Goal: Task Accomplishment & Management: Complete application form

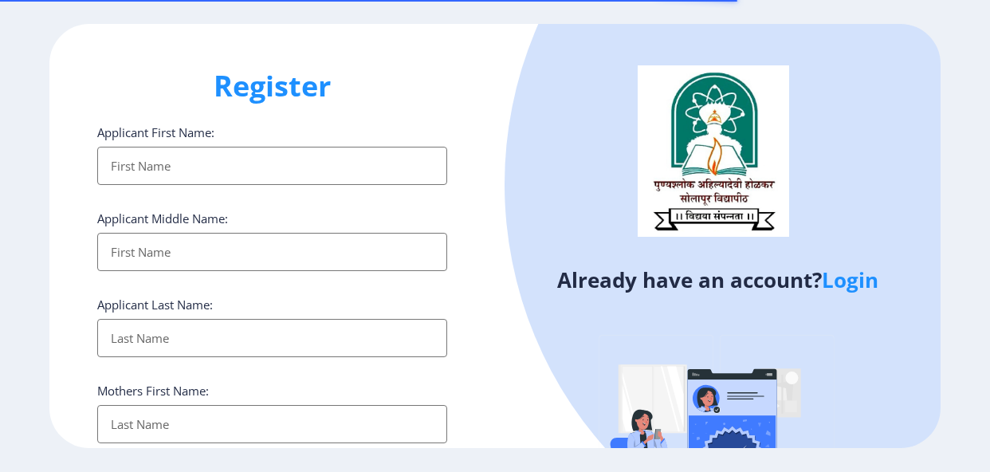
select select
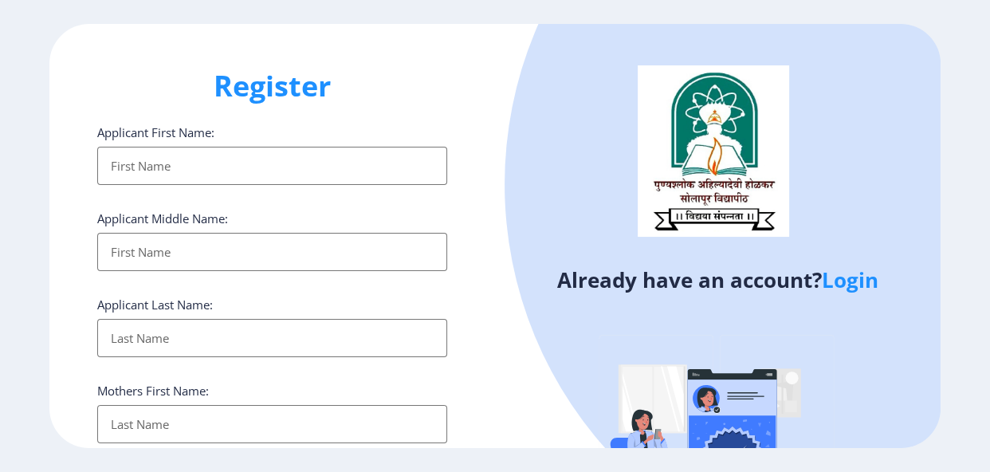
click at [858, 279] on link "Login" at bounding box center [850, 280] width 57 height 29
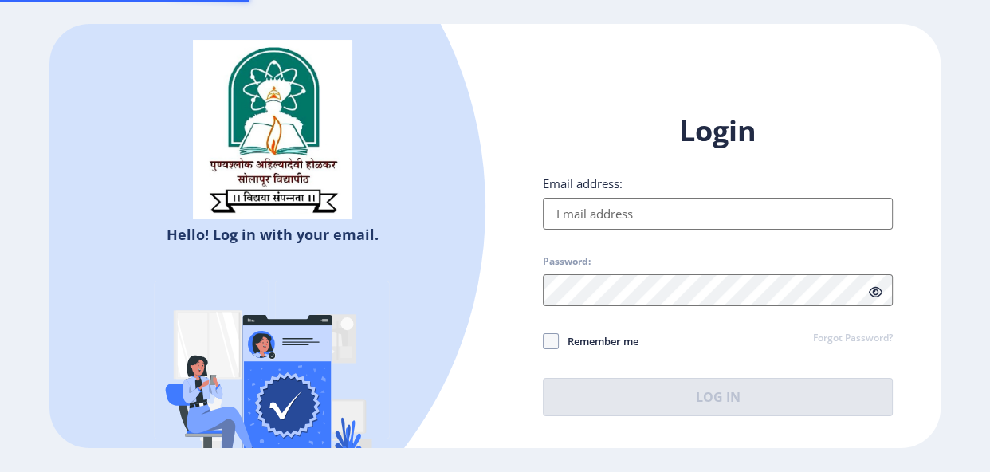
type input "[EMAIL_ADDRESS][DOMAIN_NAME]"
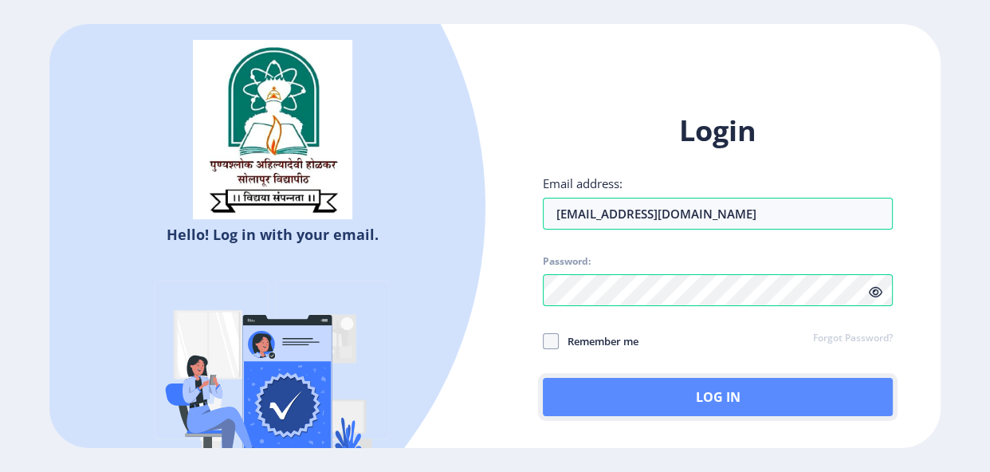
click at [777, 383] on button "Log In" at bounding box center [718, 397] width 350 height 38
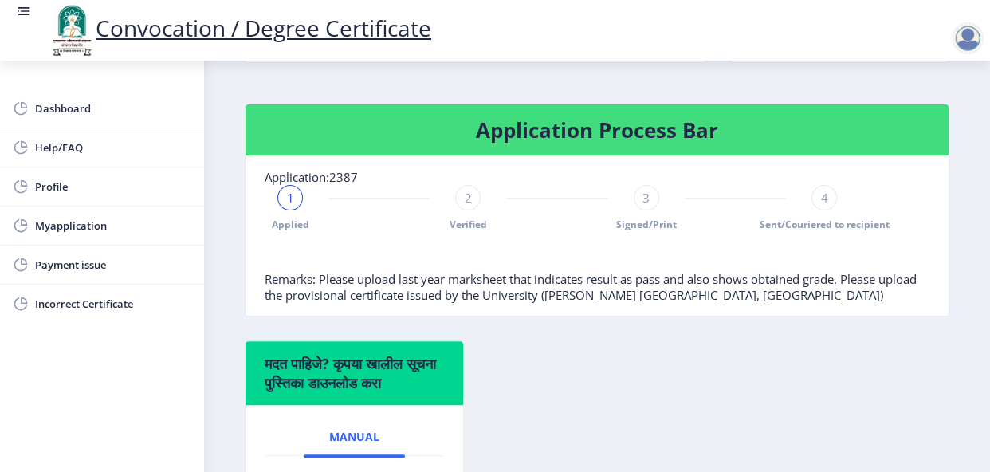
scroll to position [348, 0]
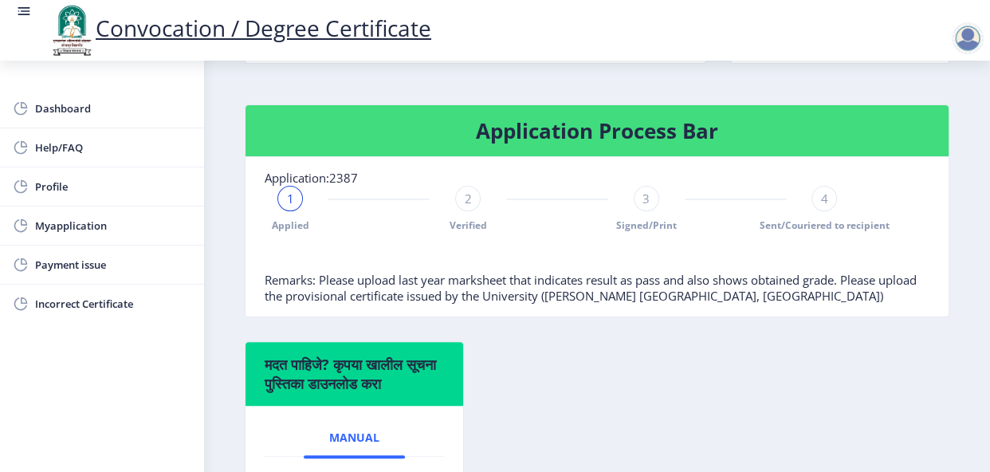
click at [299, 225] on div "1 Applied" at bounding box center [290, 209] width 26 height 46
click at [279, 211] on div "1" at bounding box center [290, 199] width 26 height 26
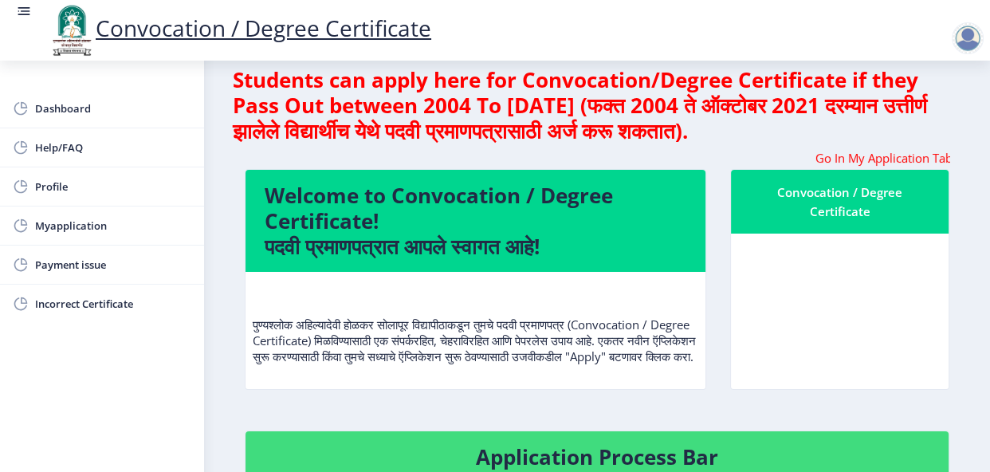
scroll to position [0, 0]
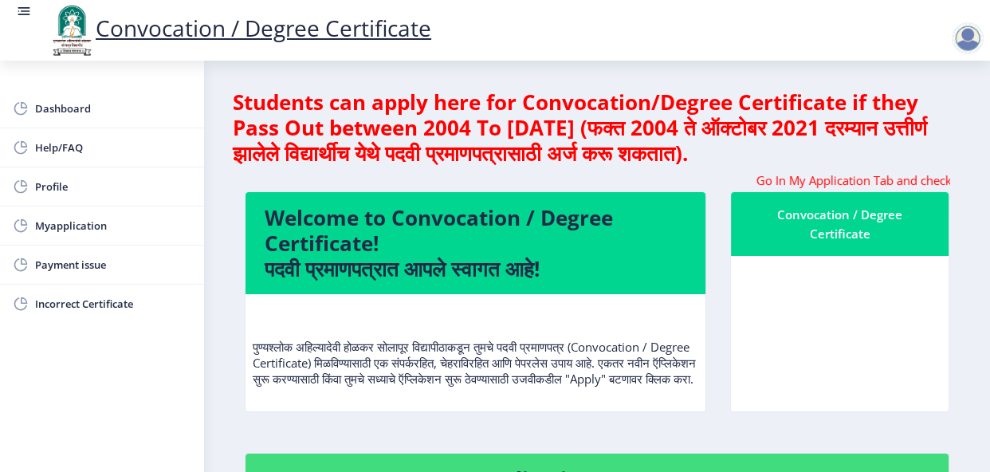
click at [496, 183] on marquee "Go In My Application Tab and check the status of Errata" at bounding box center [597, 180] width 705 height 16
click at [69, 222] on span "Myapplication" at bounding box center [113, 225] width 156 height 19
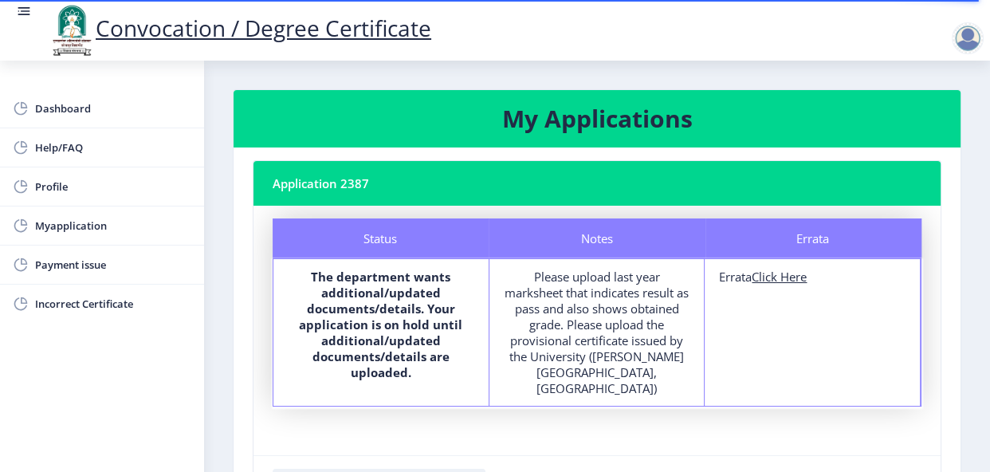
click at [606, 364] on div "Please upload last year marksheet that indicates result as pass and also shows …" at bounding box center [597, 333] width 187 height 128
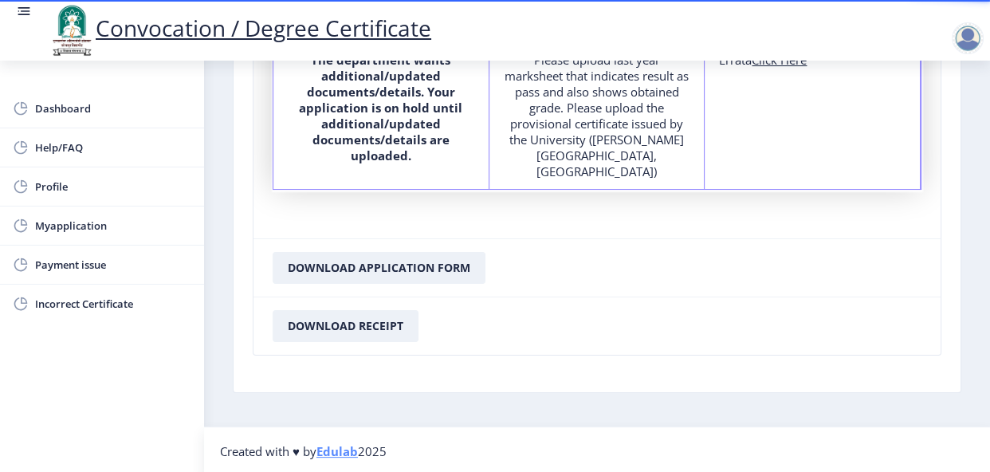
scroll to position [218, 0]
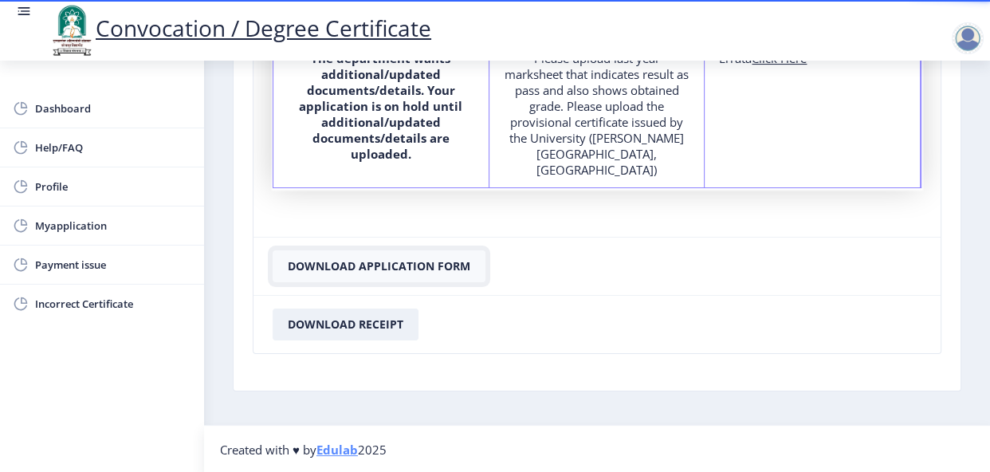
click at [400, 266] on button "Download Application Form" at bounding box center [379, 266] width 213 height 32
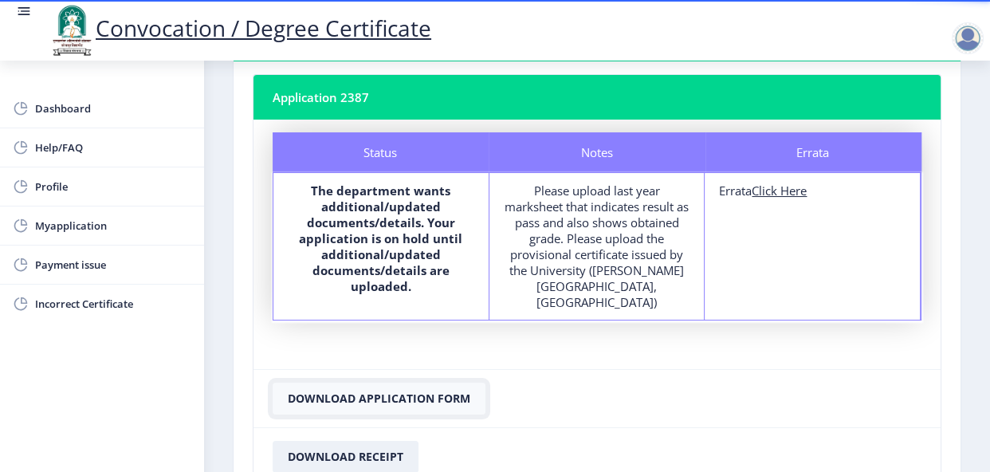
scroll to position [0, 0]
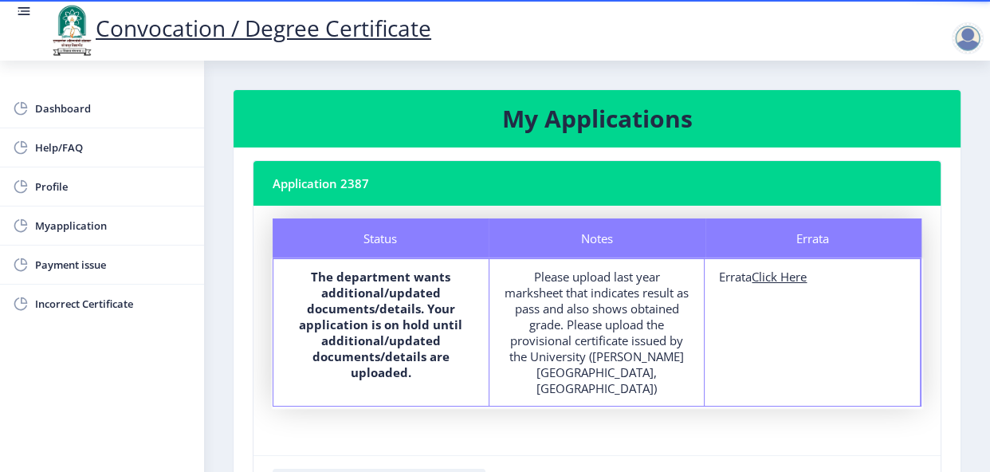
click at [791, 283] on u "Click Here" at bounding box center [779, 277] width 55 height 16
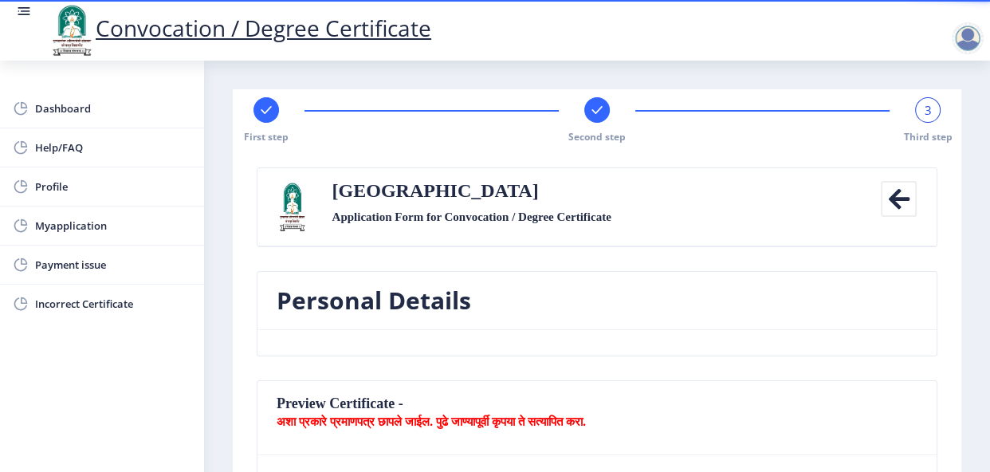
click at [900, 199] on icon at bounding box center [899, 199] width 36 height 36
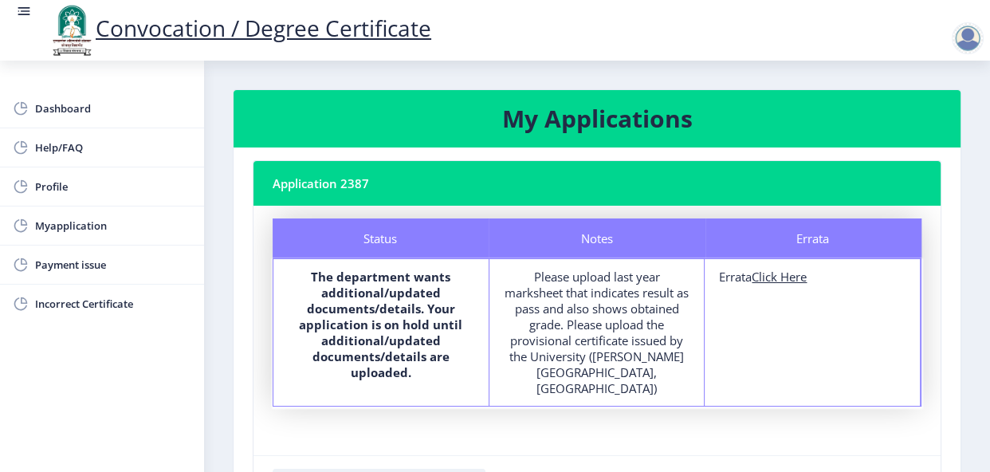
click at [733, 277] on div "Errata Click Here" at bounding box center [812, 277] width 187 height 16
click at [777, 271] on u "Click Here" at bounding box center [779, 277] width 55 height 16
select select
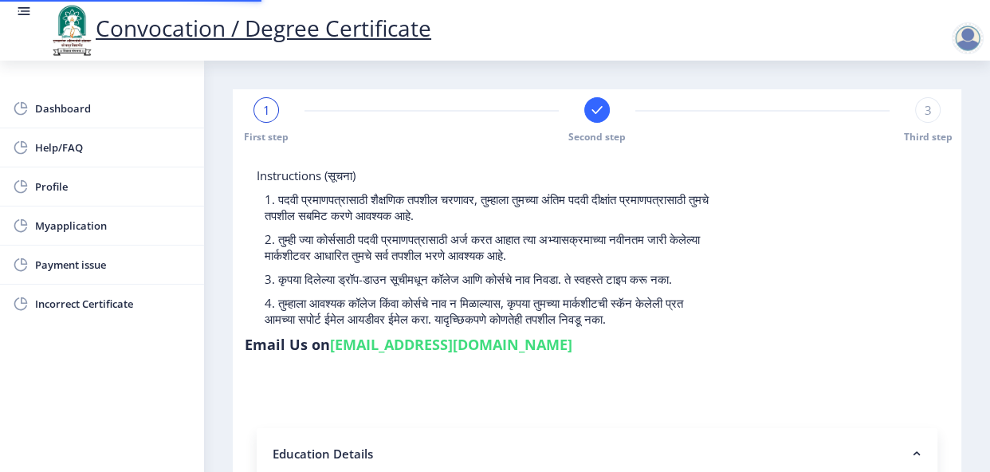
type input "2015032500293613"
select select "Regular"
select select "2019"
select select "March"
select select "FIRST CLASS WITH DISTINCTION"
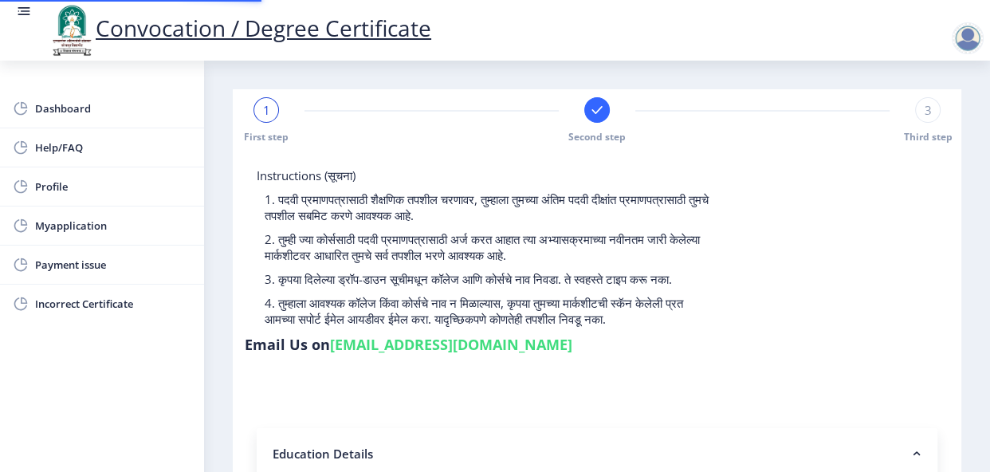
type input "806990"
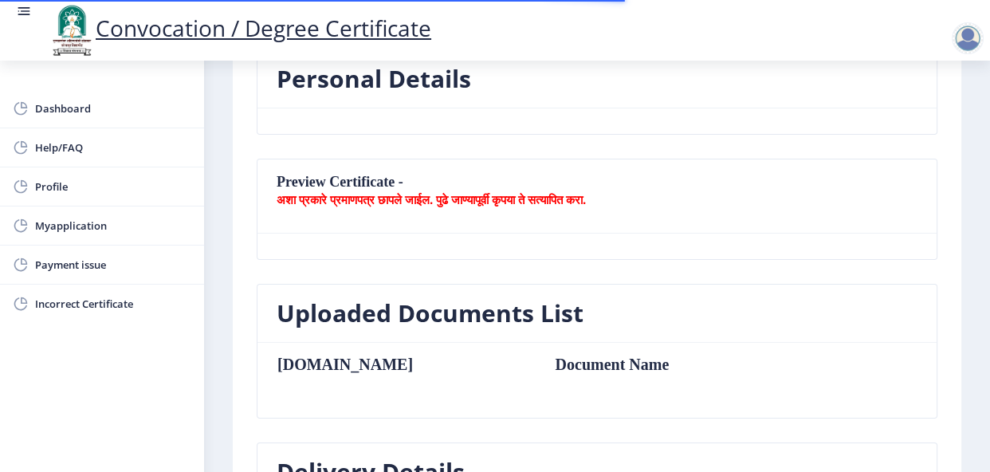
scroll to position [248, 0]
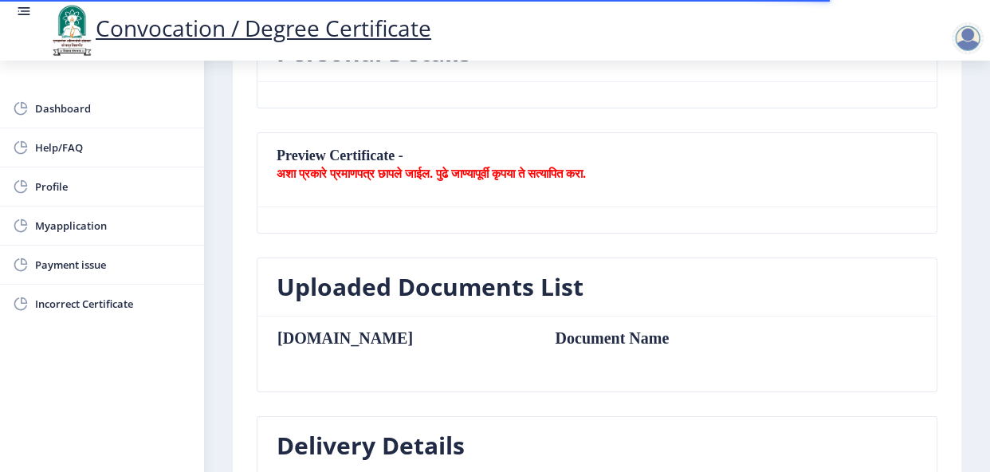
click at [429, 169] on b "अशा प्रकारे प्रमाणपत्र छापले जाईल. पुढे जाण्यापूर्वी कृपया ते सत्यापित करा." at bounding box center [431, 173] width 309 height 16
click at [322, 169] on b "अशा प्रकारे प्रमाणपत्र छापले जाईल. पुढे जाण्यापूर्वी कृपया ते सत्यापित करा." at bounding box center [431, 173] width 309 height 16
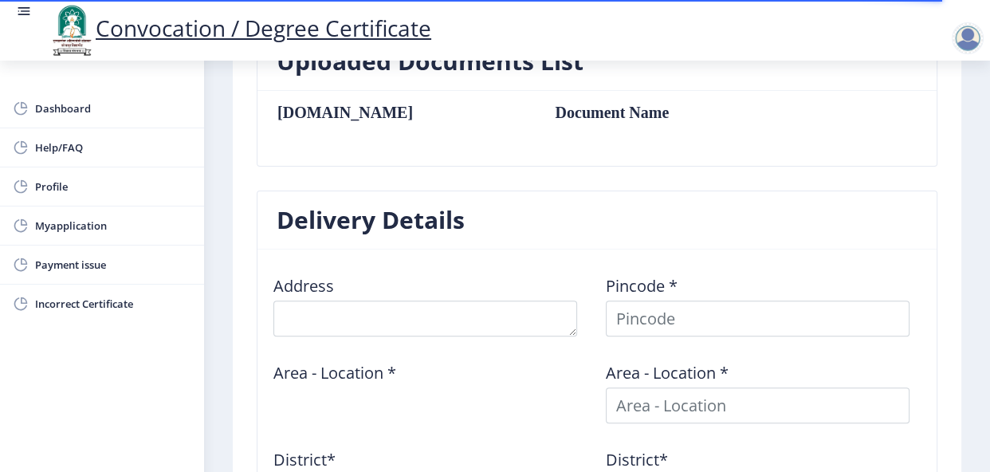
scroll to position [465, 0]
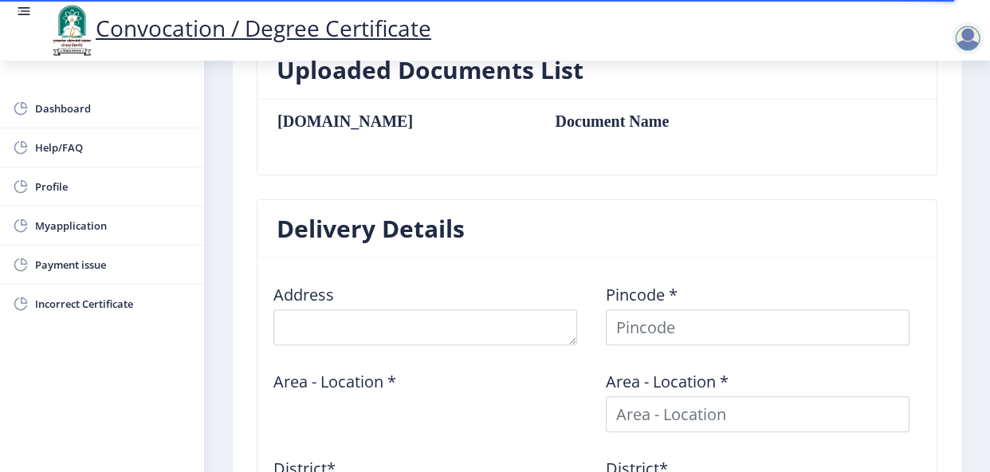
click at [539, 120] on td "Document Name" at bounding box center [664, 121] width 250 height 18
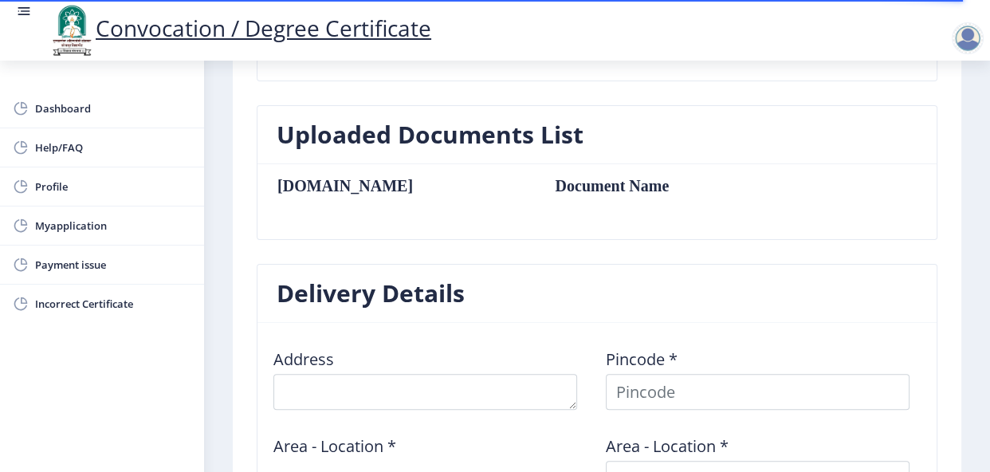
scroll to position [387, 0]
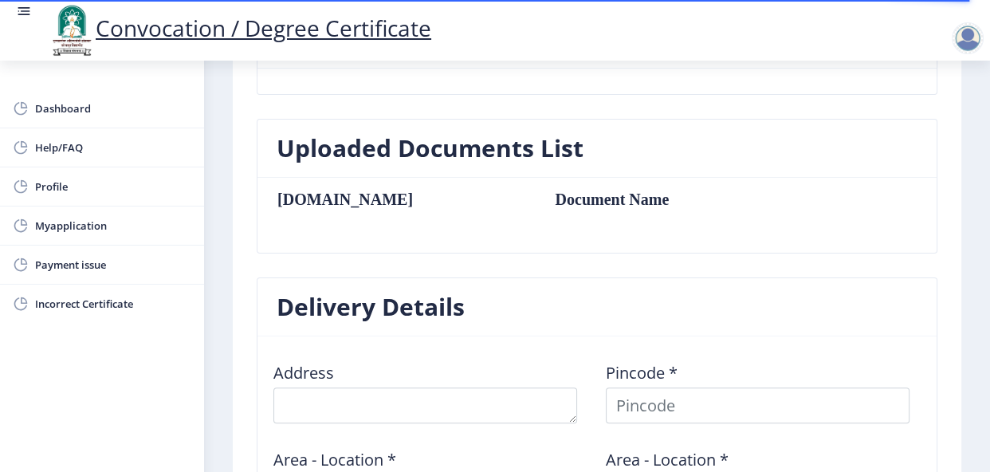
click at [366, 167] on nb-card-header "Uploaded Documents List" at bounding box center [597, 149] width 679 height 58
click at [298, 212] on table "Sr.No Document Name" at bounding box center [533, 215] width 513 height 49
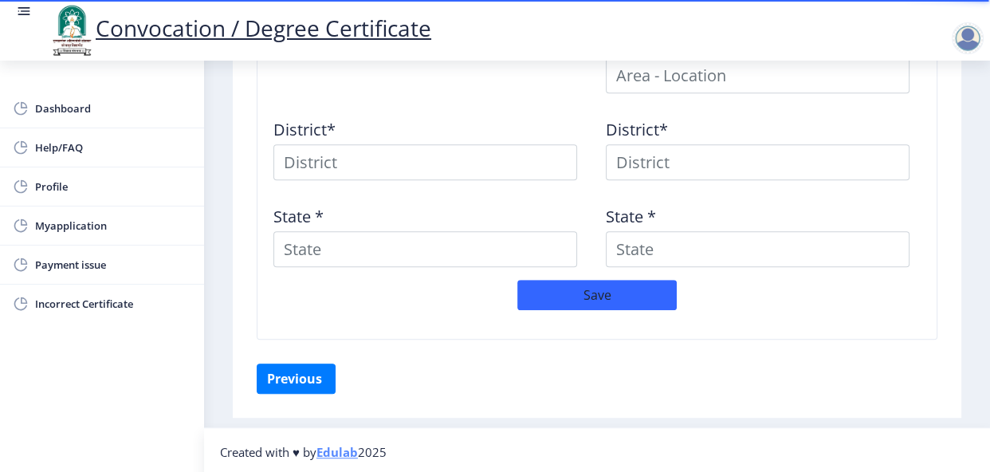
scroll to position [805, 0]
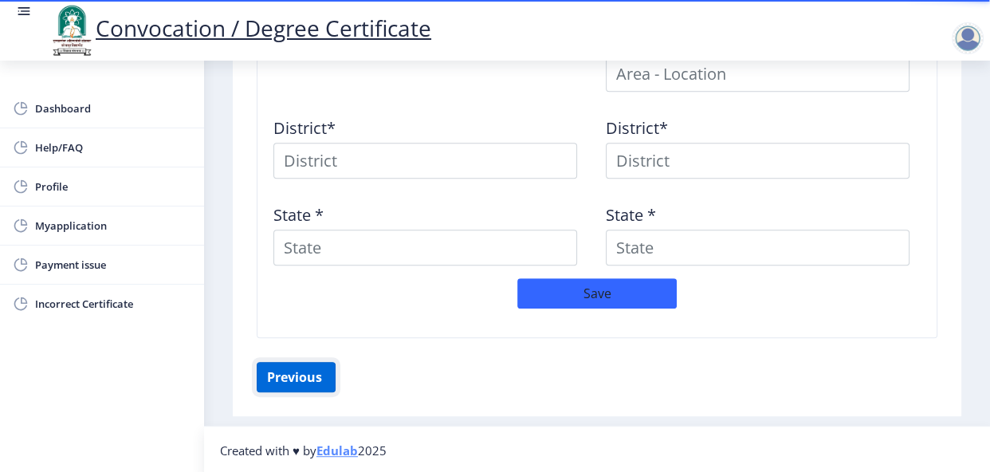
click at [294, 373] on button "Previous ‍" at bounding box center [296, 377] width 79 height 30
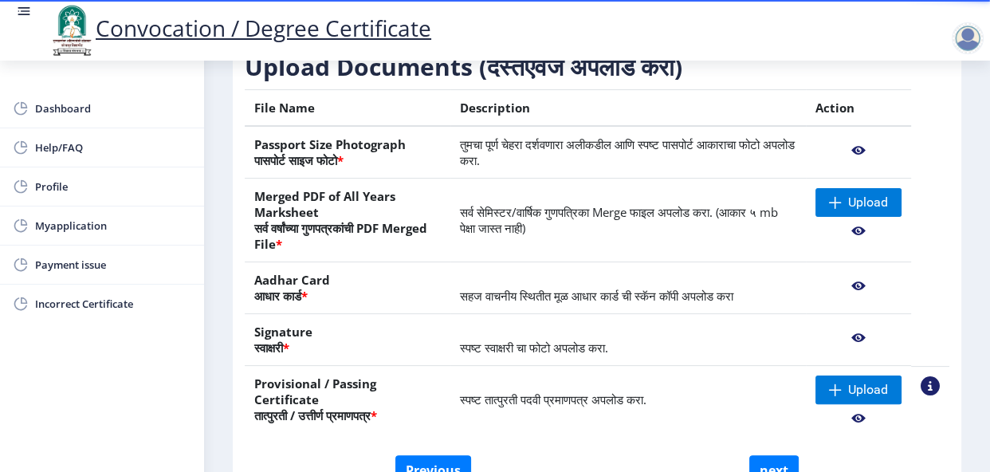
scroll to position [250, 0]
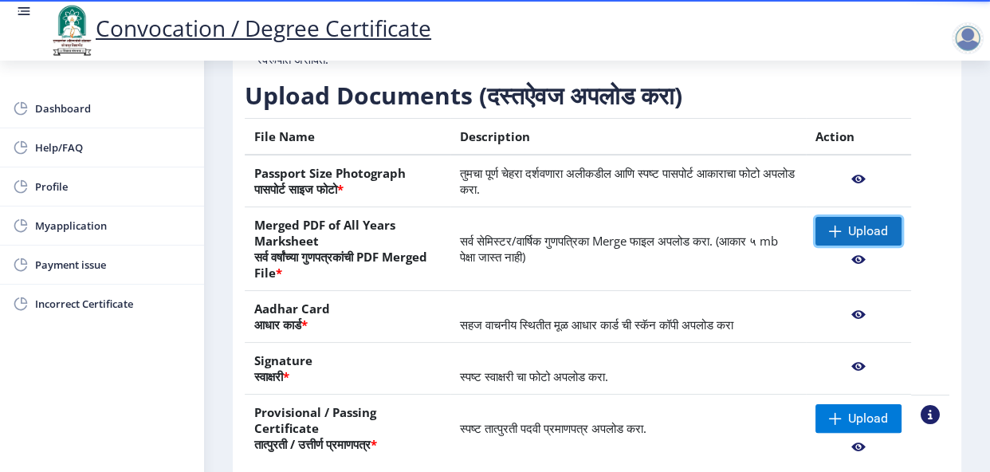
click at [872, 239] on span "Upload" at bounding box center [868, 231] width 40 height 16
click at [857, 239] on span "Upload" at bounding box center [868, 231] width 40 height 16
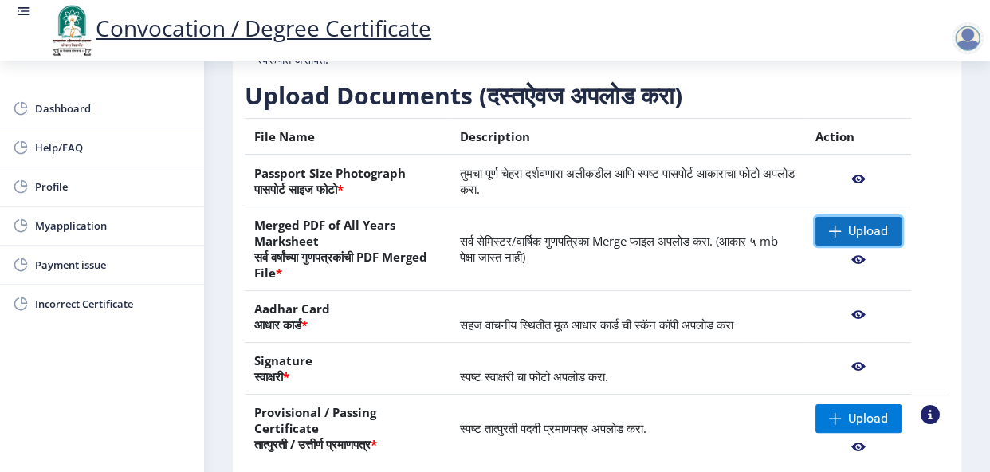
click at [856, 239] on span "Upload" at bounding box center [868, 231] width 40 height 16
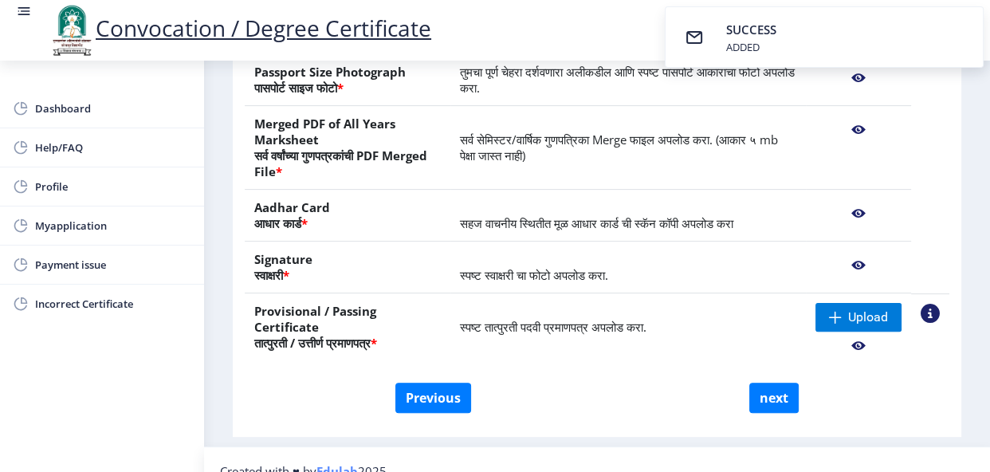
scroll to position [354, 0]
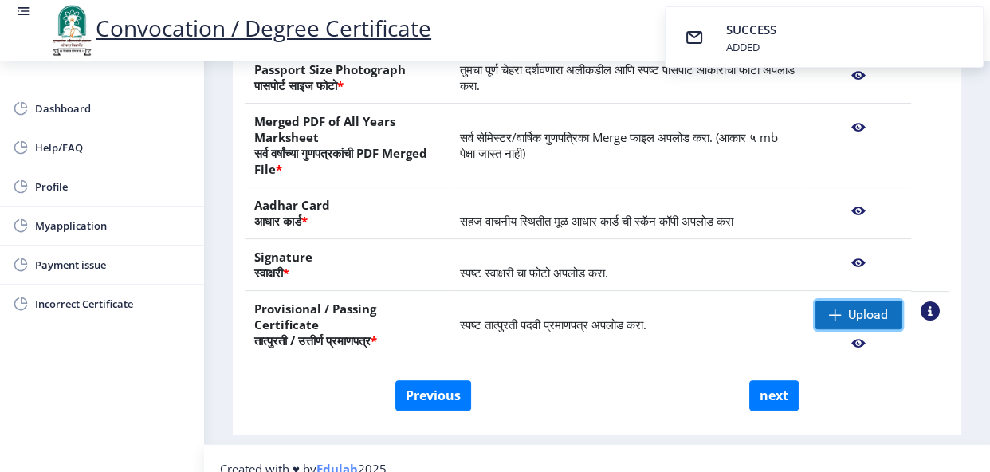
click at [850, 322] on span "Upload" at bounding box center [868, 315] width 40 height 16
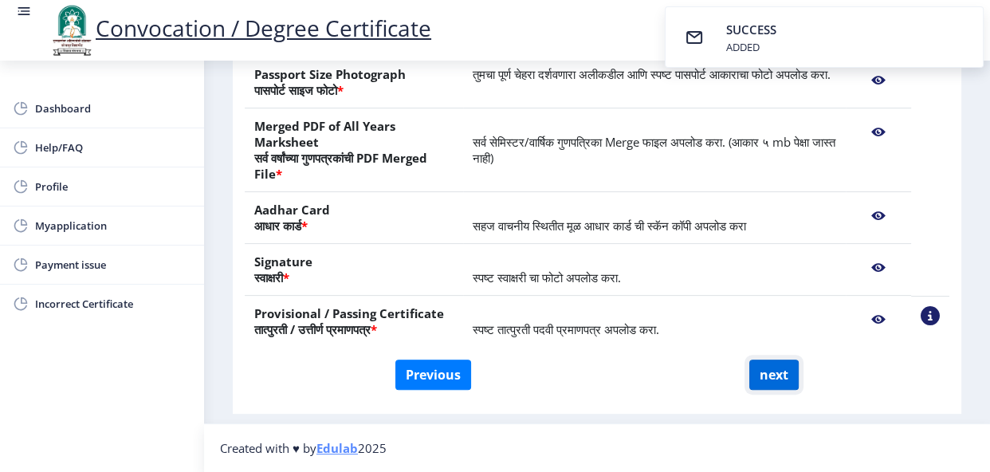
click at [773, 388] on button "next" at bounding box center [773, 375] width 49 height 30
select select
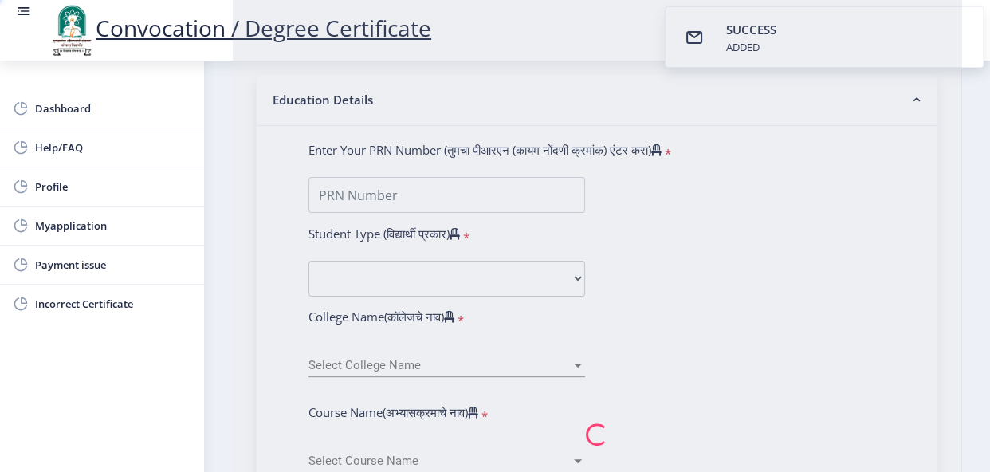
type input "Sayyed Alisha Rukmoddin"
type input "Rizwana"
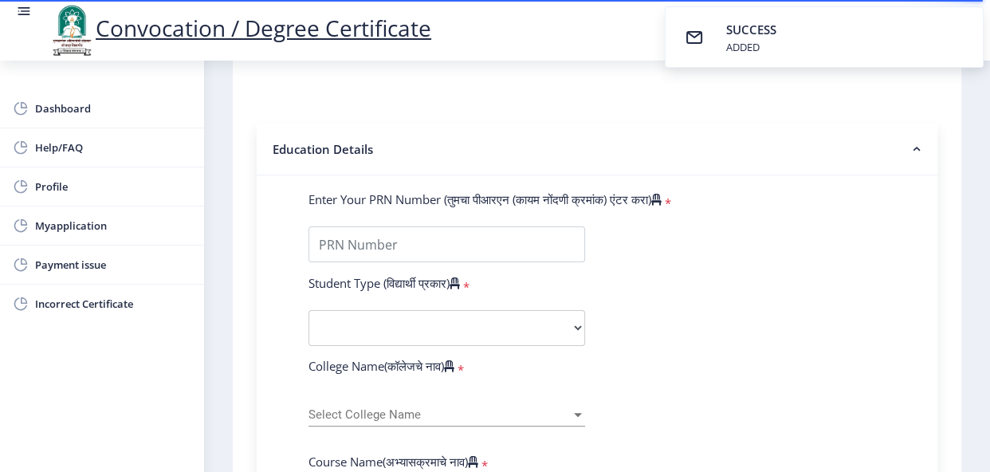
scroll to position [367, 0]
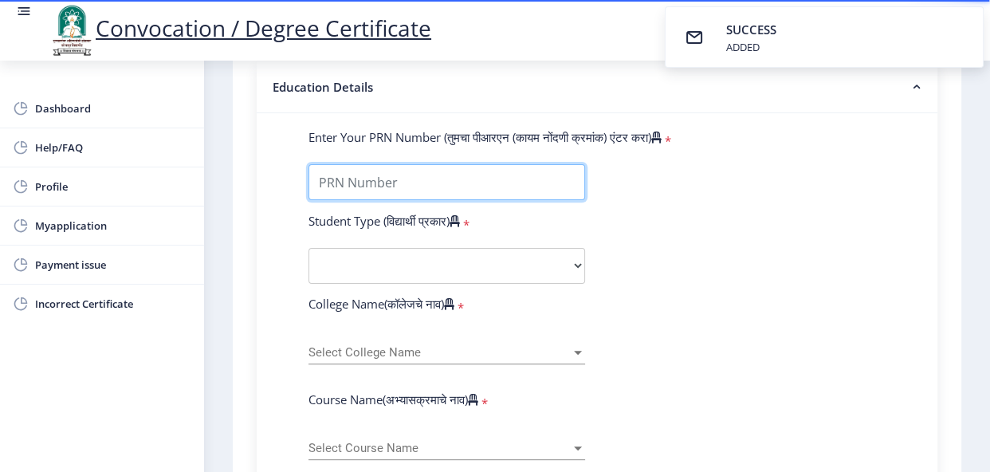
click at [482, 200] on input "Enter Your PRN Number (तुमचा पीआरएन (कायम नोंदणी क्रमांक) एंटर करा)" at bounding box center [447, 182] width 277 height 36
type input "2015032500293613"
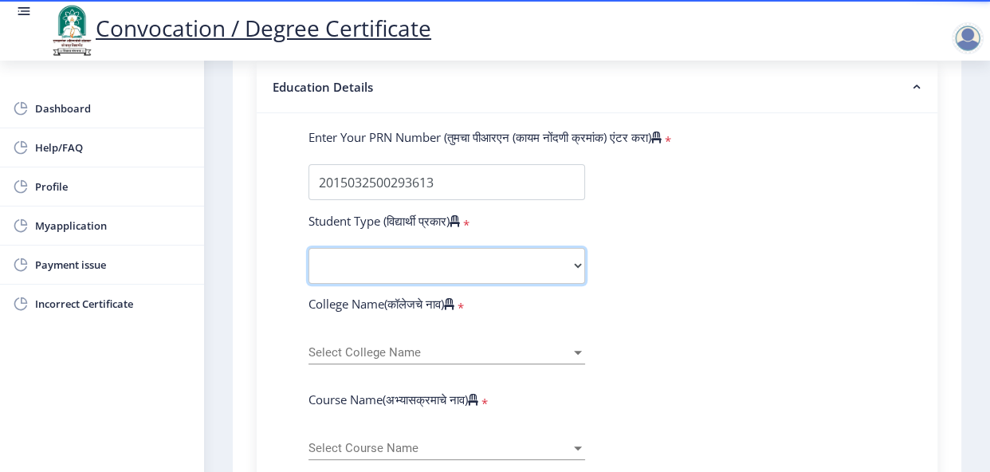
click at [428, 284] on select "Select Student Type Regular External" at bounding box center [447, 266] width 277 height 36
select select "Regular"
click at [309, 279] on select "Select Student Type Regular External" at bounding box center [447, 266] width 277 height 36
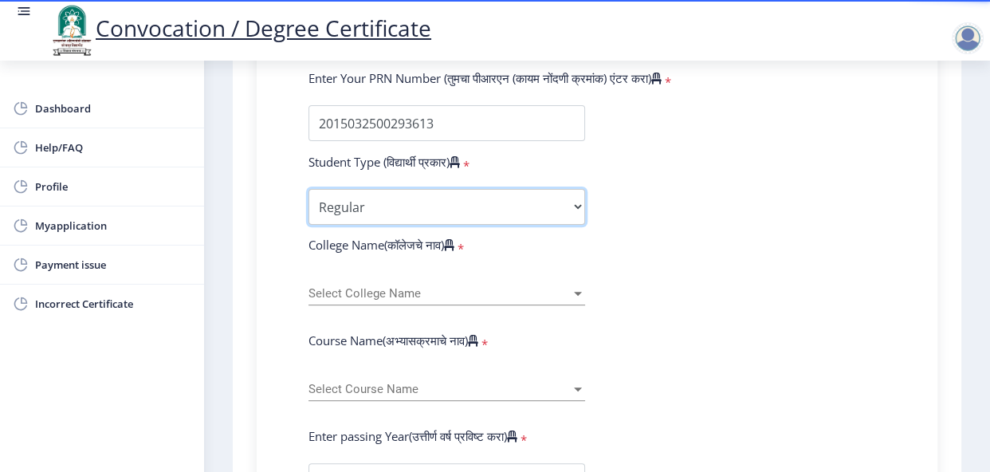
scroll to position [446, 0]
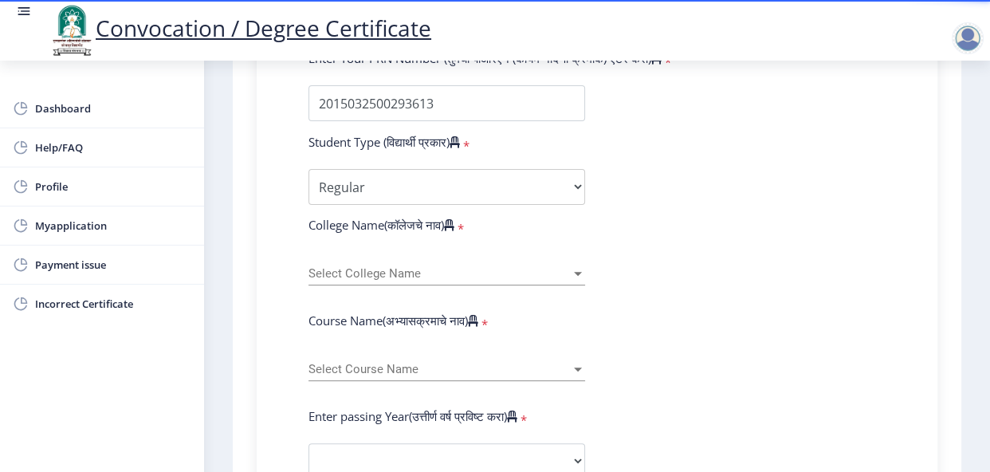
click at [395, 281] on span "Select College Name" at bounding box center [440, 274] width 262 height 14
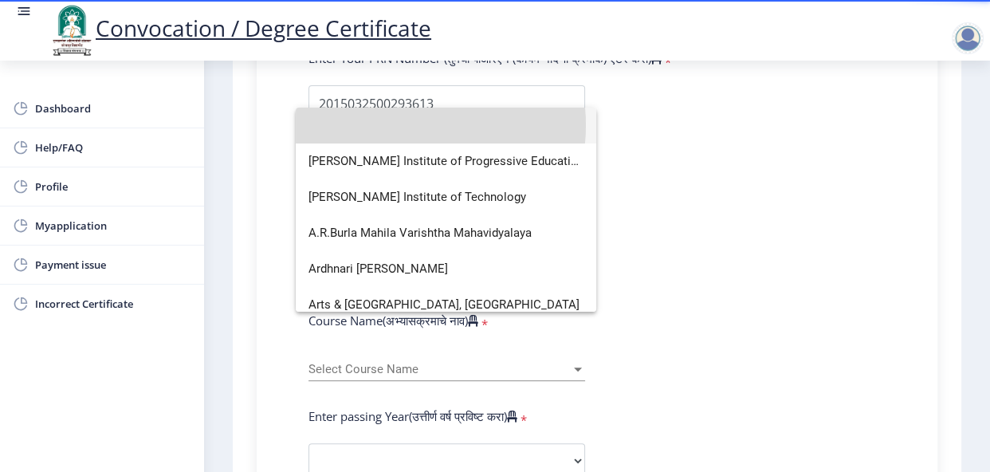
click at [395, 125] on input at bounding box center [446, 126] width 275 height 36
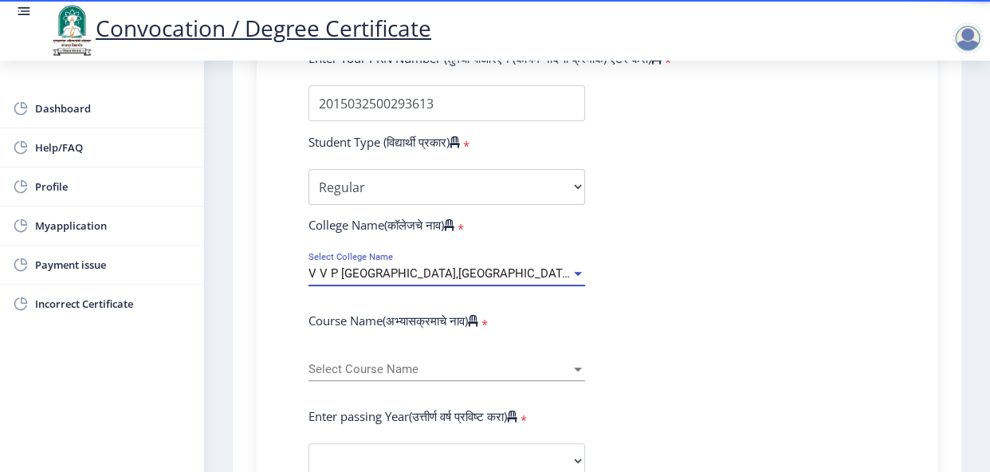
click at [575, 281] on div at bounding box center [578, 274] width 14 height 14
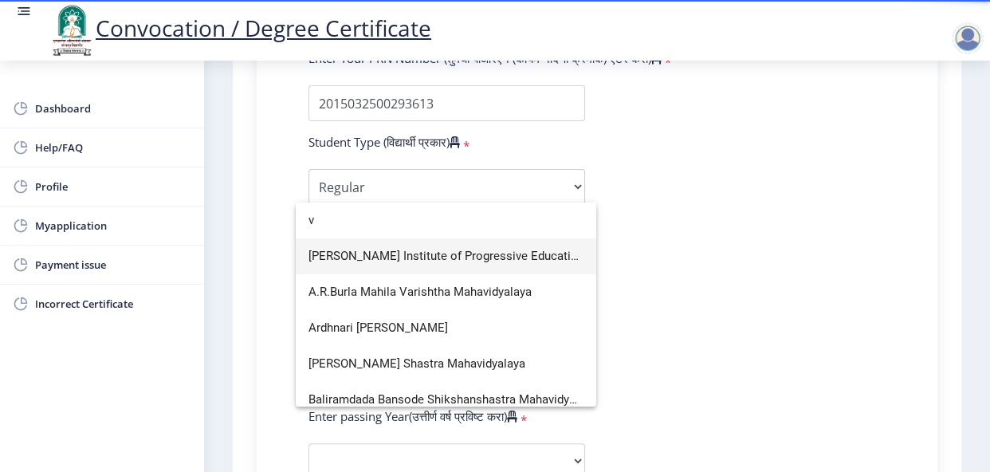
scroll to position [2235, 0]
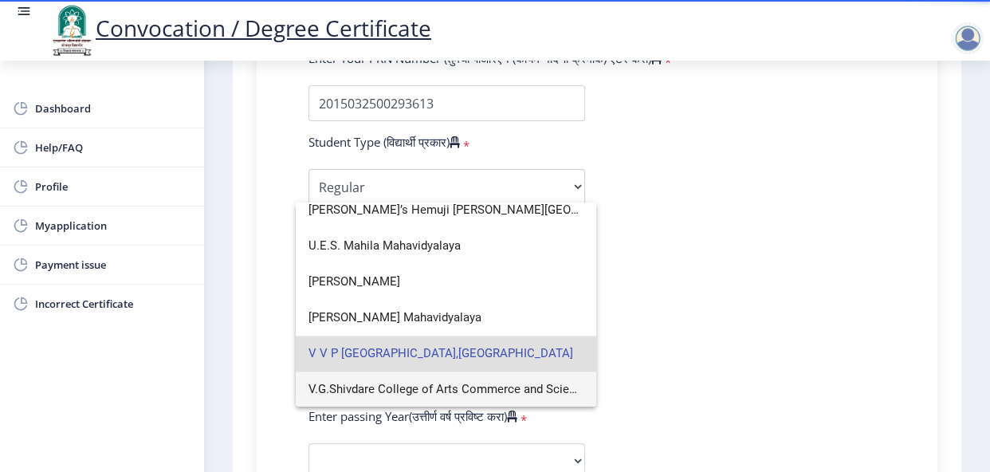
type input "v"
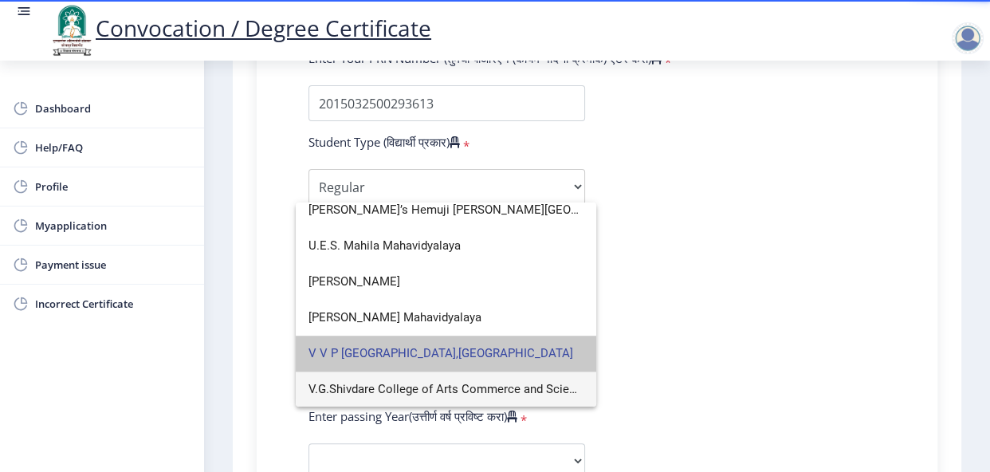
click at [462, 350] on span "V V P Institute of Engineering and Technology,Solapur" at bounding box center [446, 354] width 275 height 36
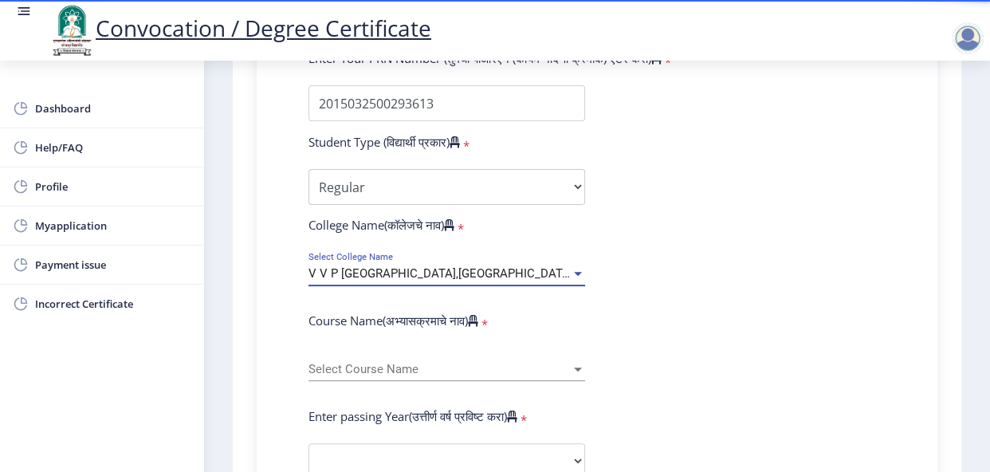
click at [428, 376] on span "Select Course Name" at bounding box center [440, 370] width 262 height 14
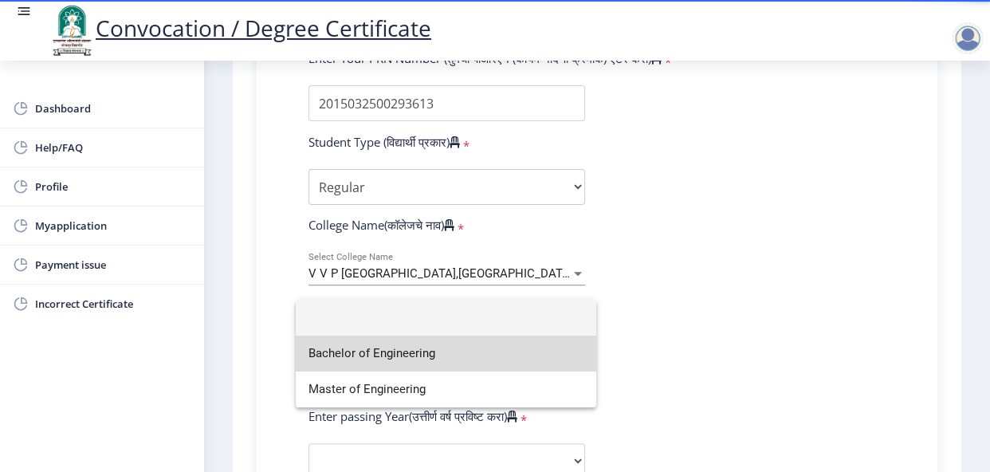
click at [414, 352] on span "Bachelor of Engineering" at bounding box center [446, 354] width 275 height 36
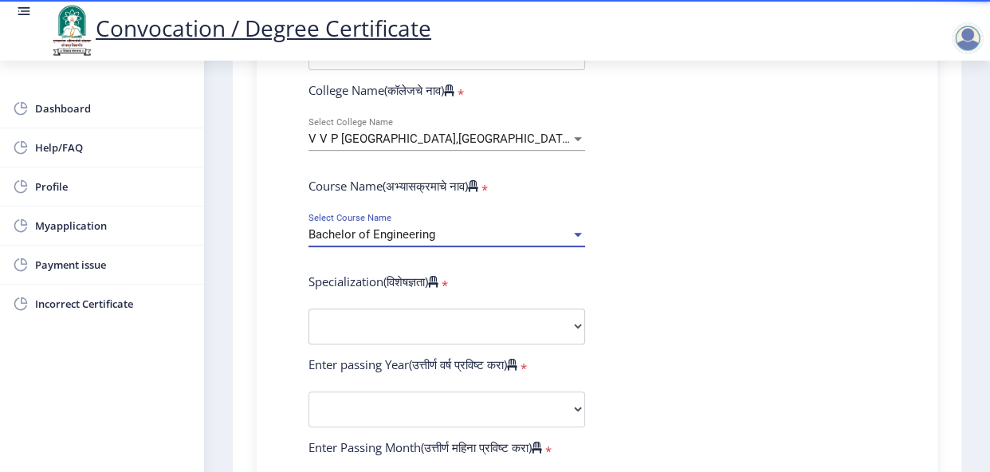
scroll to position [615, 0]
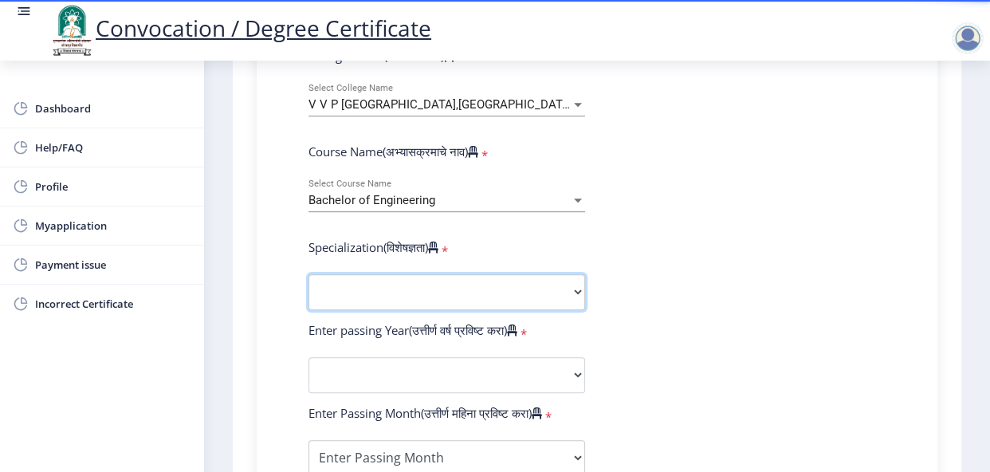
click at [414, 310] on select "Specialization Bio-Medical Engineering Civil Engineering Computer Science & Eng…" at bounding box center [447, 292] width 277 height 36
select select "Computer Science & Engineering"
click at [309, 305] on select "Specialization Bio-Medical Engineering Civil Engineering Computer Science & Eng…" at bounding box center [447, 292] width 277 height 36
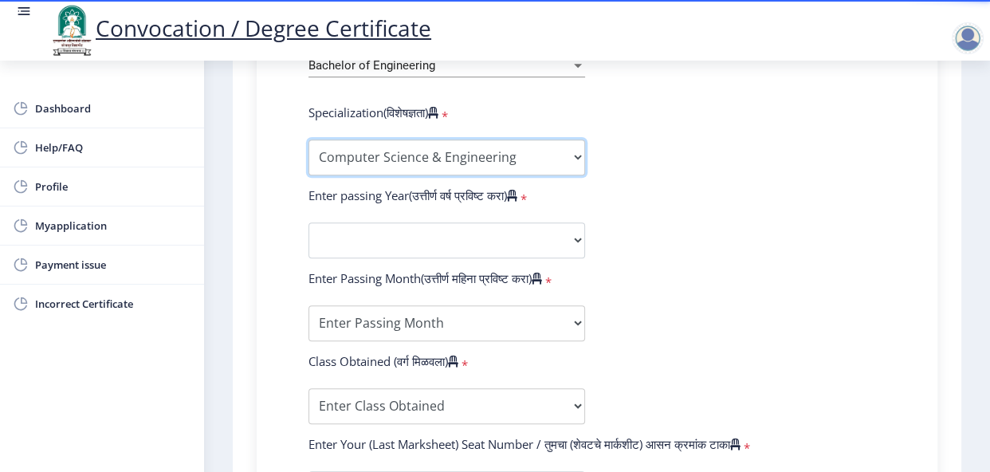
scroll to position [817, 0]
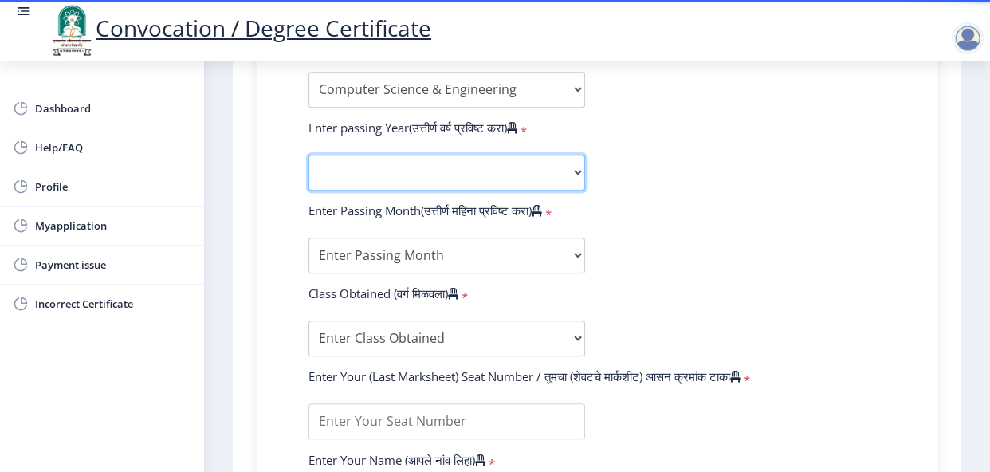
click at [406, 191] on select "2025 2024 2023 2022 2021 2020 2019 2018 2017 2016 2015 2014 2013 2012 2011 2010…" at bounding box center [447, 173] width 277 height 36
select select "2019"
click at [309, 185] on select "2025 2024 2023 2022 2021 2020 2019 2018 2017 2016 2015 2014 2013 2012 2011 2010…" at bounding box center [447, 173] width 277 height 36
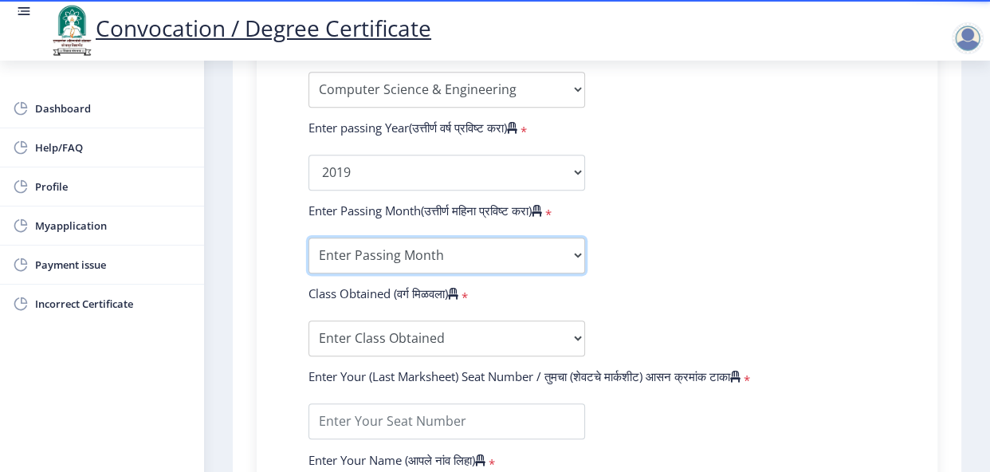
click at [382, 273] on select "Enter Passing Month March April May October November December" at bounding box center [447, 256] width 277 height 36
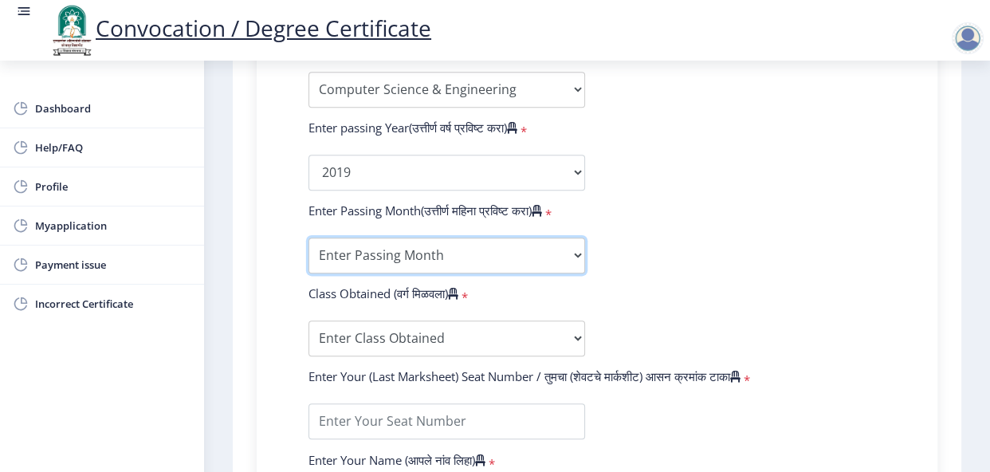
click at [364, 273] on select "Enter Passing Month March April May October November December" at bounding box center [447, 256] width 277 height 36
select select "March"
click at [309, 268] on select "Enter Passing Month March April May October November December" at bounding box center [447, 256] width 277 height 36
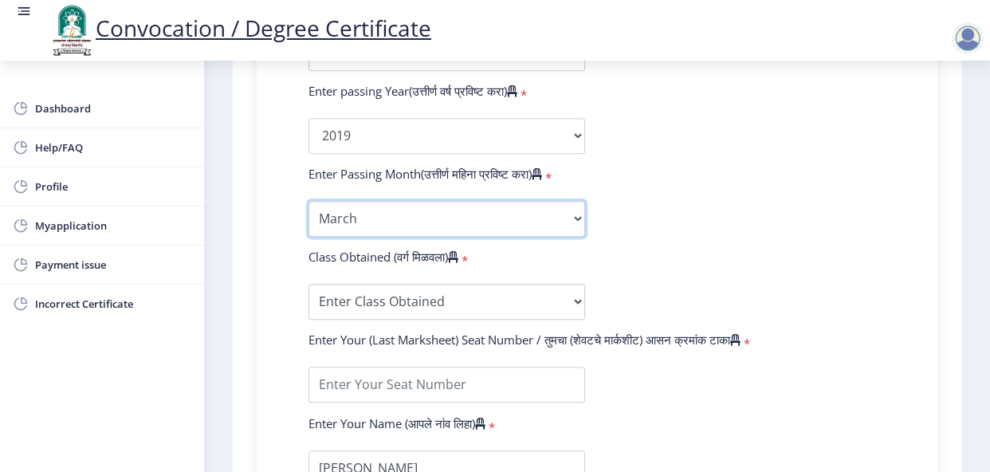
scroll to position [871, 0]
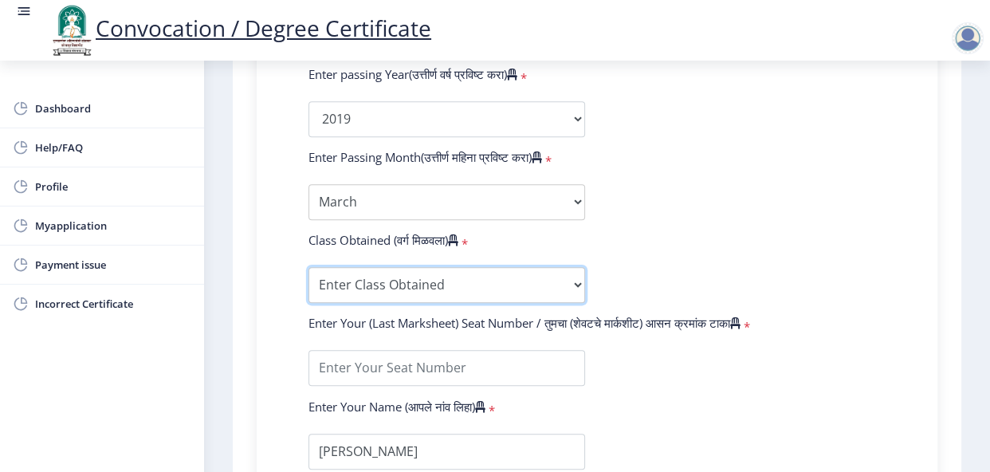
click at [356, 303] on select "Enter Class Obtained FIRST CLASS WITH DISTINCTION FIRST CLASS HIGHER SECOND CLA…" at bounding box center [447, 285] width 277 height 36
select select "Grade A"
click at [309, 297] on select "Enter Class Obtained FIRST CLASS WITH DISTINCTION FIRST CLASS HIGHER SECOND CLA…" at bounding box center [447, 285] width 277 height 36
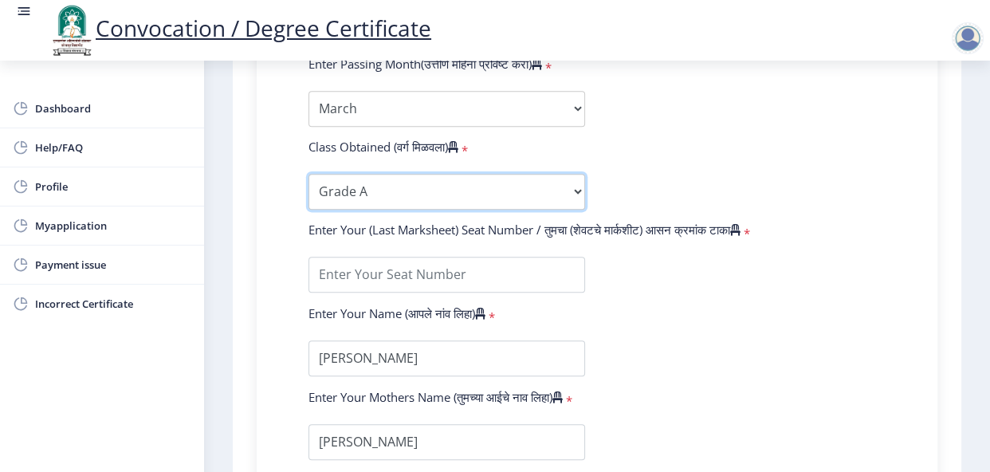
scroll to position [965, 0]
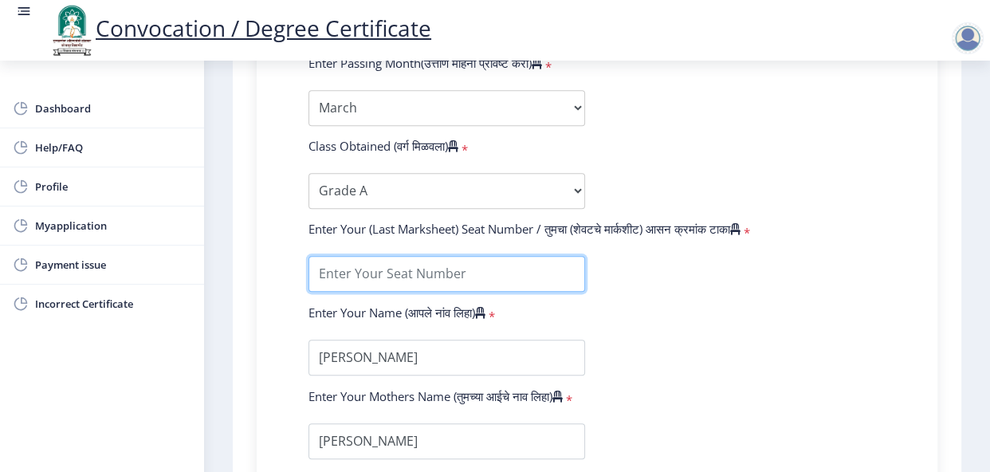
click at [417, 292] on input "textarea" at bounding box center [447, 274] width 277 height 36
type input "806990"
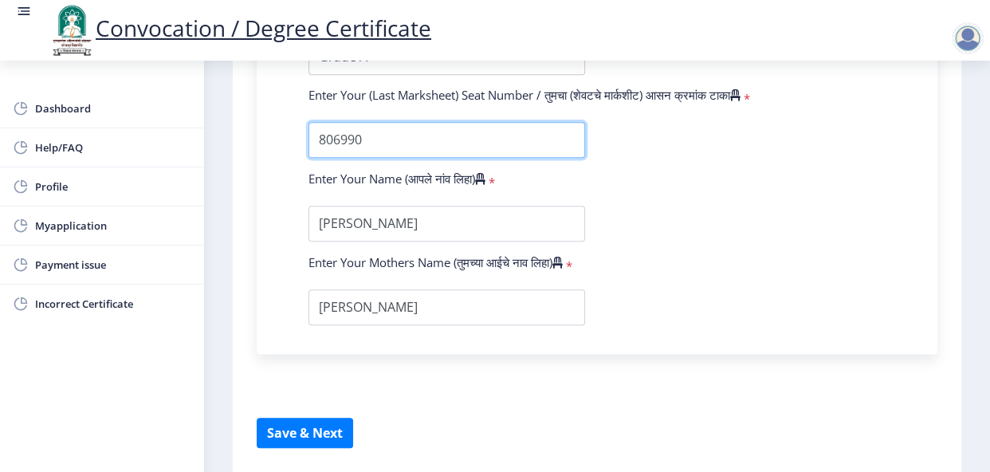
scroll to position [1204, 0]
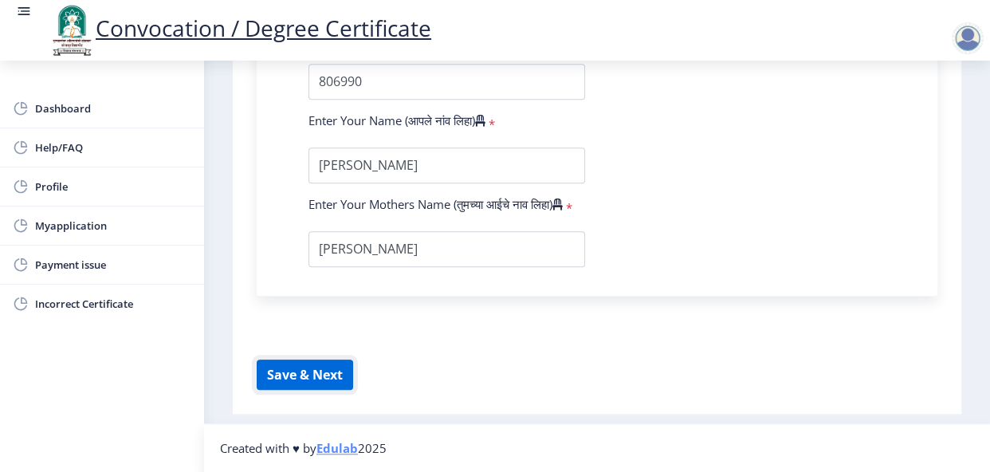
click at [293, 360] on button "Save & Next" at bounding box center [305, 375] width 96 height 30
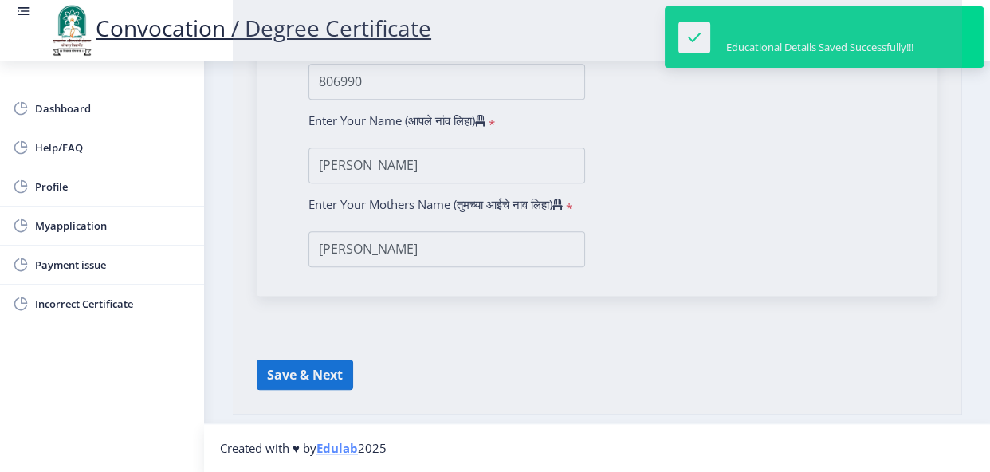
select select
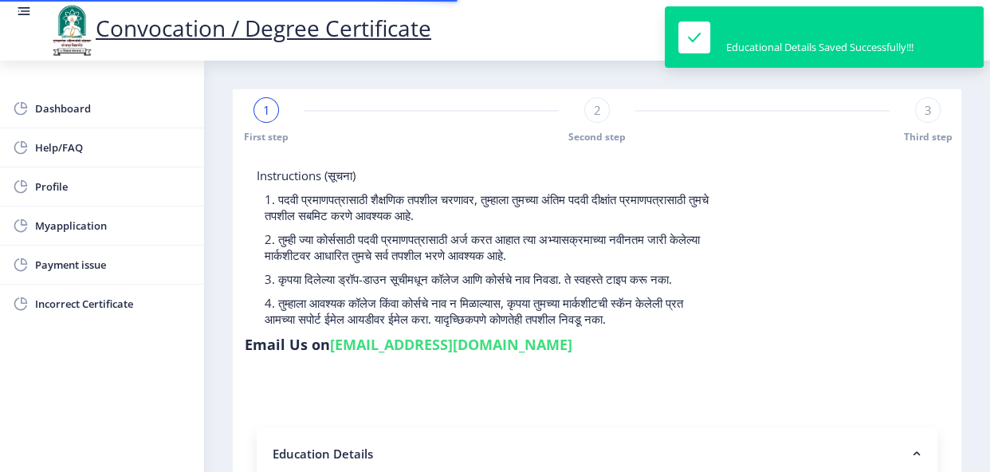
type input "2015032500293613"
select select "Regular"
select select "2019"
select select "March"
select select "Grade A"
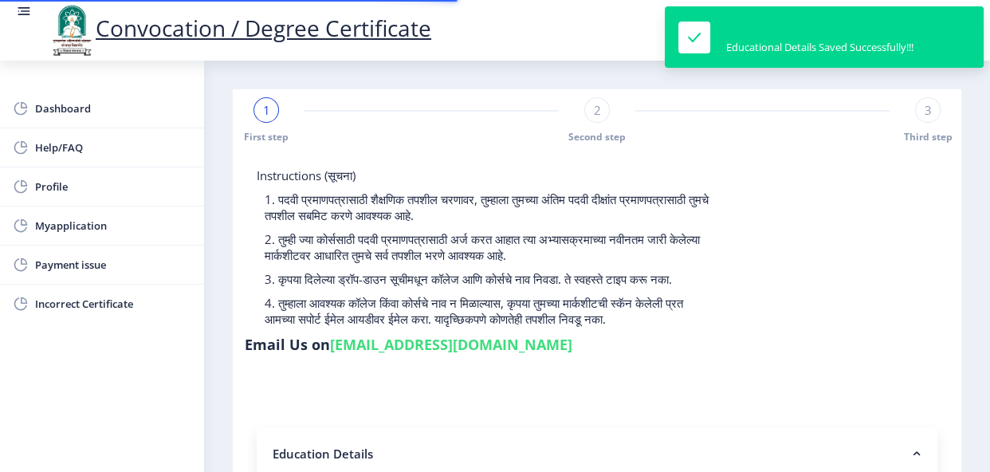
type input "806990"
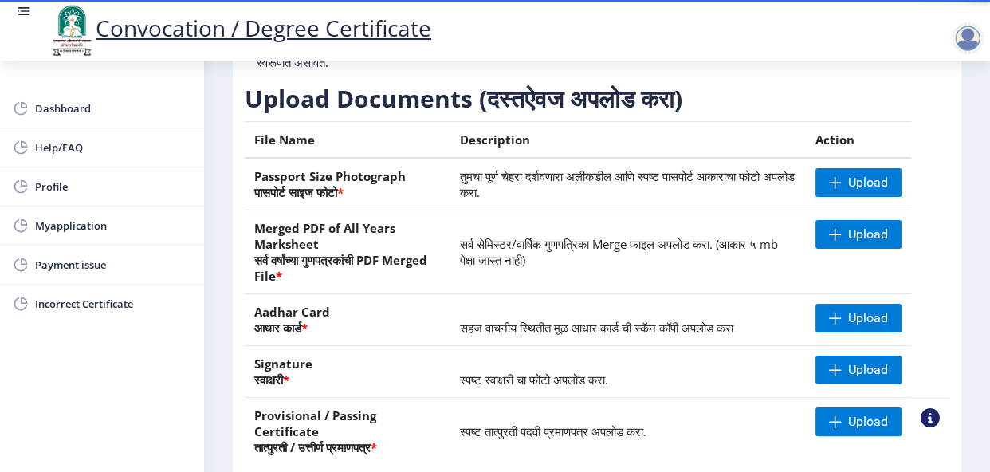
scroll to position [380, 0]
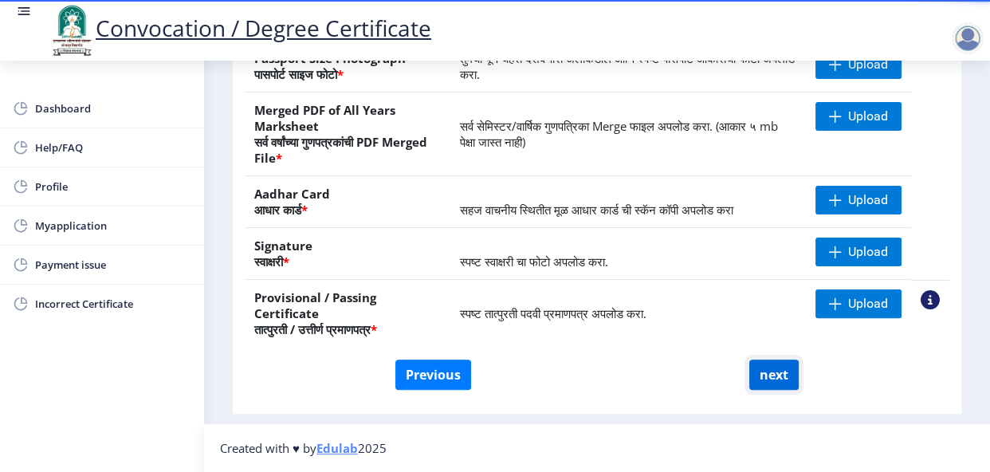
click at [762, 376] on button "next" at bounding box center [773, 375] width 49 height 30
select select
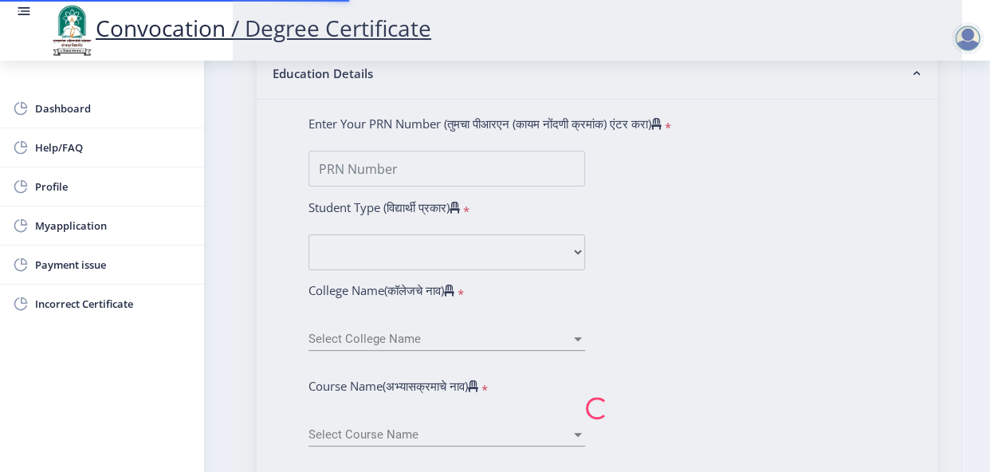
scroll to position [0, 0]
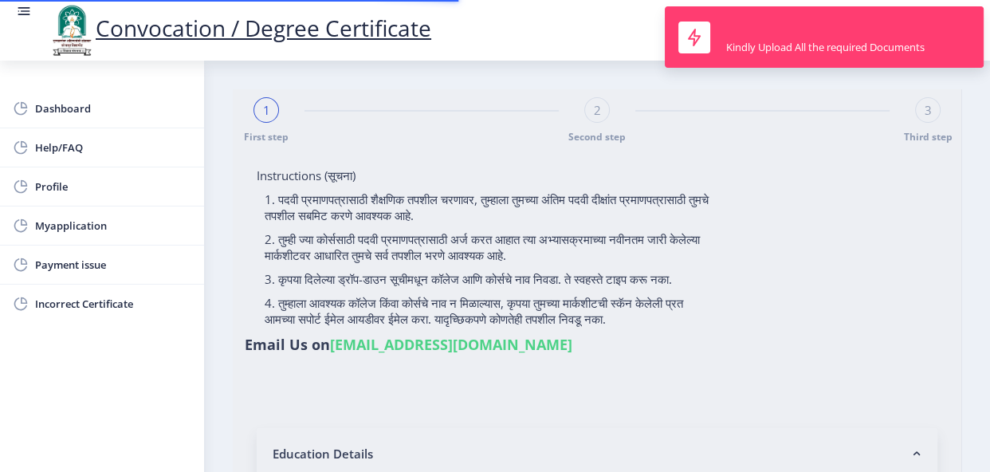
type input "2015032500293613"
select select "Regular"
select select "2019"
select select "March"
select select "Grade A"
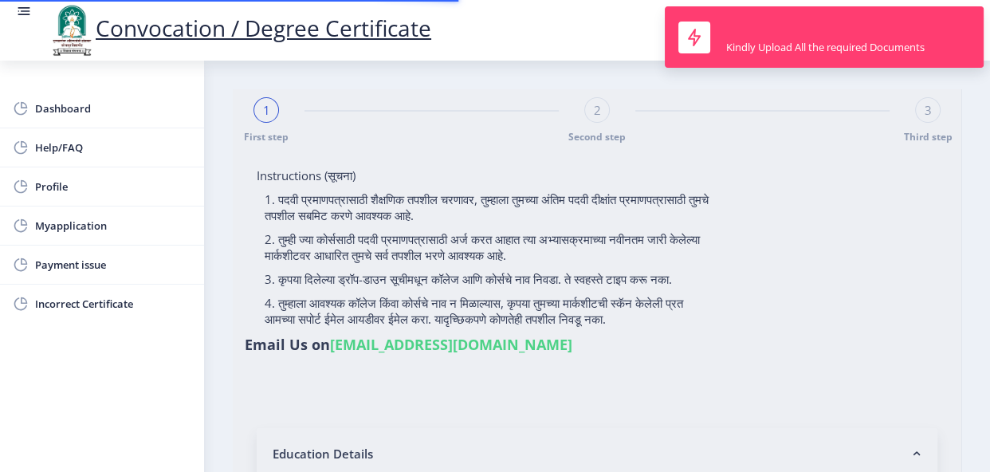
type input "806990"
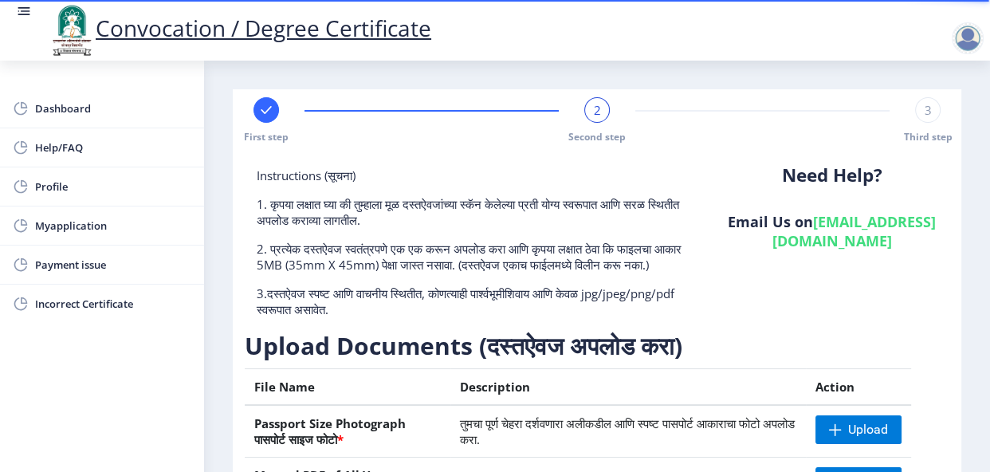
click at [915, 112] on div "3" at bounding box center [928, 110] width 26 height 26
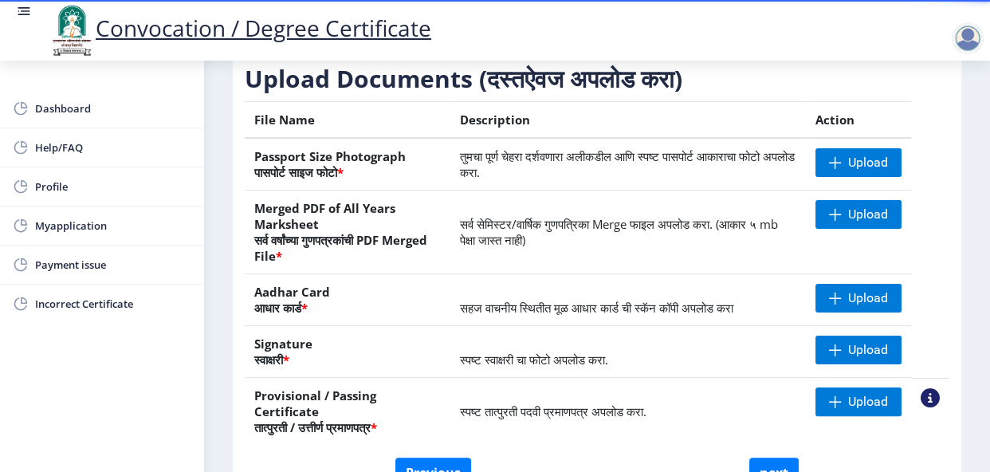
scroll to position [312, 0]
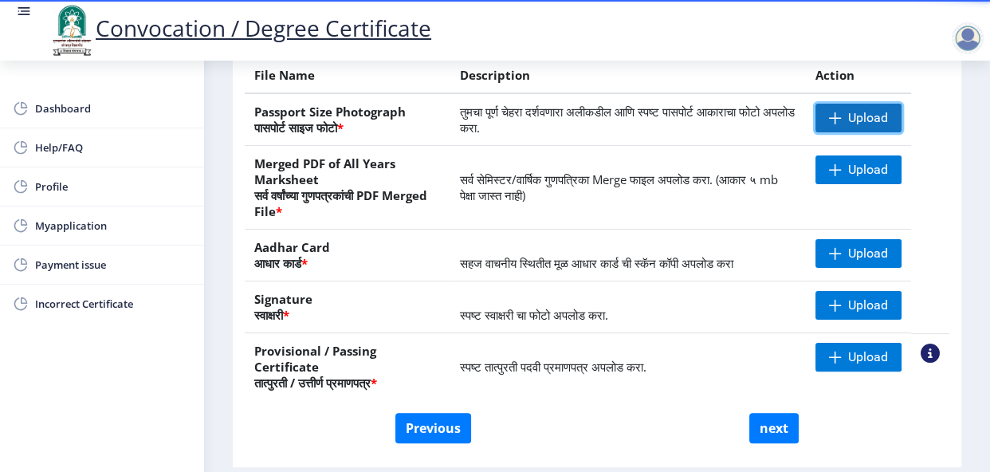
click at [884, 126] on span "Upload" at bounding box center [868, 118] width 40 height 16
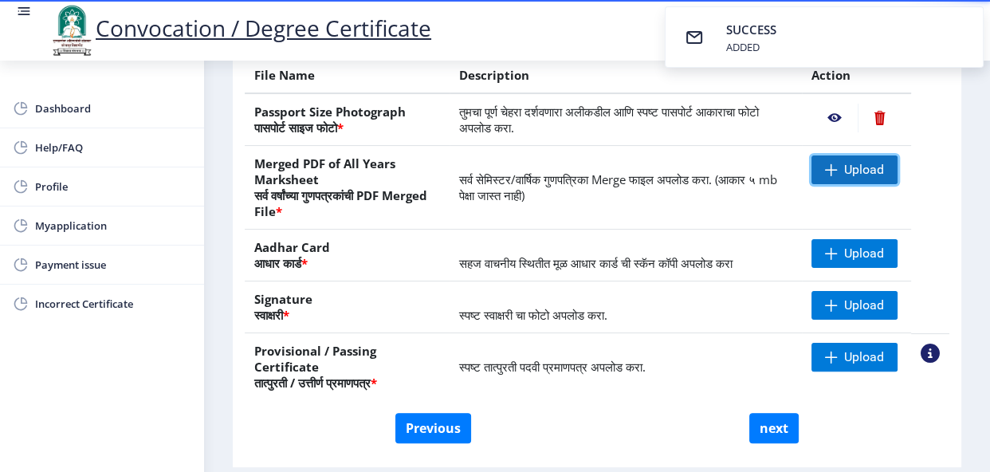
click at [851, 178] on span "Upload" at bounding box center [864, 170] width 40 height 16
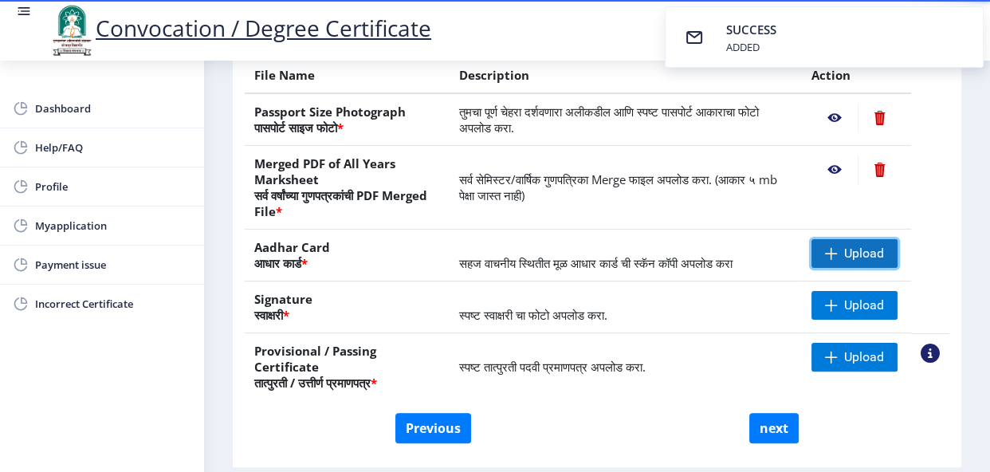
click at [853, 262] on span "Upload" at bounding box center [864, 254] width 40 height 16
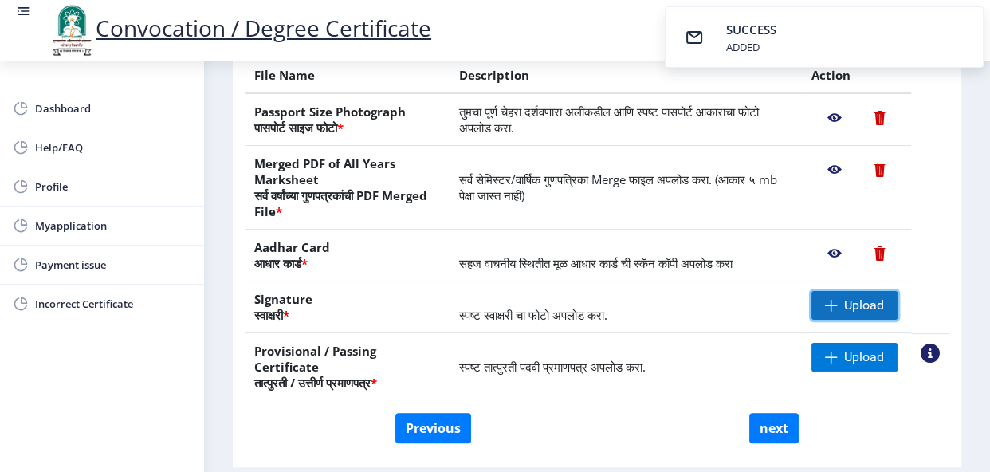
click at [877, 313] on span "Upload" at bounding box center [864, 305] width 40 height 16
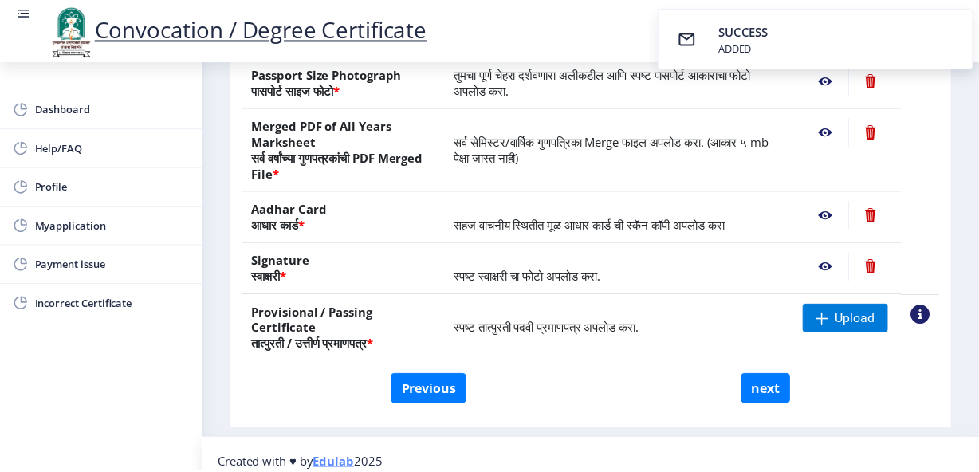
scroll to position [380, 0]
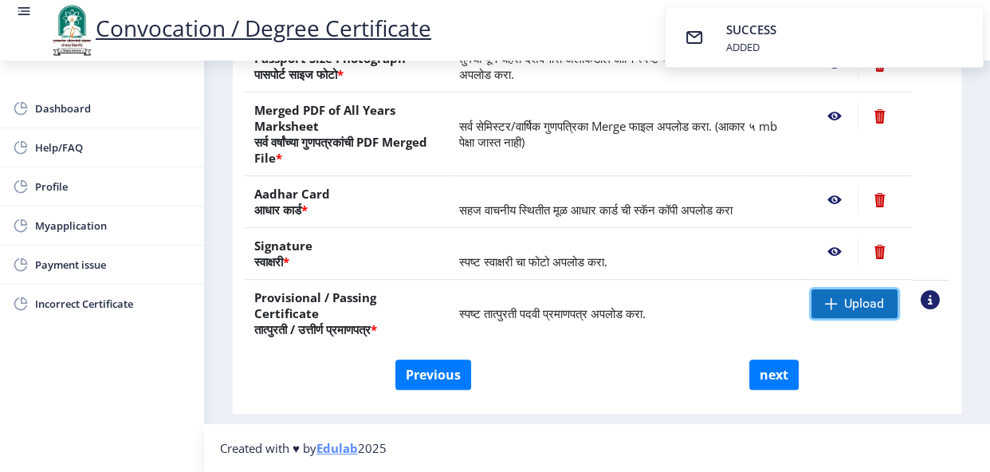
click at [855, 305] on span "Upload" at bounding box center [864, 304] width 40 height 16
click at [828, 305] on nb-action at bounding box center [835, 303] width 46 height 29
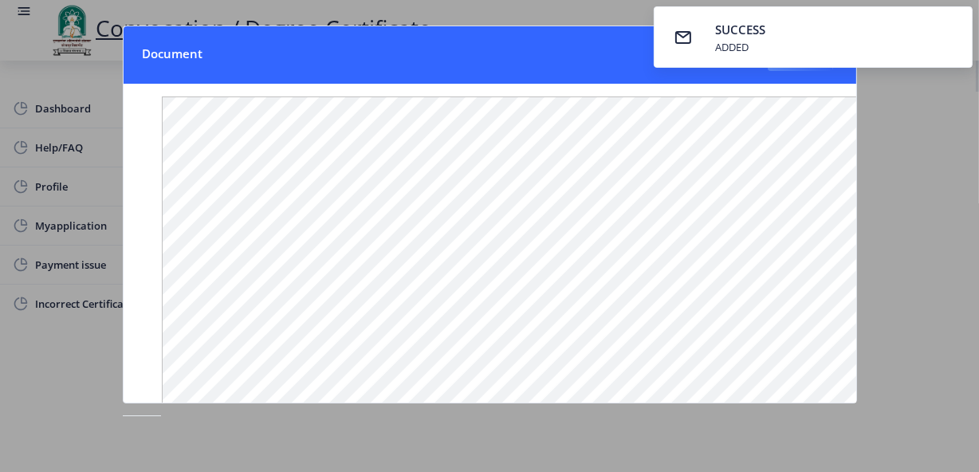
click at [842, 67] on nb-toast "SUCCESS ADDED" at bounding box center [813, 36] width 319 height 61
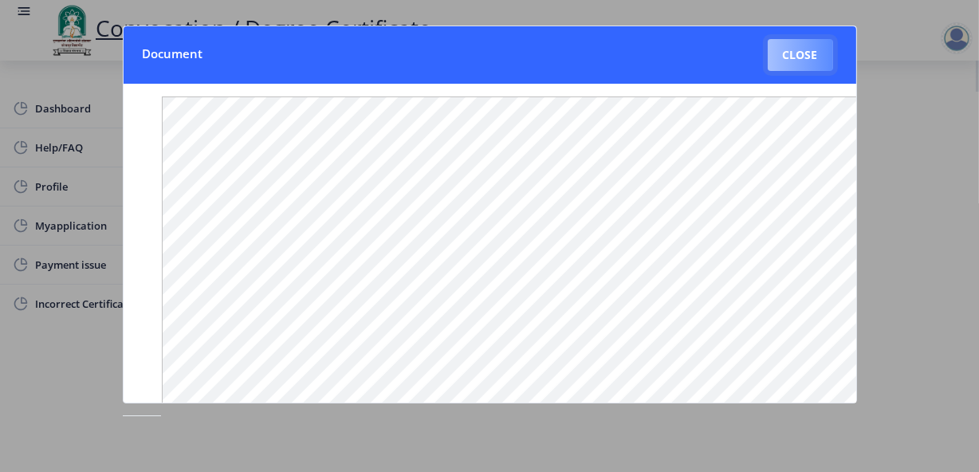
click at [781, 56] on button "Close" at bounding box center [800, 55] width 65 height 32
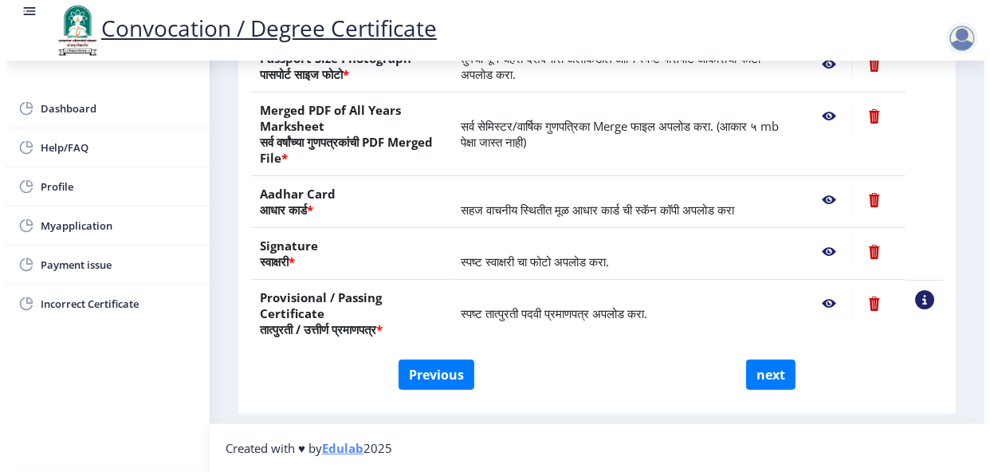
scroll to position [207, 0]
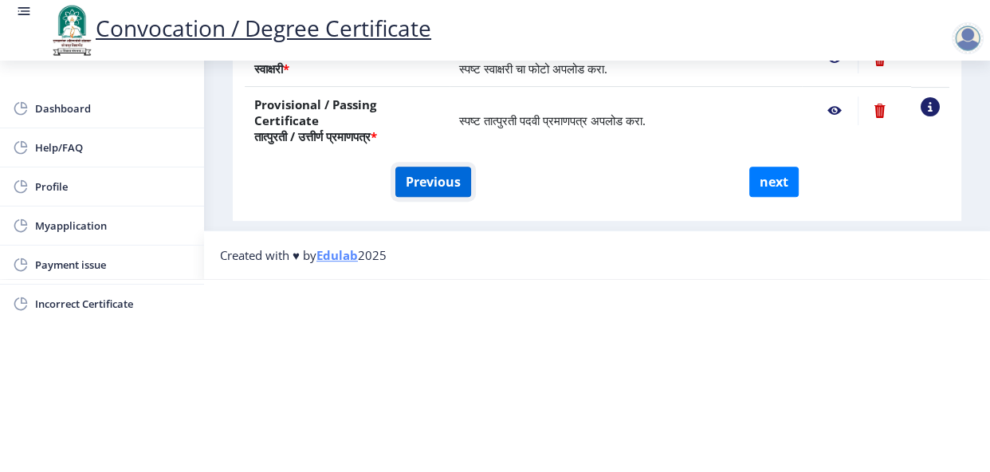
click at [399, 169] on button "Previous" at bounding box center [433, 182] width 76 height 30
select select "Regular"
select select "2019"
select select "March"
select select "Grade A"
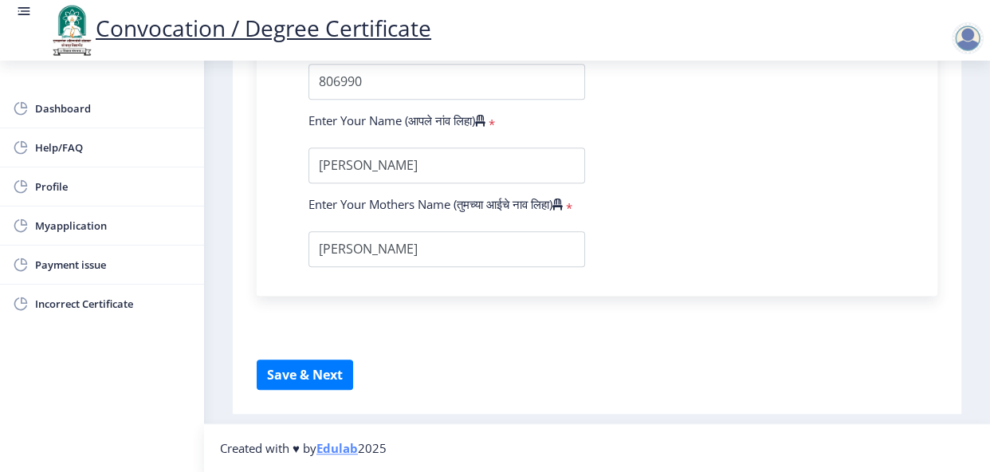
scroll to position [1120, 0]
click at [328, 382] on button "Save & Next" at bounding box center [305, 375] width 96 height 30
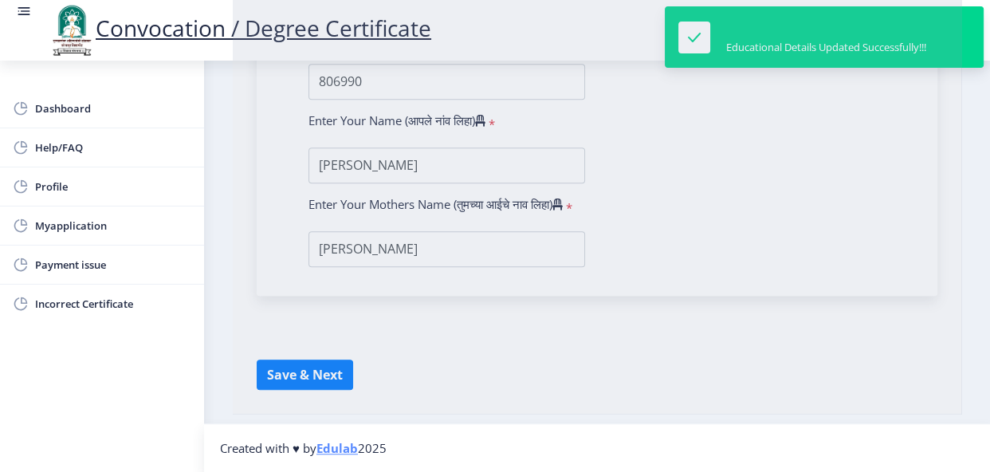
select select
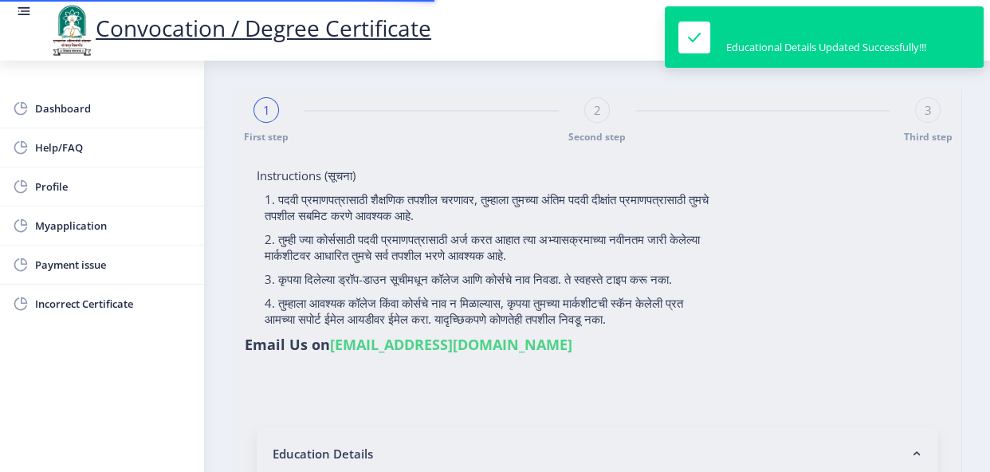
type input "2015032500293613"
select select "Regular"
select select "2019"
select select "March"
select select "Grade A"
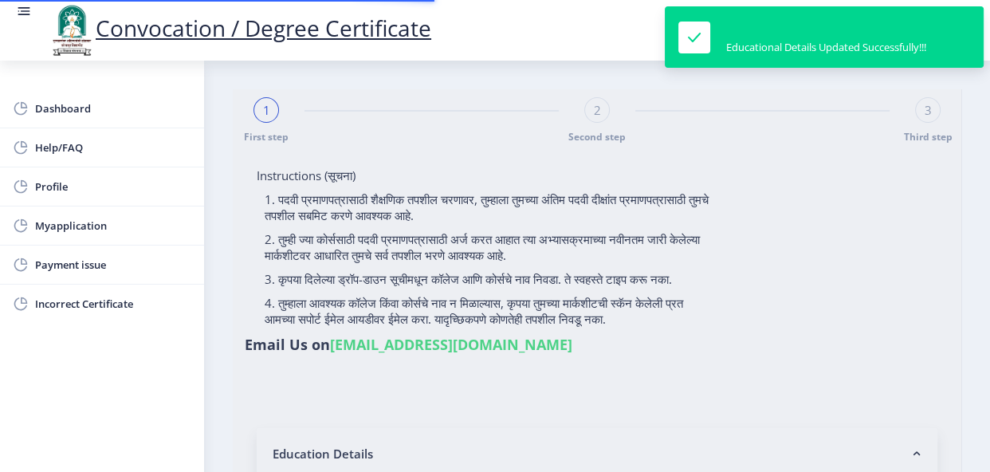
type input "806990"
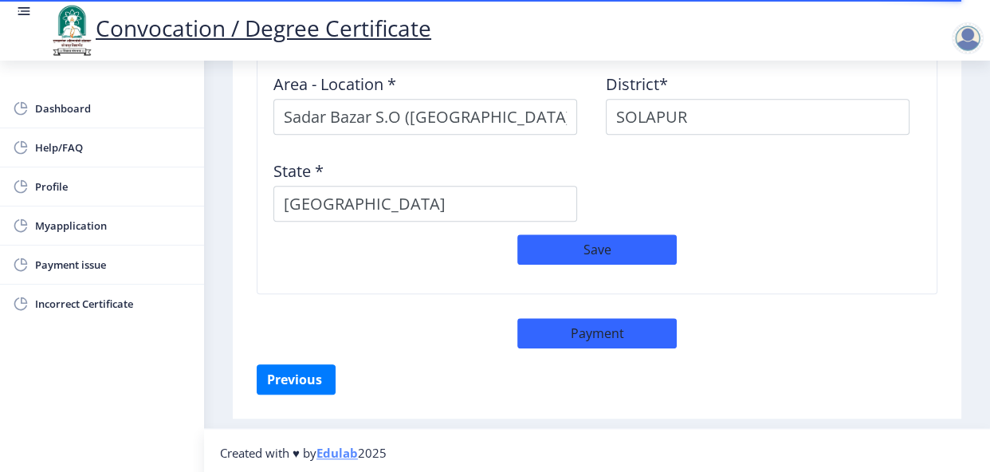
scroll to position [1434, 0]
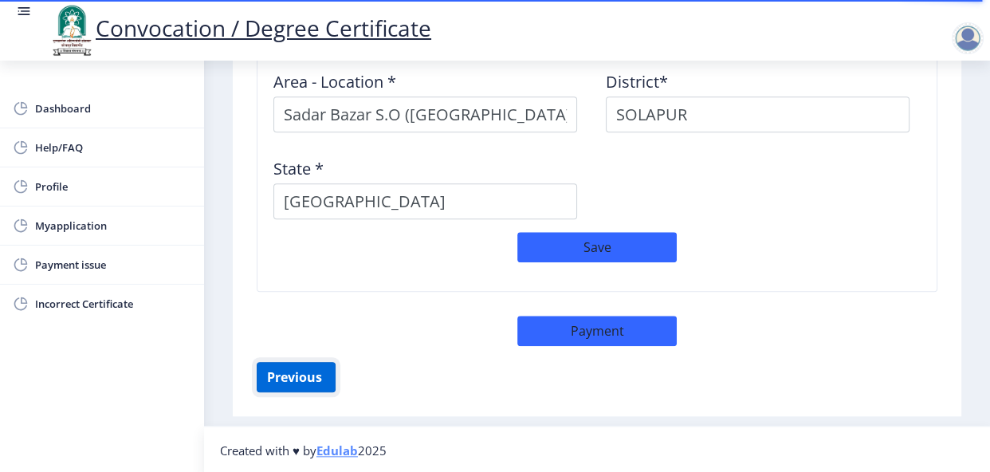
click at [327, 374] on button "Previous ‍" at bounding box center [296, 377] width 79 height 30
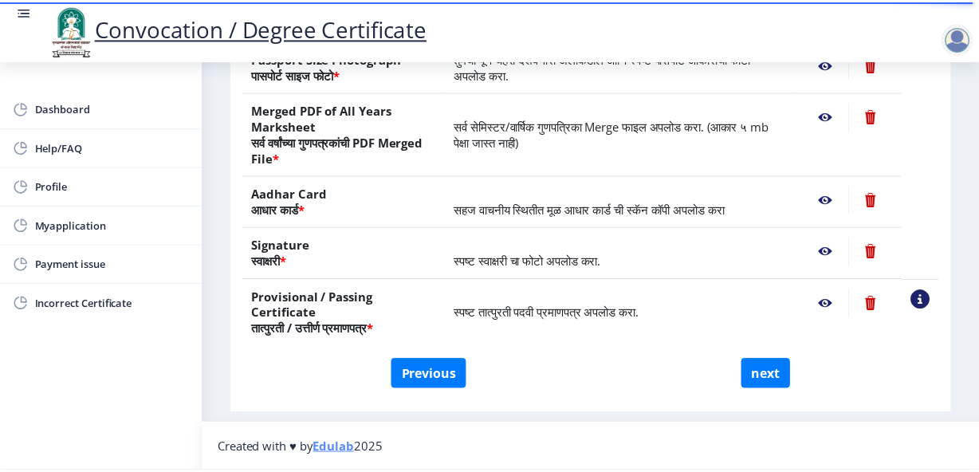
scroll to position [380, 0]
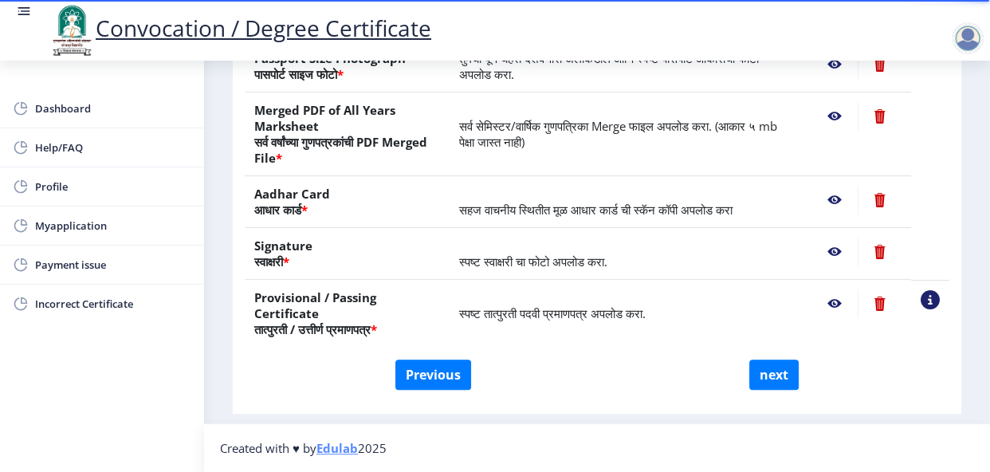
click at [872, 303] on nb-action at bounding box center [880, 303] width 44 height 29
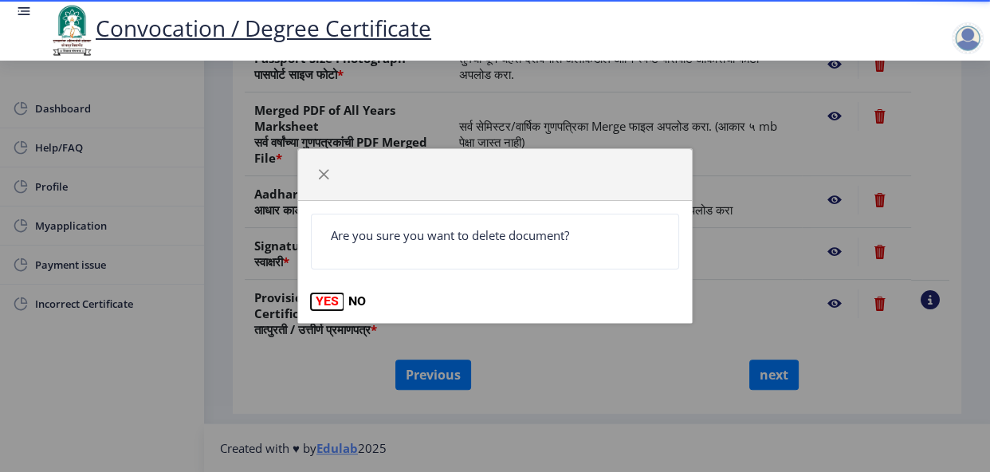
click at [327, 304] on button "YES" at bounding box center [327, 301] width 33 height 16
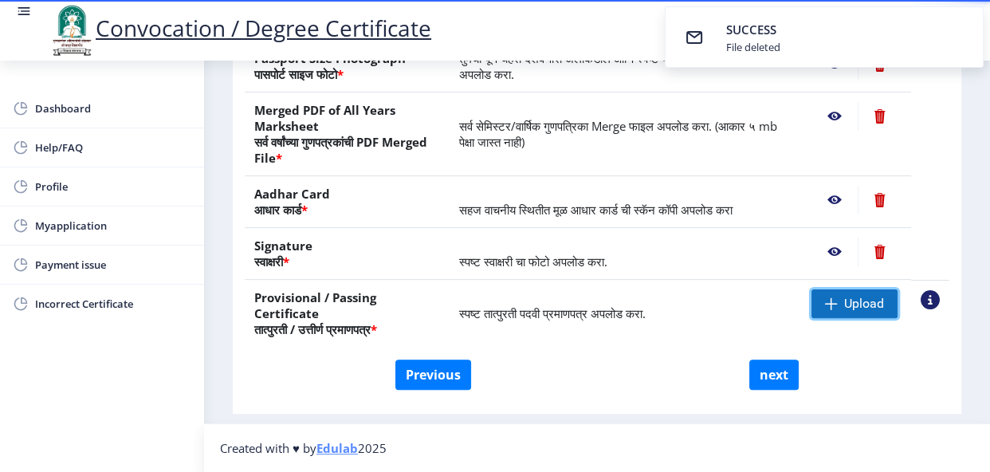
click at [855, 301] on span "Upload" at bounding box center [864, 304] width 40 height 16
click at [830, 299] on nb-action at bounding box center [835, 303] width 46 height 29
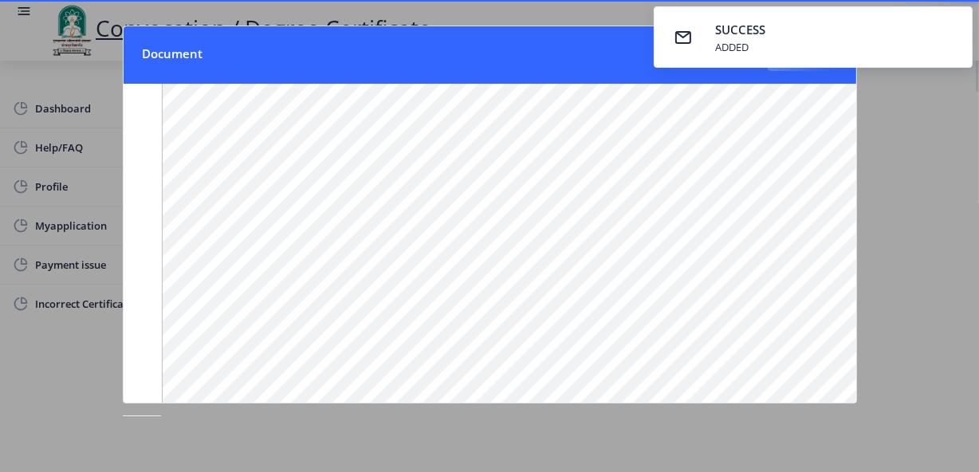
scroll to position [271, 0]
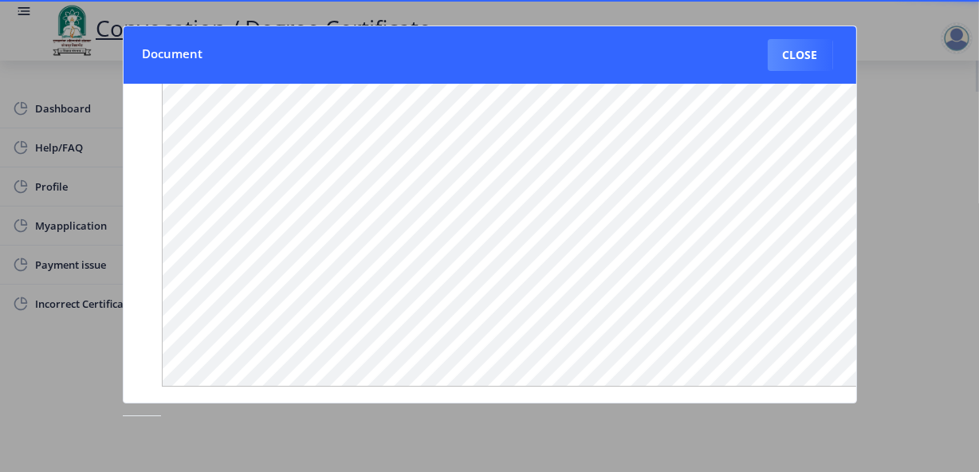
click at [840, 77] on nb-card-header "Document Close" at bounding box center [490, 54] width 733 height 57
click at [824, 65] on button "Close" at bounding box center [800, 55] width 65 height 32
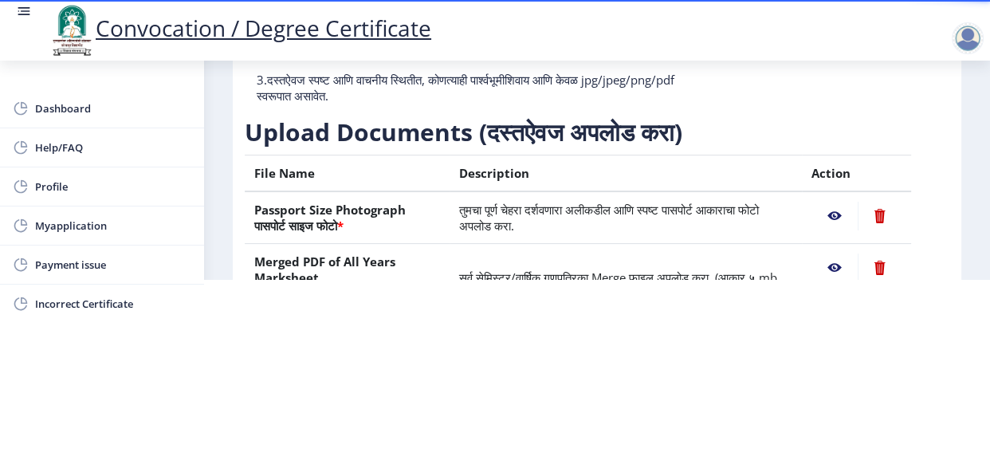
scroll to position [22, 0]
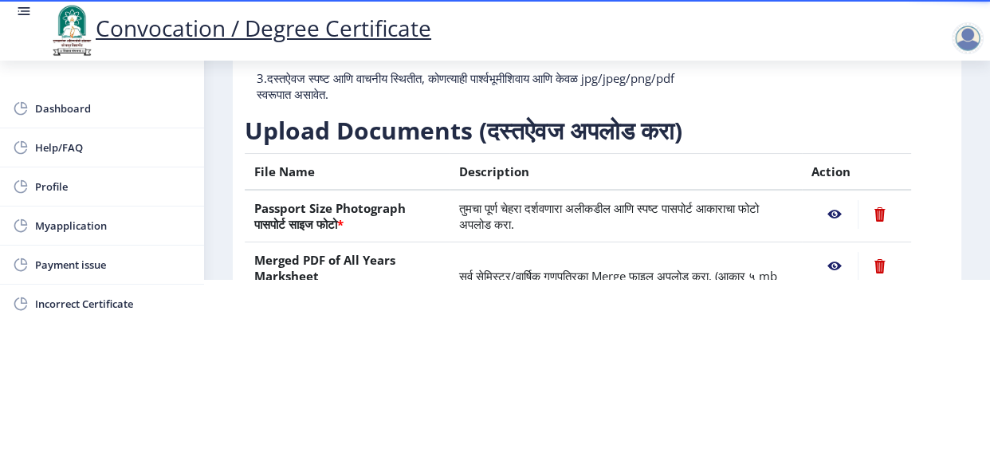
click at [832, 211] on nb-action at bounding box center [835, 214] width 46 height 29
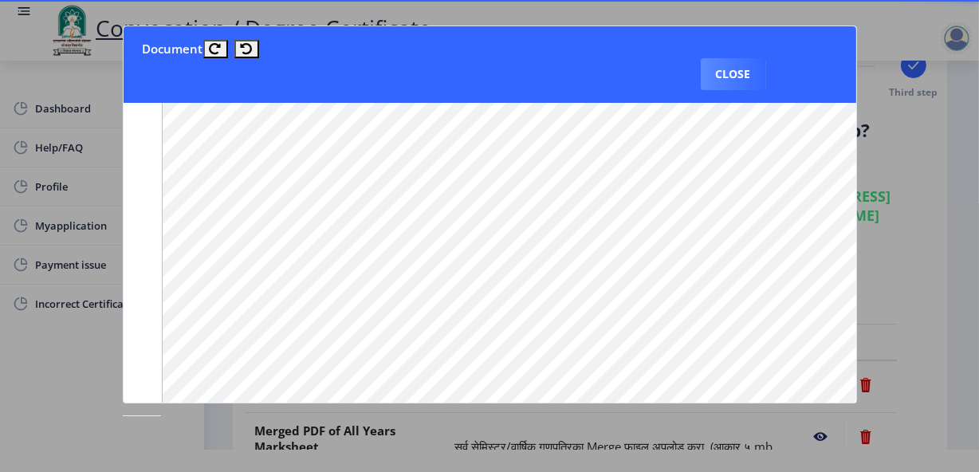
scroll to position [1054, 0]
click at [728, 69] on button "Close" at bounding box center [733, 74] width 65 height 32
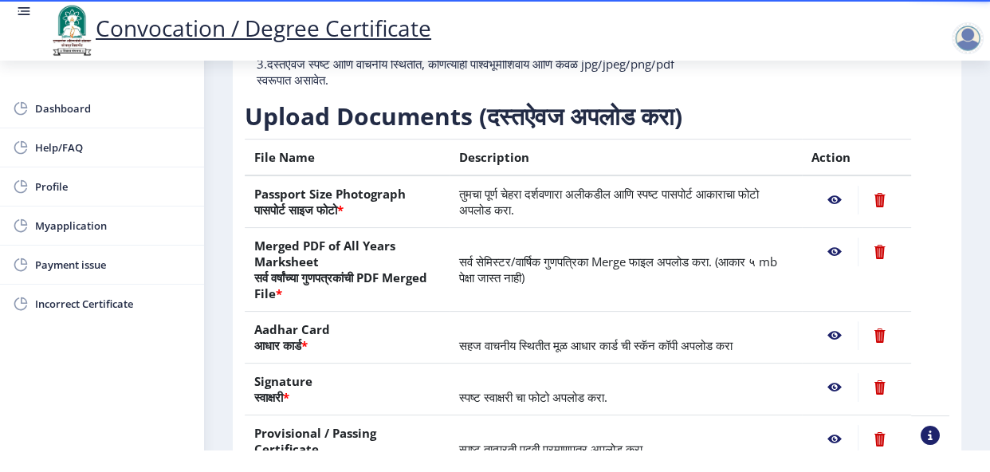
scroll to position [244, 0]
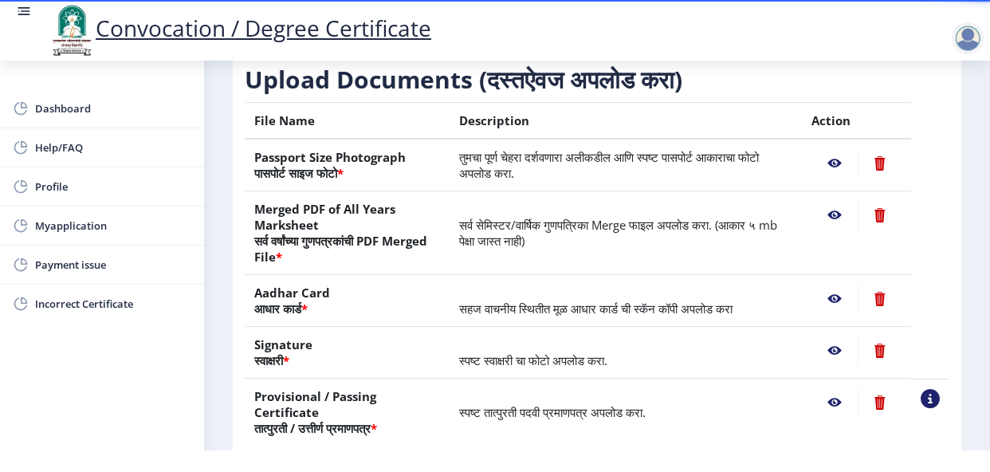
click at [832, 230] on nb-action at bounding box center [835, 215] width 46 height 29
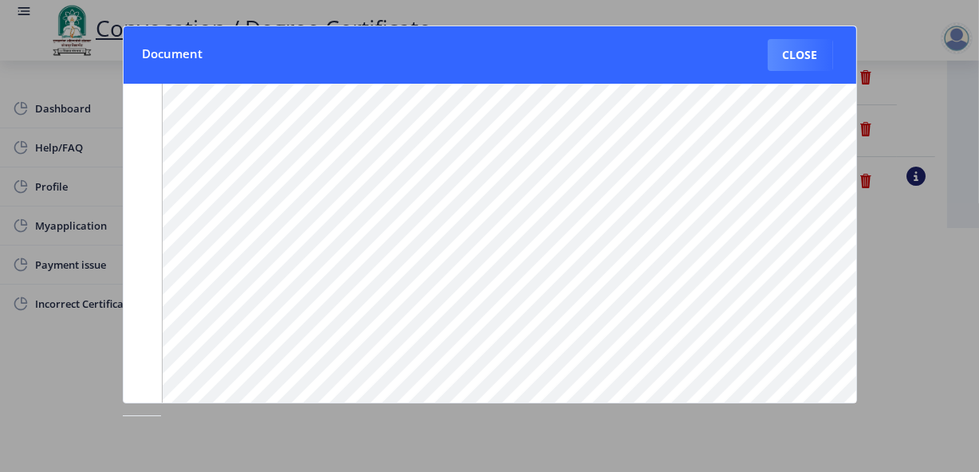
scroll to position [271, 0]
click at [789, 53] on button "Close" at bounding box center [800, 55] width 65 height 32
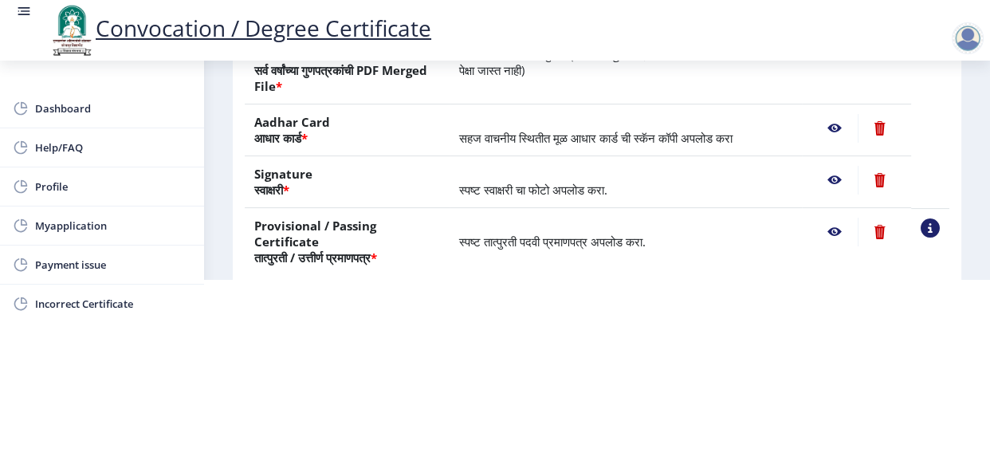
scroll to position [380, 0]
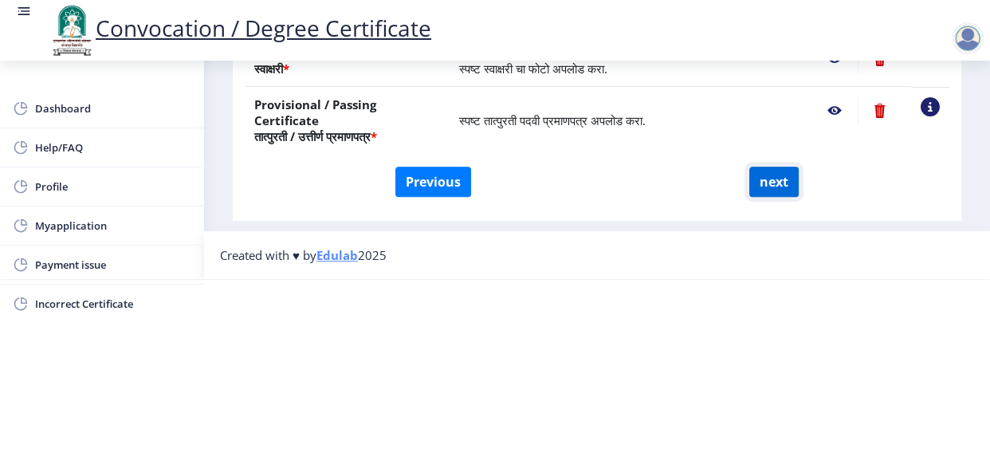
click at [766, 172] on button "next" at bounding box center [773, 182] width 49 height 30
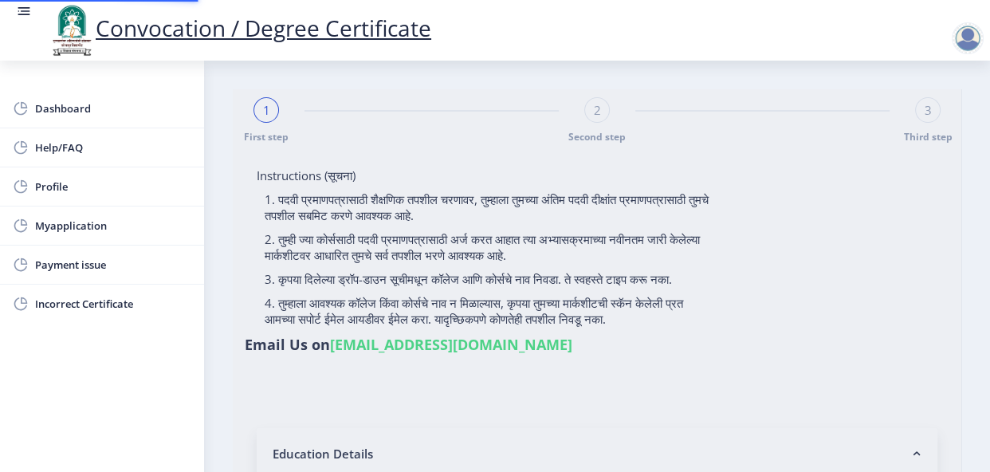
select select
type input "Sayyed Alisha Rukmoddin"
type input "Rizwana"
select select
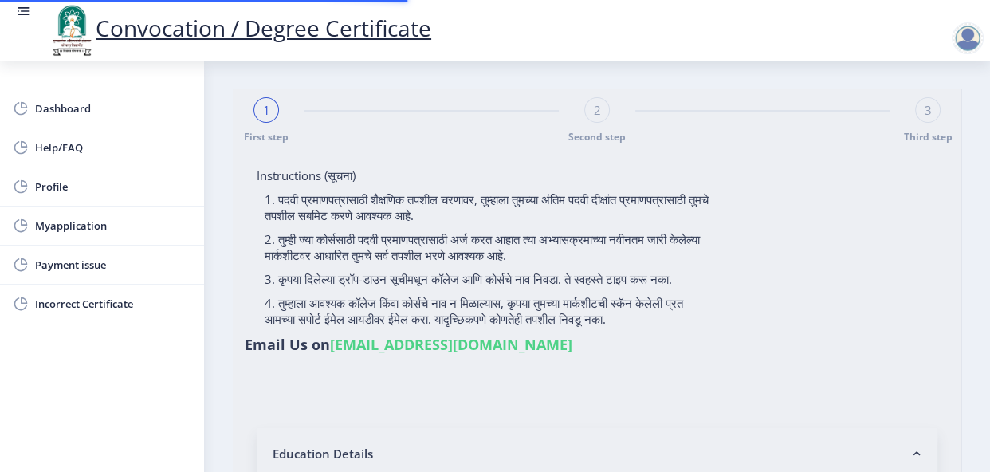
select select
type input "2015032500293613"
select select "Regular"
select select "2019"
select select "March"
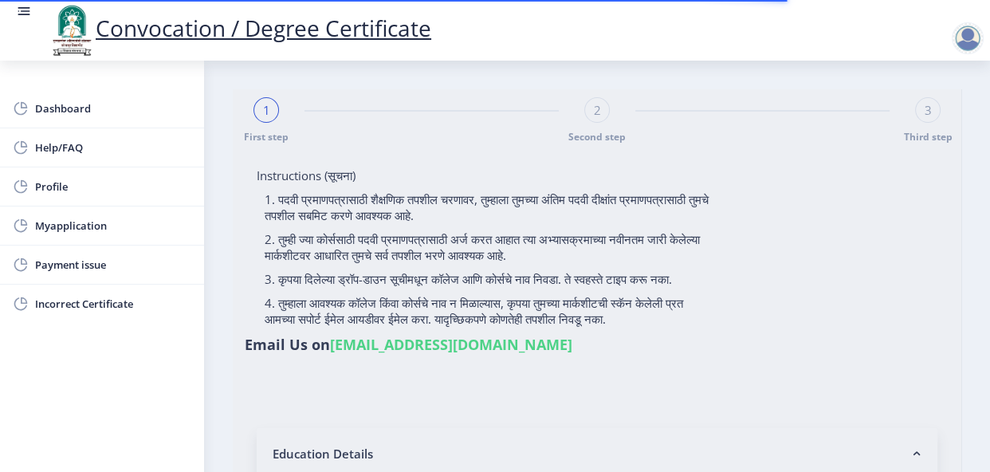
select select "Grade A"
type input "806990"
select select
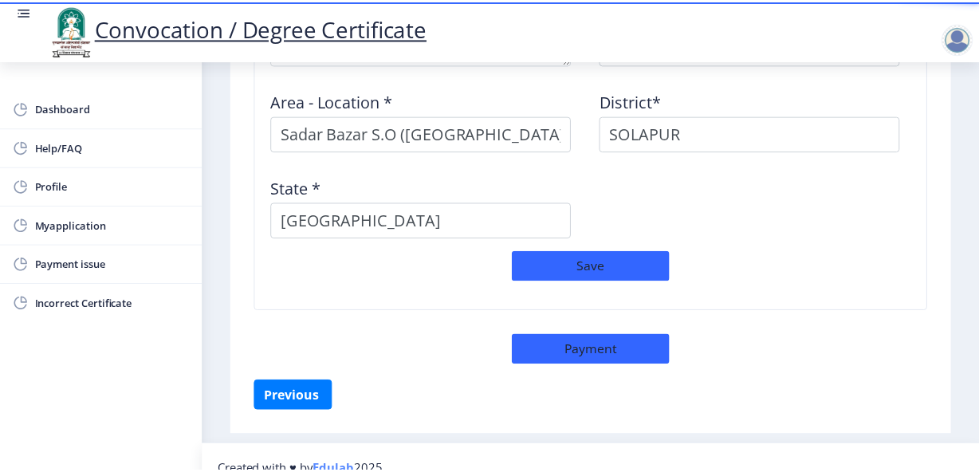
scroll to position [1431, 0]
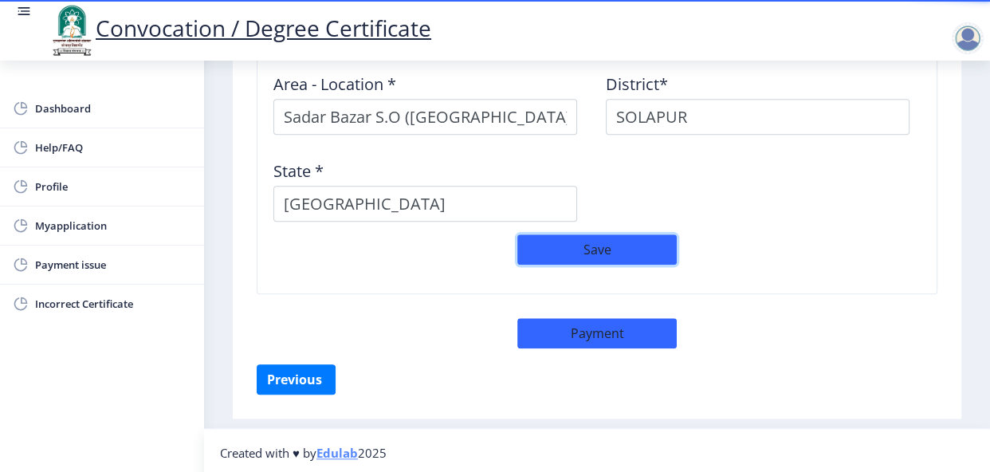
click at [602, 238] on button "Save" at bounding box center [596, 249] width 159 height 30
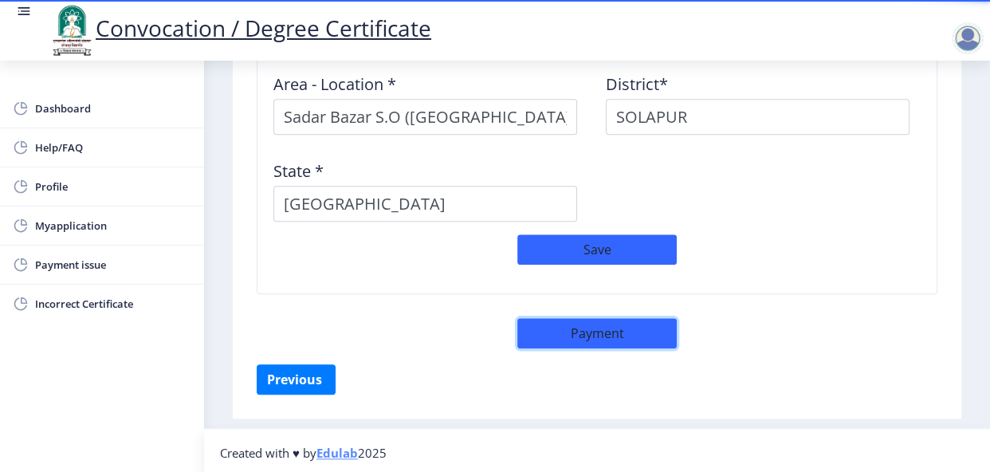
click at [626, 327] on button "Payment" at bounding box center [596, 333] width 159 height 30
select select "sealed"
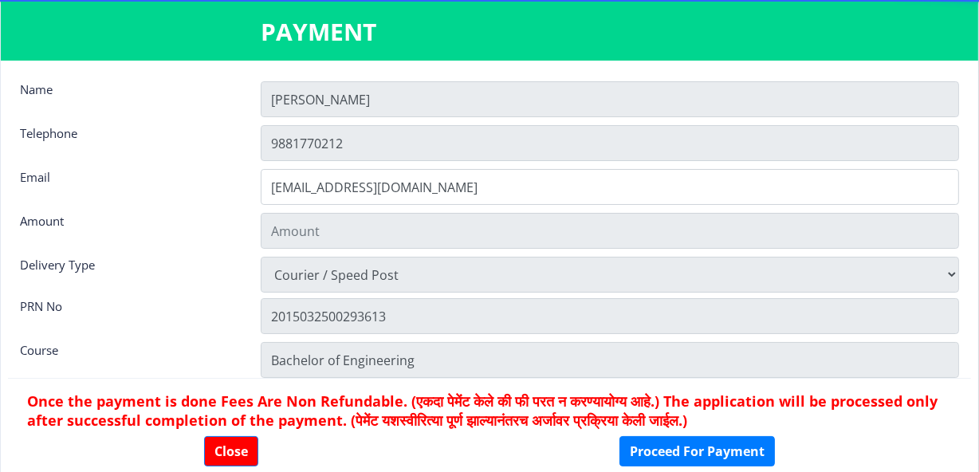
type input "2885"
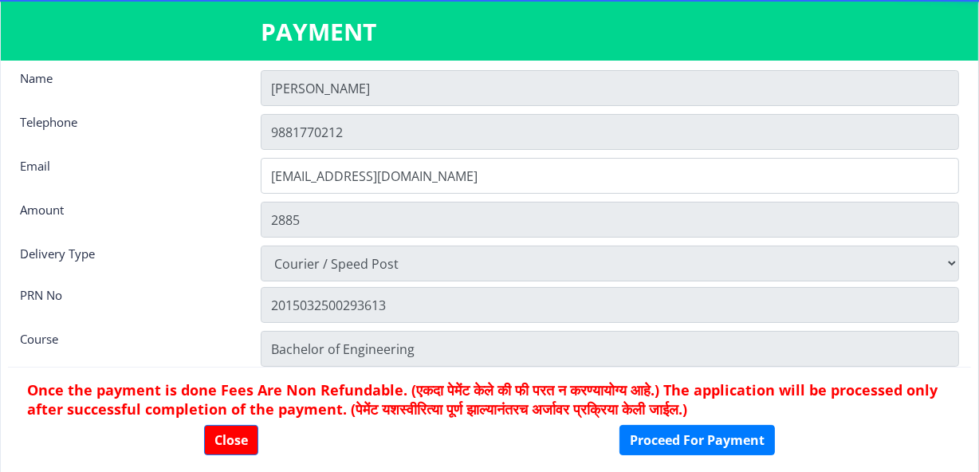
scroll to position [22, 0]
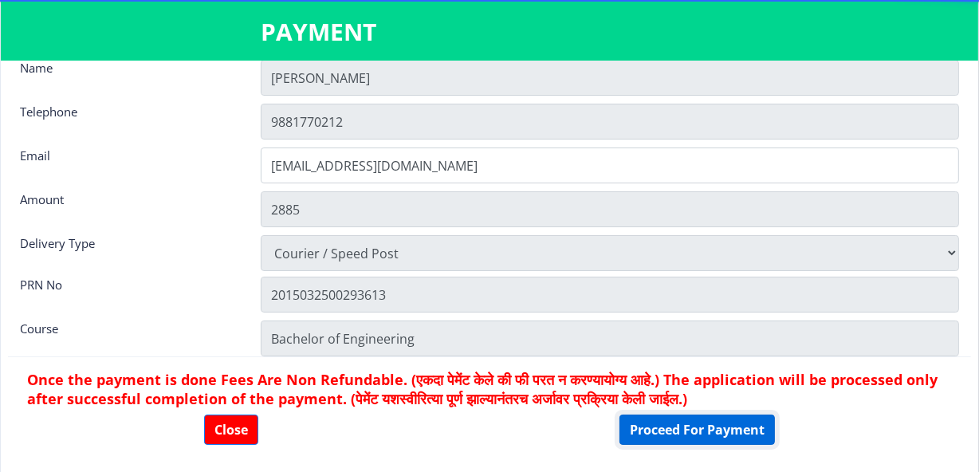
click at [660, 430] on button "Proceed For Payment" at bounding box center [697, 430] width 155 height 30
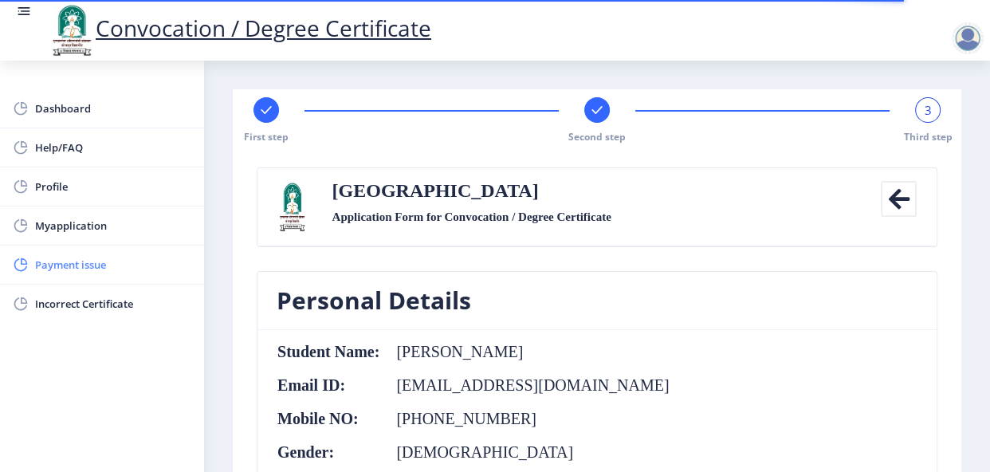
click at [80, 263] on span "Payment issue" at bounding box center [113, 264] width 156 height 19
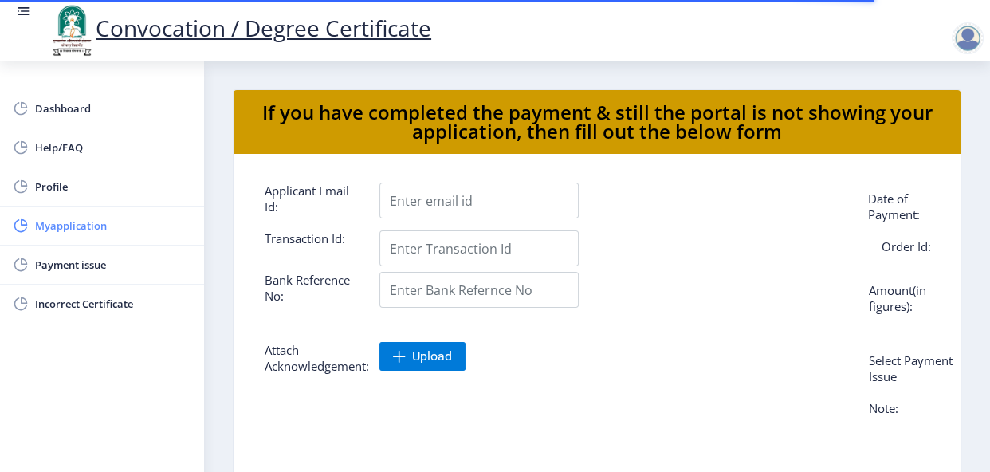
click at [77, 231] on span "Myapplication" at bounding box center [113, 225] width 156 height 19
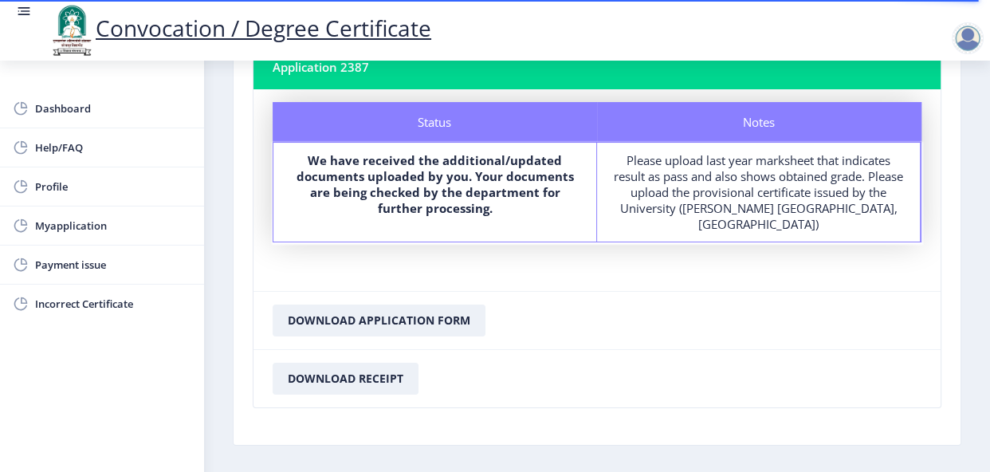
scroll to position [117, 0]
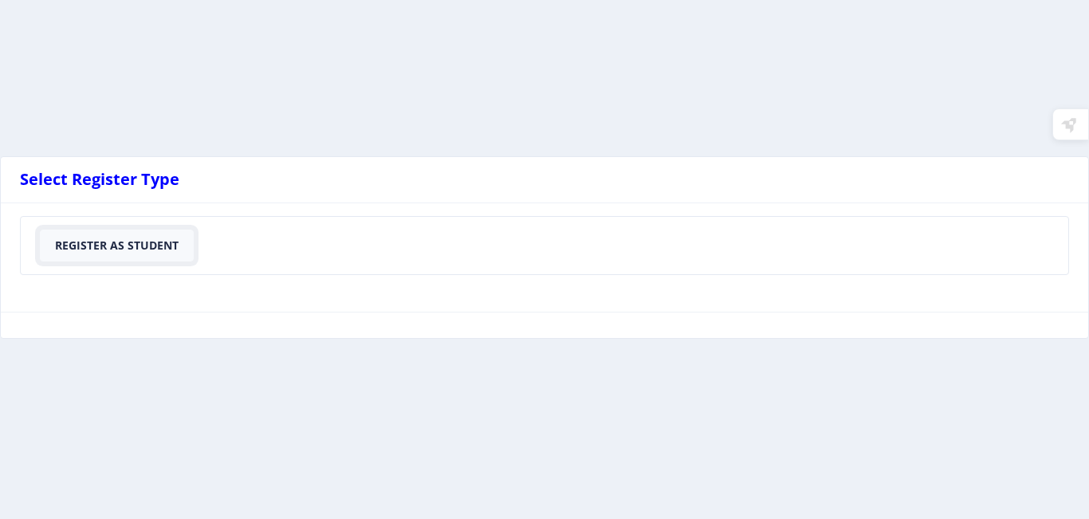
click at [149, 245] on button "Register As Student" at bounding box center [117, 246] width 154 height 32
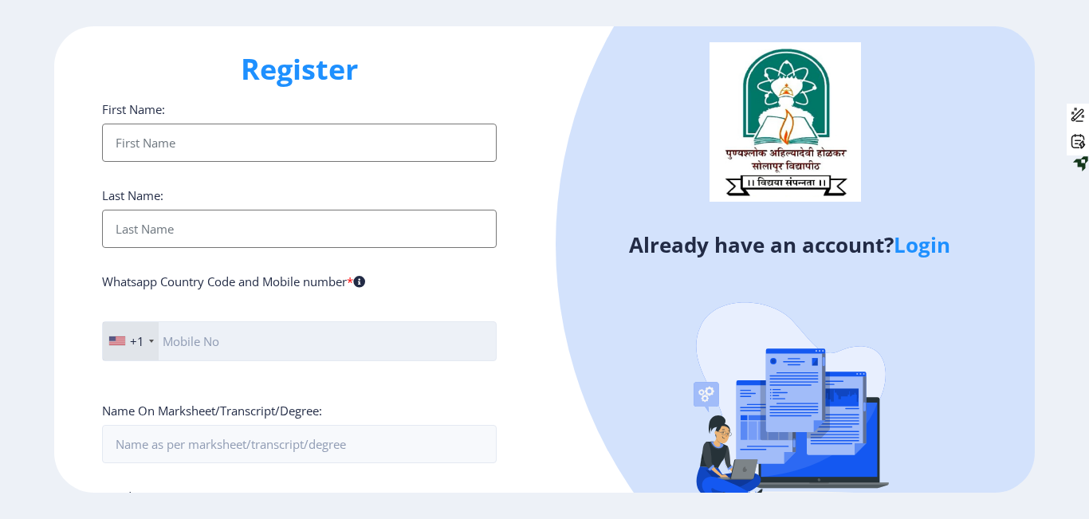
click at [306, 338] on input "text" at bounding box center [299, 341] width 395 height 40
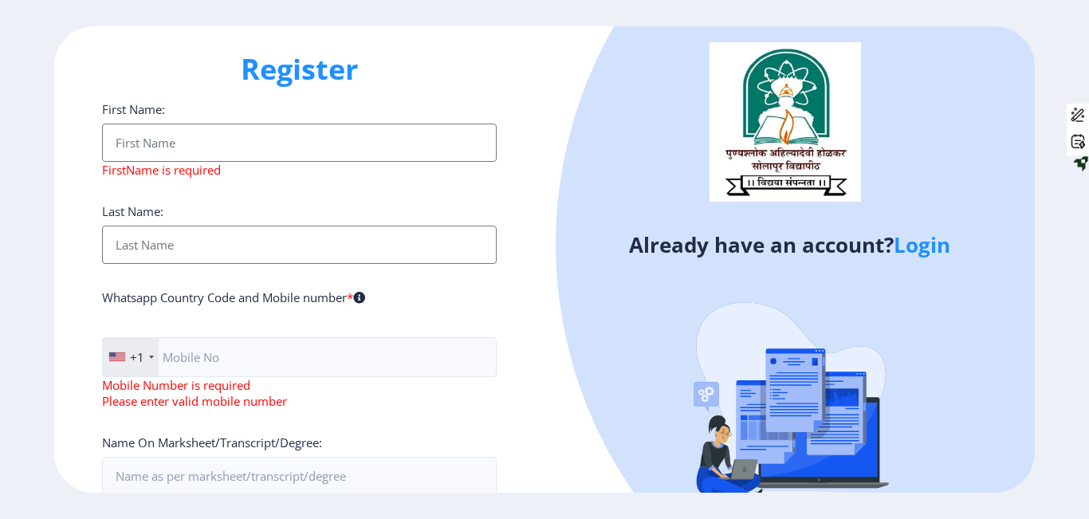
click at [148, 366] on div "+1" at bounding box center [131, 357] width 56 height 38
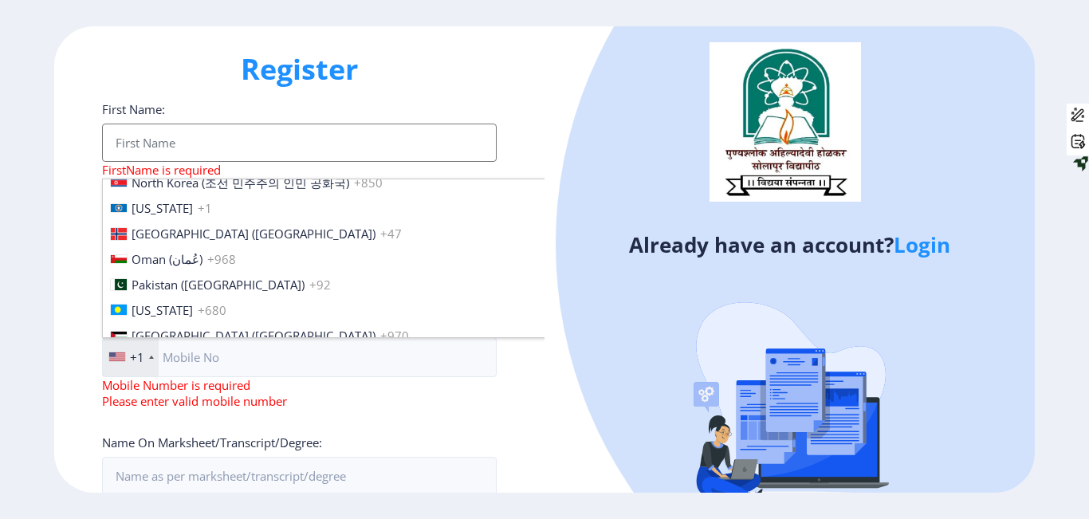
scroll to position [2441, 0]
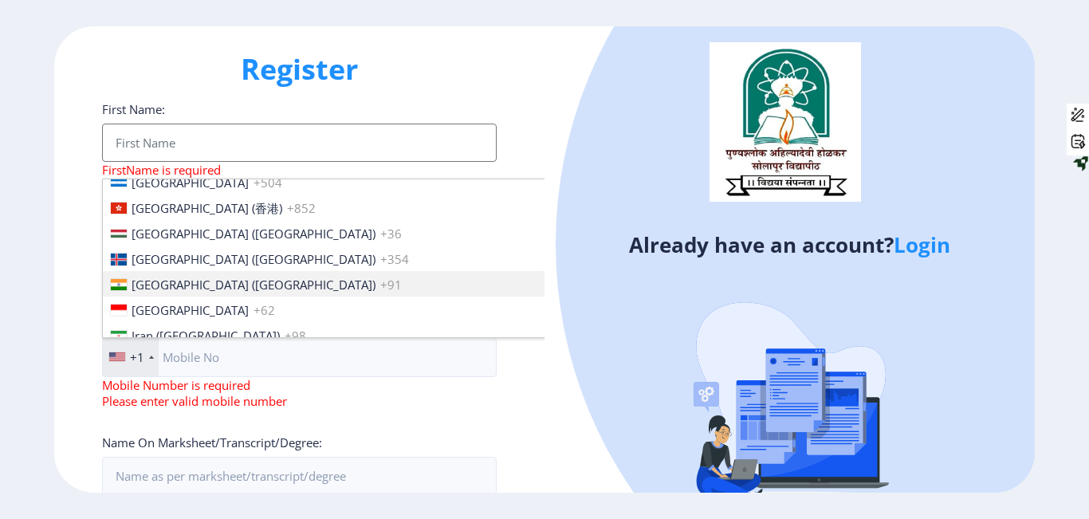
click at [166, 288] on span "[GEOGRAPHIC_DATA] ([GEOGRAPHIC_DATA])" at bounding box center [254, 285] width 244 height 16
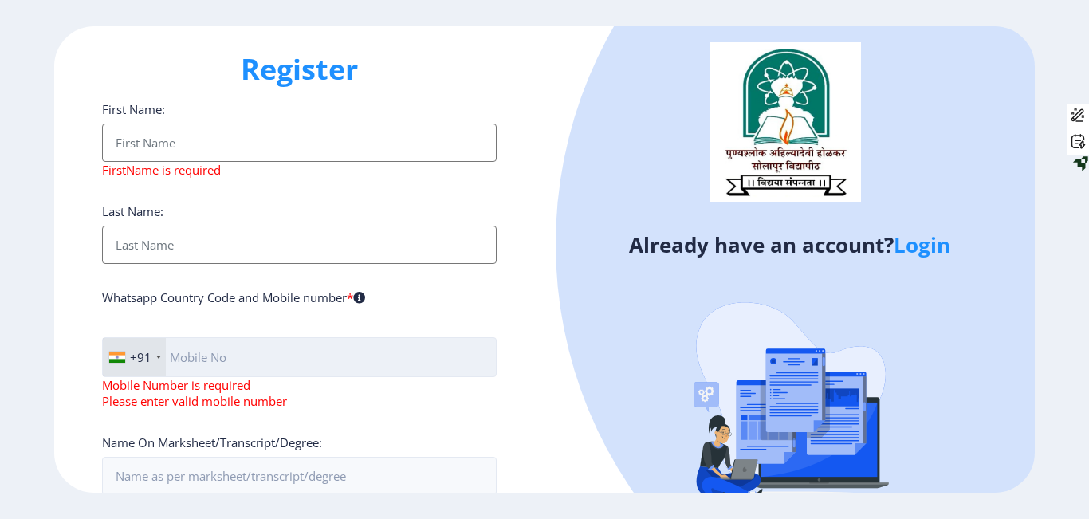
click at [234, 360] on input "text" at bounding box center [299, 357] width 395 height 40
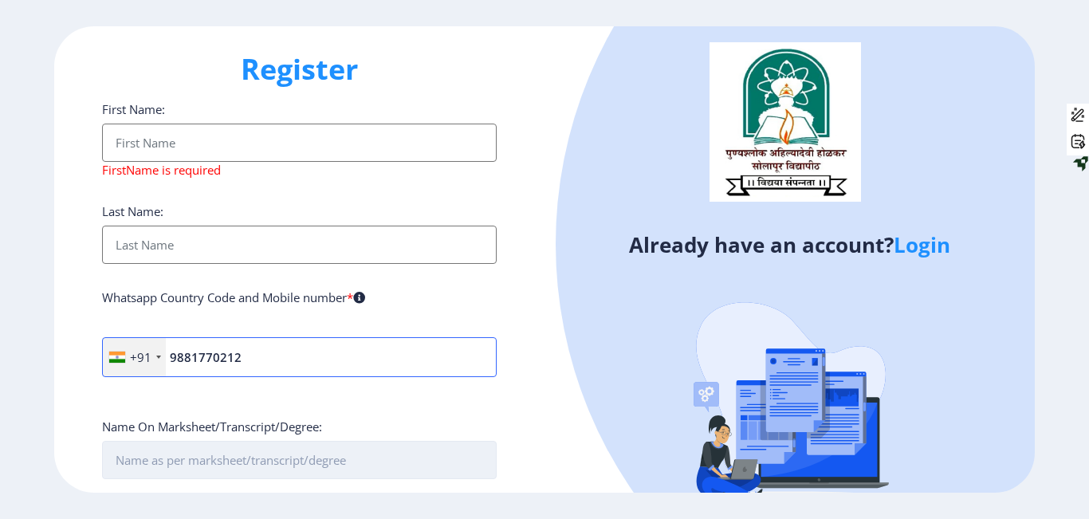
type input "9881770212"
click at [238, 459] on input "First Name:" at bounding box center [299, 460] width 395 height 38
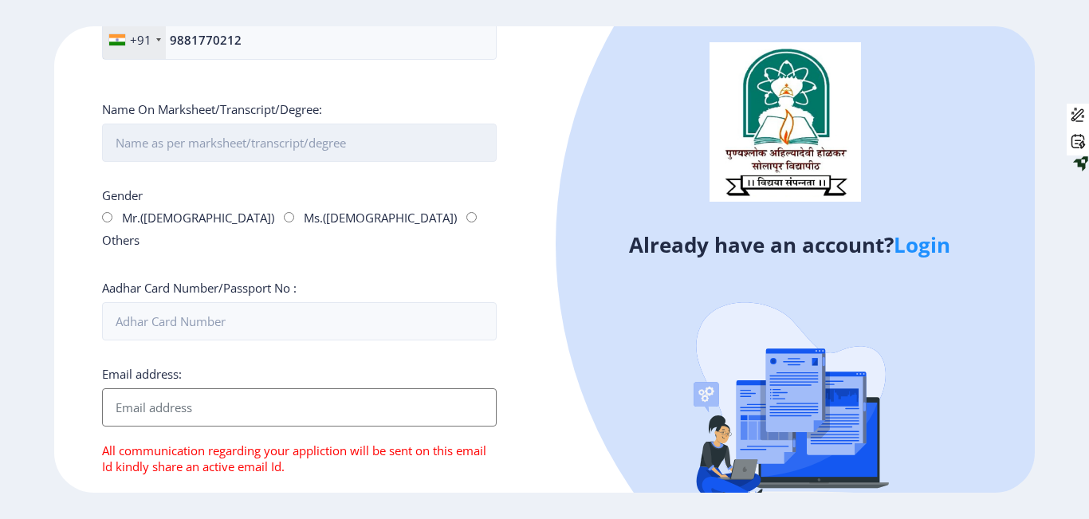
scroll to position [310, 0]
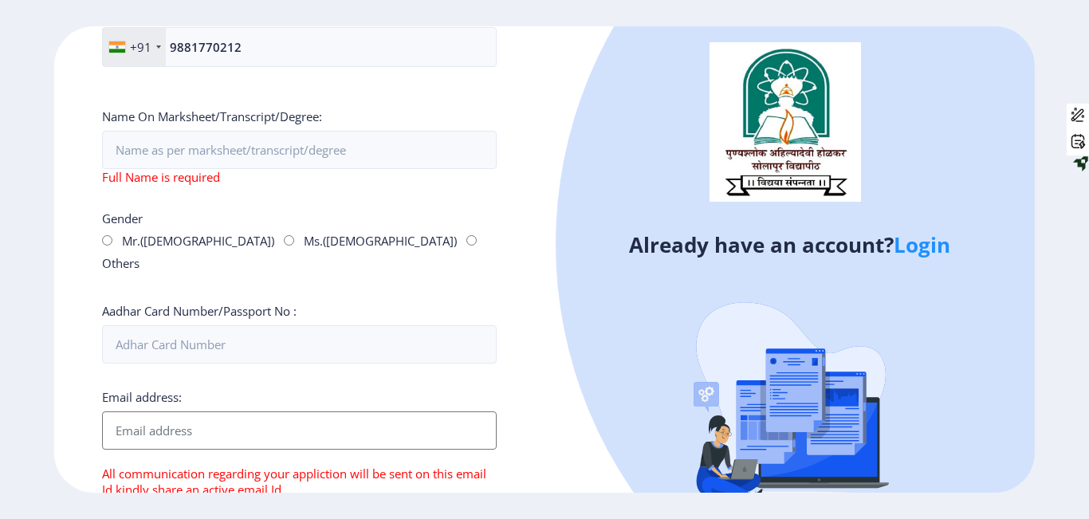
click at [223, 228] on div "Gender Mr.([DEMOGRAPHIC_DATA]) Ms.([DEMOGRAPHIC_DATA]) Others" at bounding box center [299, 243] width 395 height 67
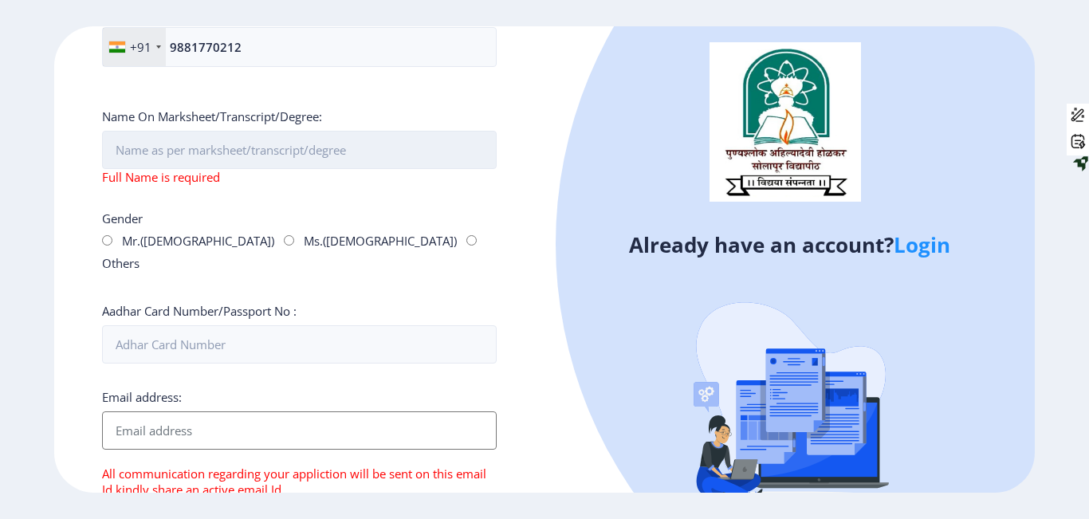
click at [242, 151] on input "First Name:" at bounding box center [299, 150] width 395 height 38
type input "[PERSON_NAME]"
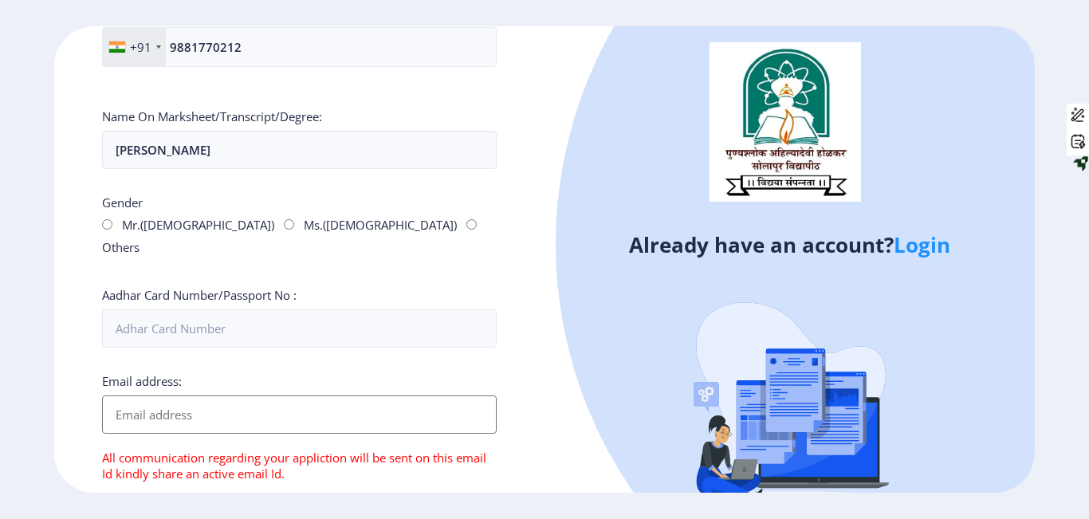
click at [254, 125] on div "Name On Marksheet/Transcript/Degree: [PERSON_NAME]" at bounding box center [299, 138] width 395 height 61
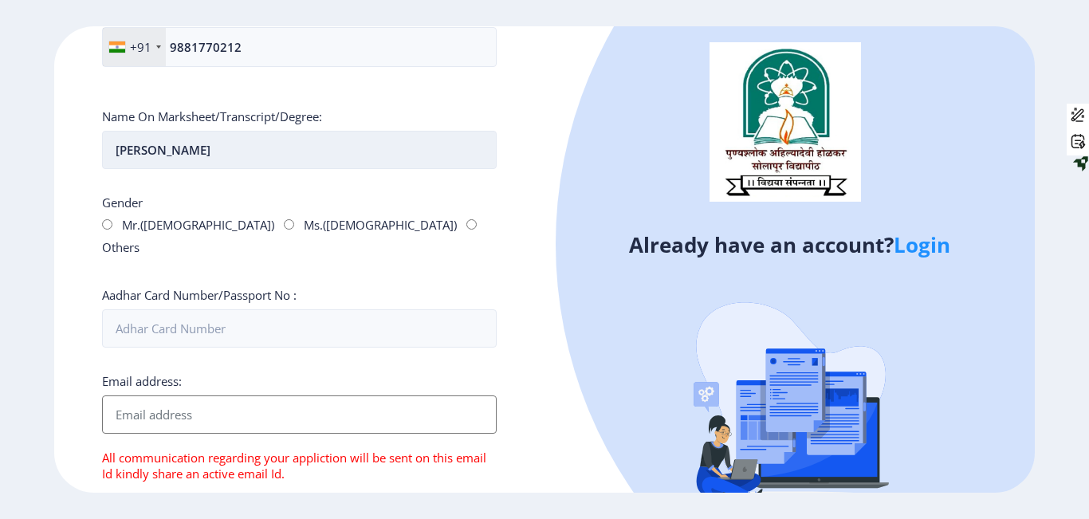
click at [245, 148] on input "[PERSON_NAME]" at bounding box center [299, 150] width 395 height 38
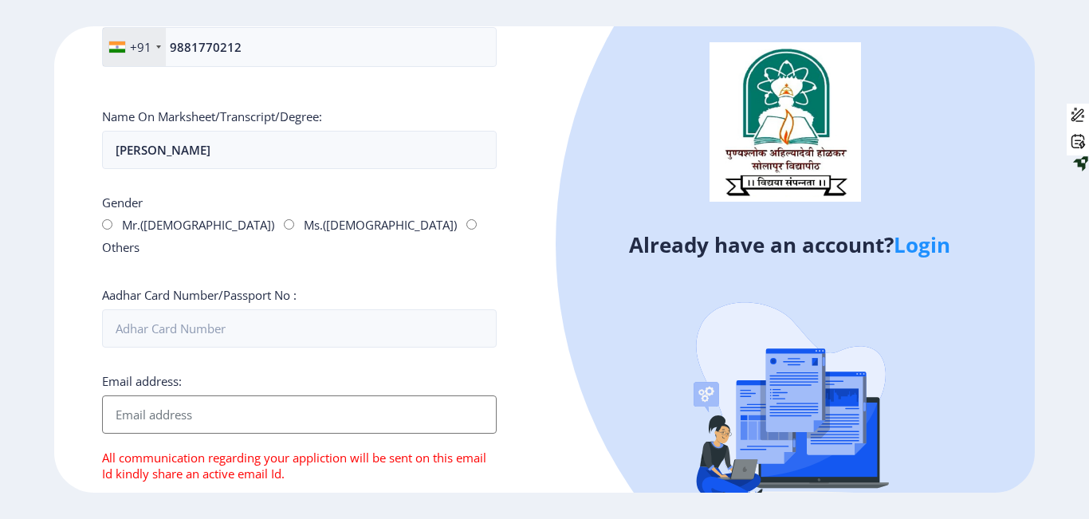
click at [284, 224] on input "Ms.([DEMOGRAPHIC_DATA])" at bounding box center [289, 224] width 10 height 10
radio input "true"
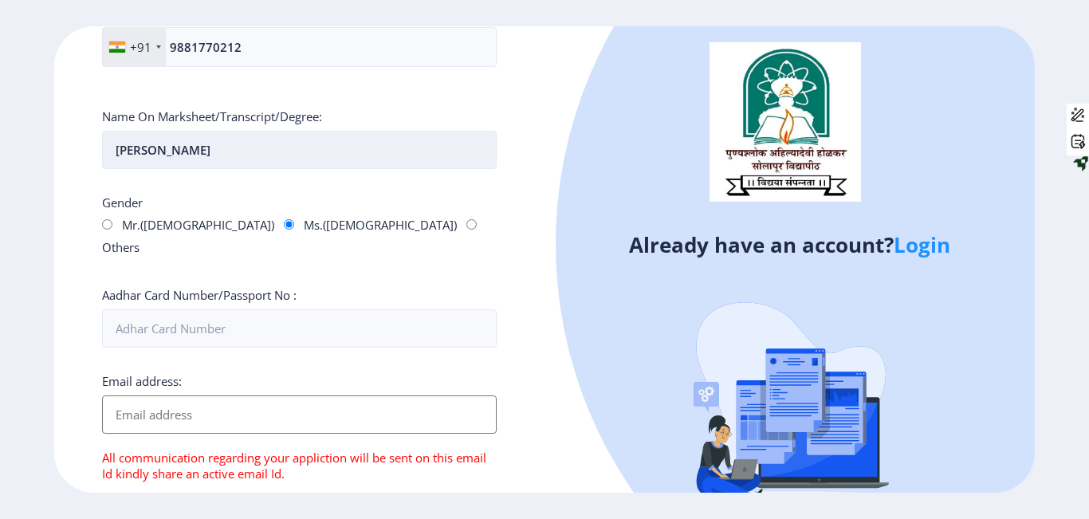
click at [222, 154] on input "[PERSON_NAME]" at bounding box center [299, 150] width 395 height 38
type input "A"
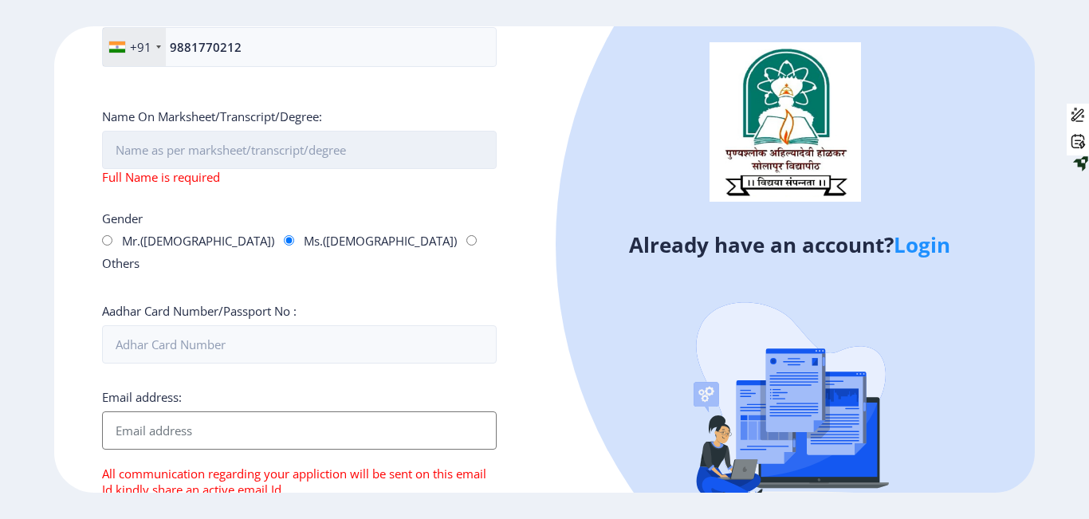
click at [372, 141] on input "First Name:" at bounding box center [299, 150] width 395 height 38
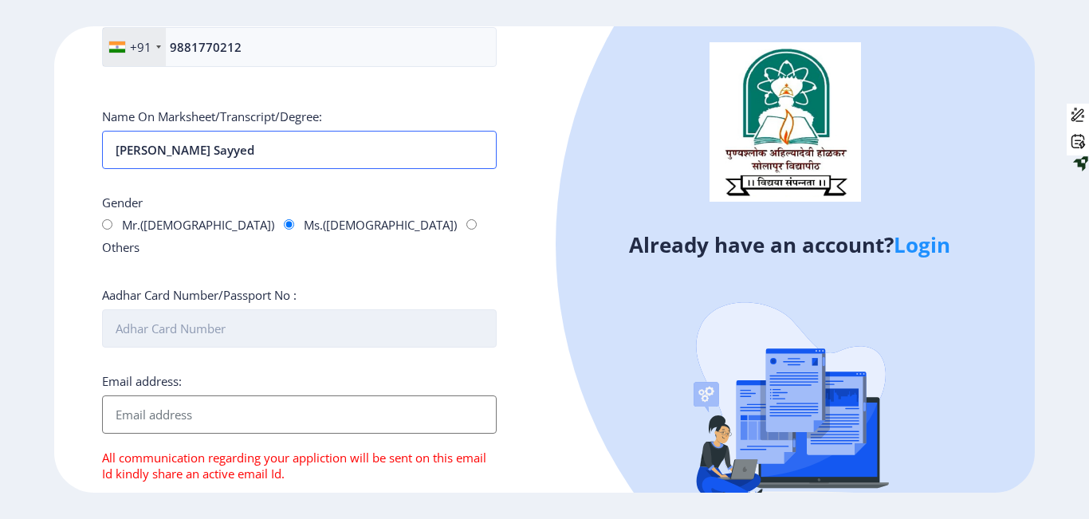
type input "[PERSON_NAME] Sayyed"
click at [214, 321] on input "Aadhar Card Number/Passport No :" at bounding box center [299, 328] width 395 height 38
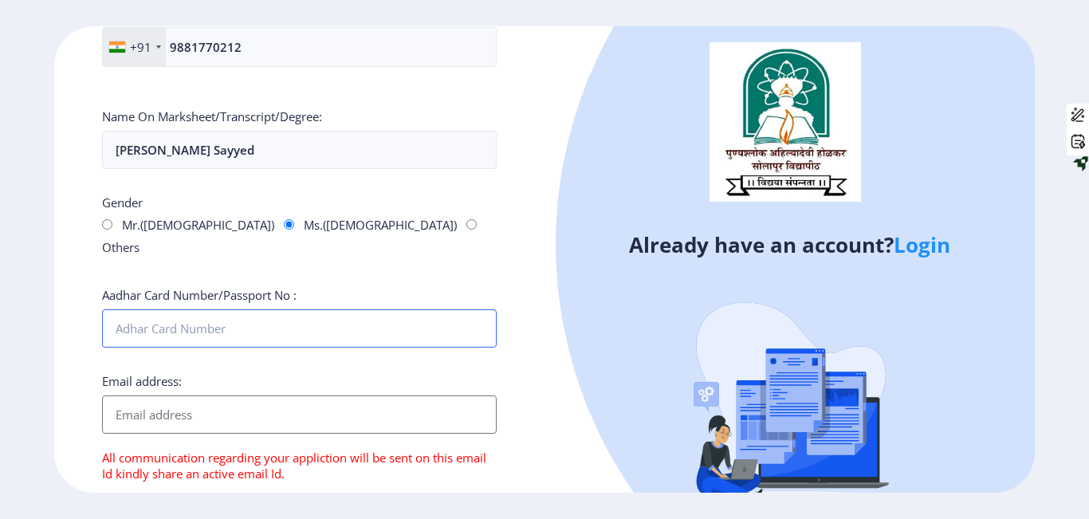
type input "909647901454"
click at [186, 395] on input "Email address:" at bounding box center [299, 414] width 395 height 38
type input "[EMAIL_ADDRESS][DOMAIN_NAME]"
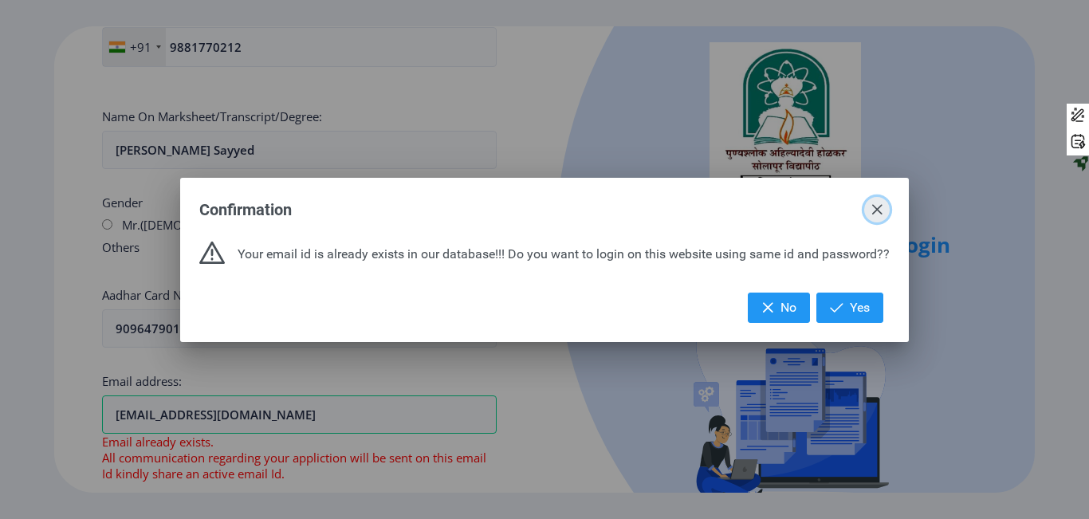
click at [876, 207] on span "button" at bounding box center [877, 209] width 13 height 13
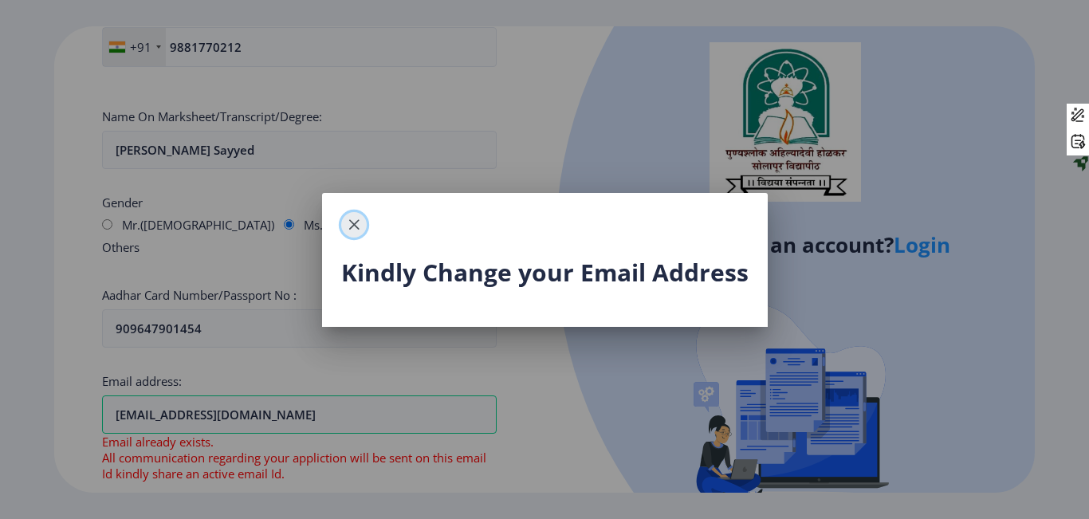
click at [364, 225] on button "button" at bounding box center [354, 225] width 26 height 26
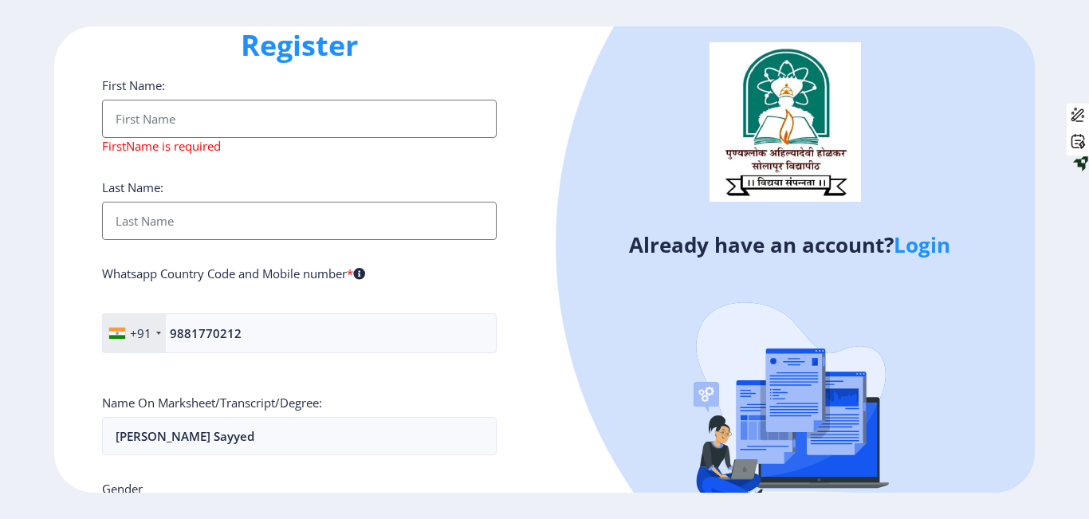
scroll to position [0, 0]
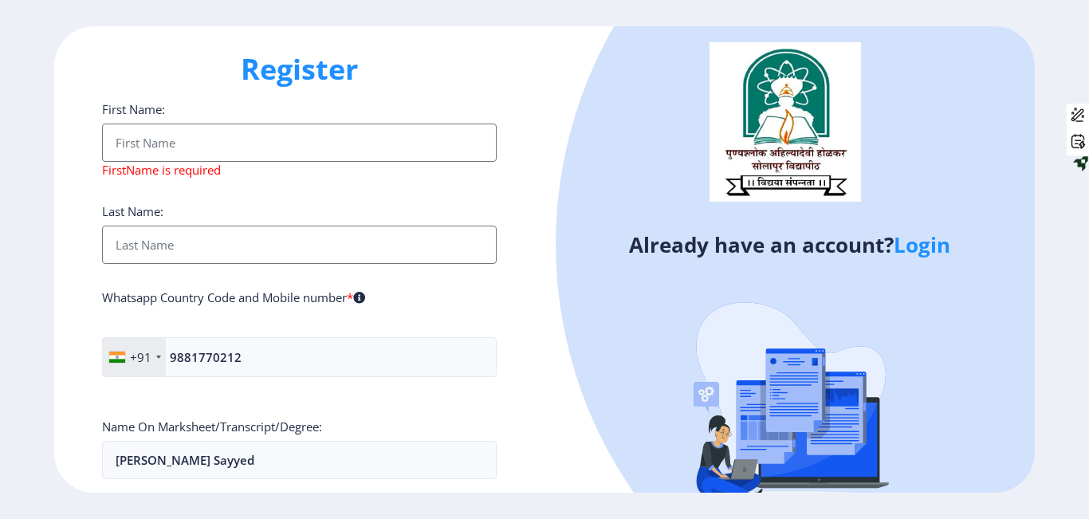
click at [938, 243] on link "Login" at bounding box center [922, 244] width 57 height 29
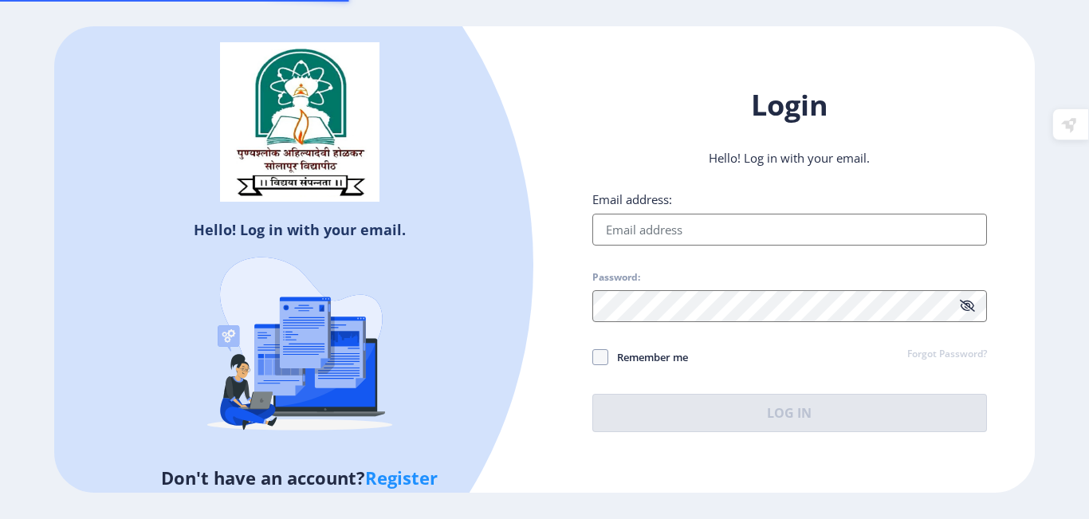
type input "[EMAIL_ADDRESS][DOMAIN_NAME]"
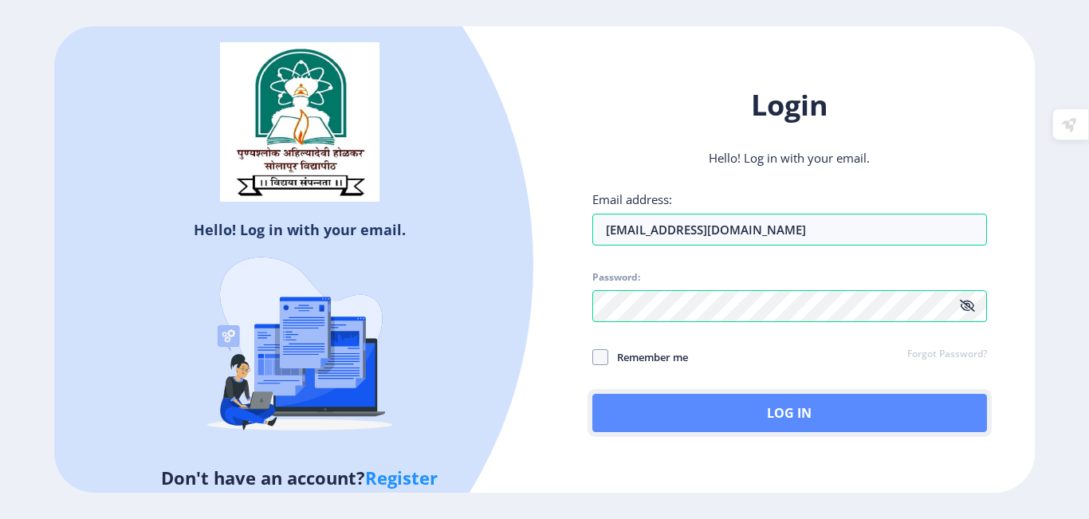
click at [746, 420] on button "Log In" at bounding box center [789, 413] width 395 height 38
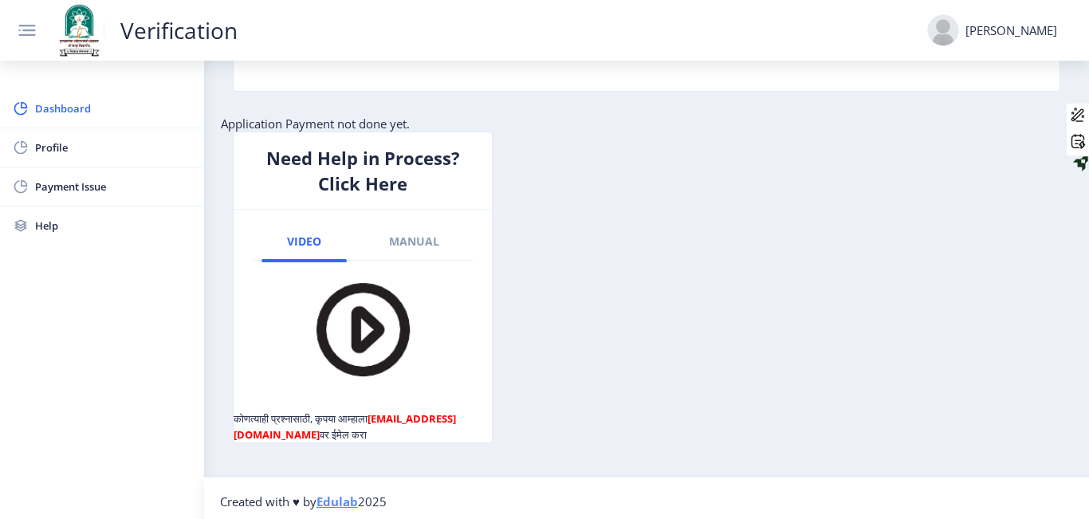
scroll to position [372, 0]
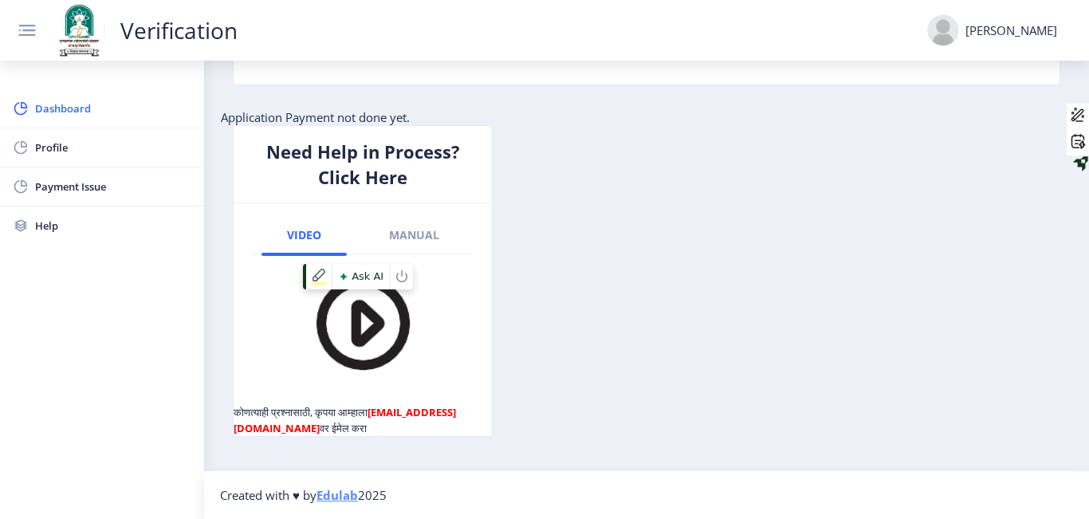
click at [394, 340] on img at bounding box center [363, 323] width 112 height 112
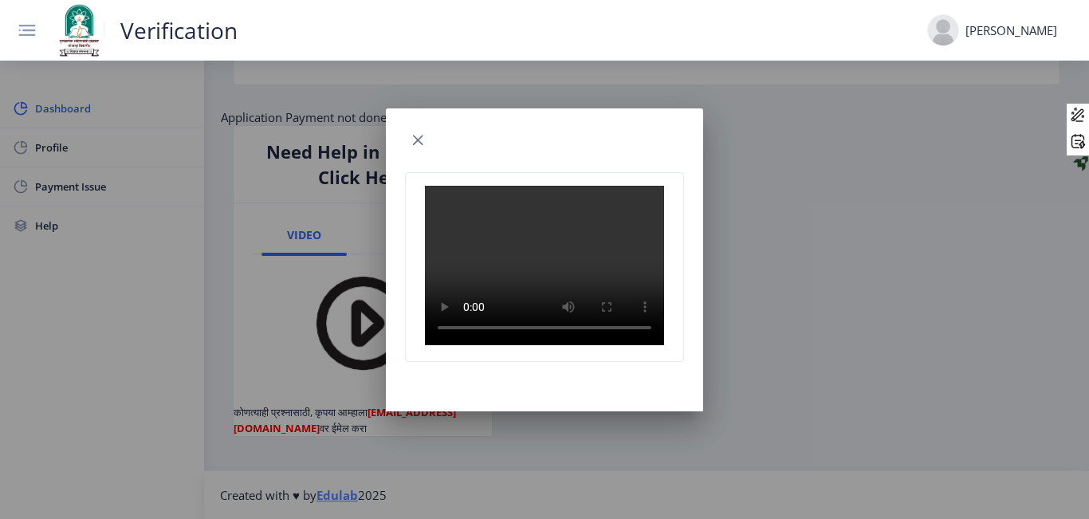
click at [281, 425] on div at bounding box center [544, 259] width 1089 height 519
click at [418, 134] on span "button" at bounding box center [417, 140] width 13 height 13
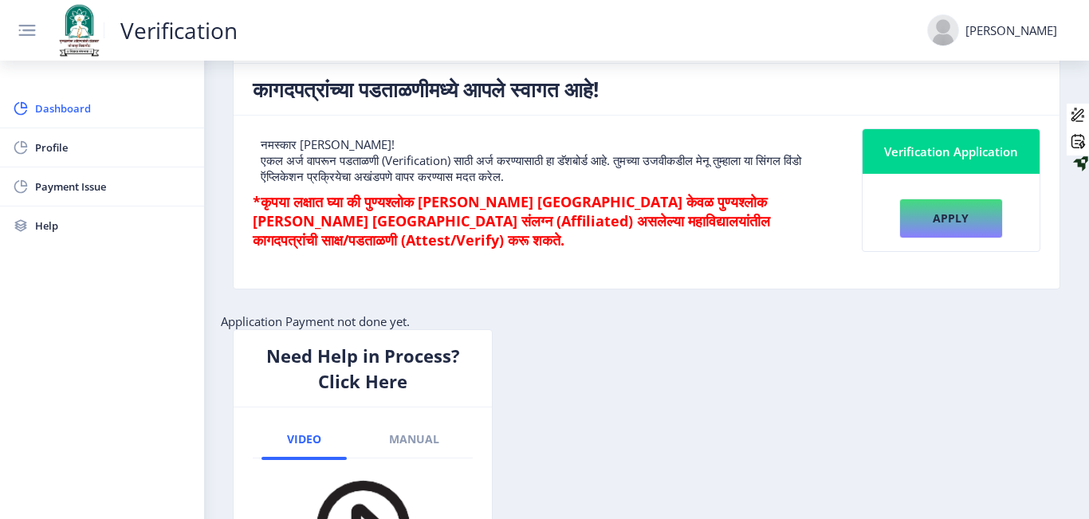
scroll to position [162, 0]
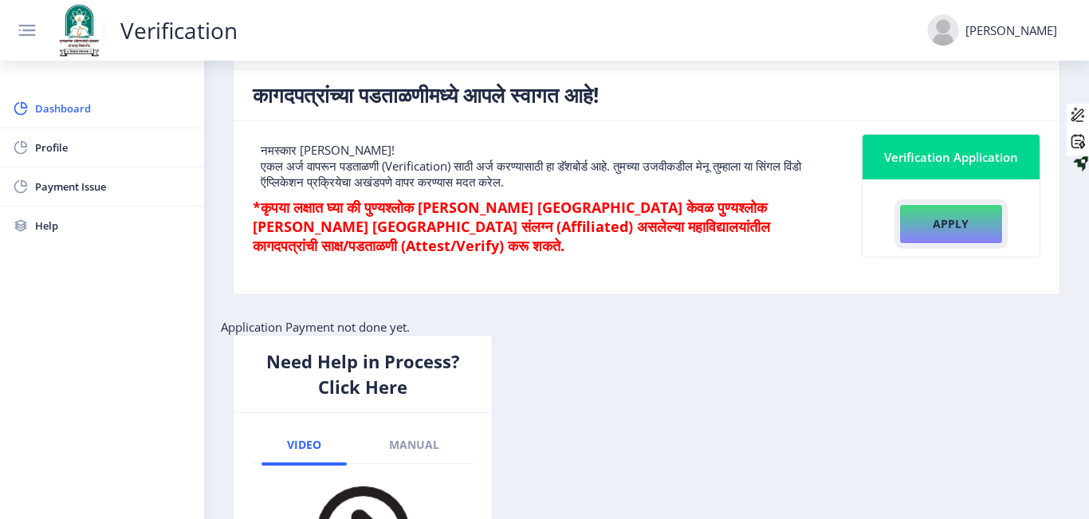
click at [956, 225] on button "Apply" at bounding box center [951, 224] width 104 height 40
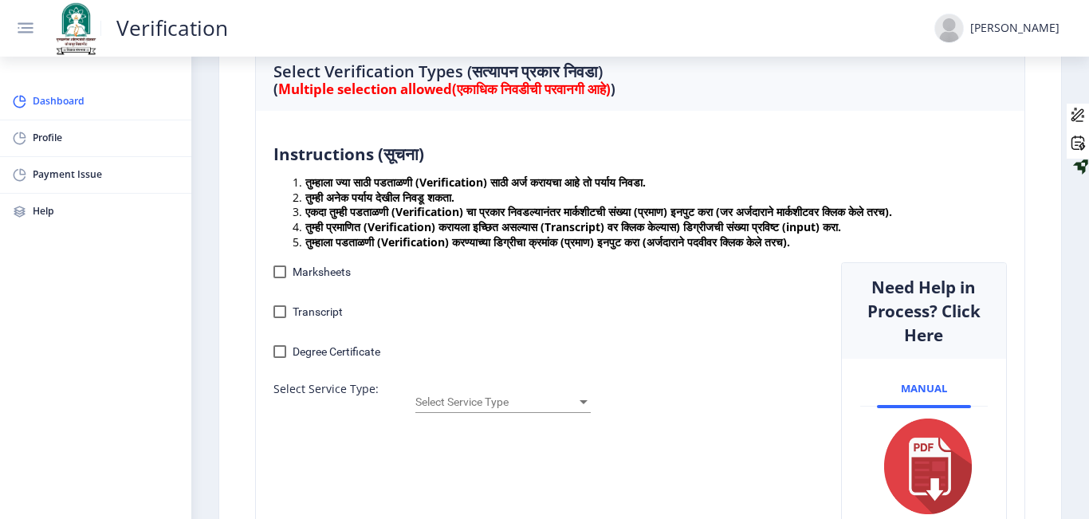
scroll to position [184, 0]
click at [332, 277] on span "Marksheets" at bounding box center [322, 271] width 58 height 19
click at [280, 277] on input "Marksheets" at bounding box center [279, 277] width 1 height 1
checkbox input "true"
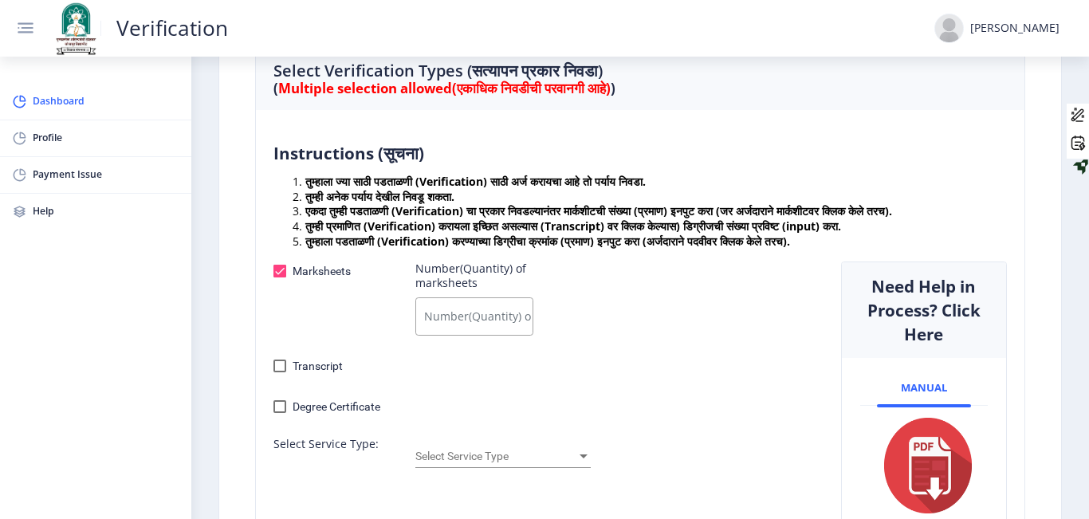
click at [486, 322] on input "Number(Quantity) of marksheets" at bounding box center [474, 316] width 118 height 38
click at [492, 451] on span "Select Service Type" at bounding box center [495, 456] width 161 height 13
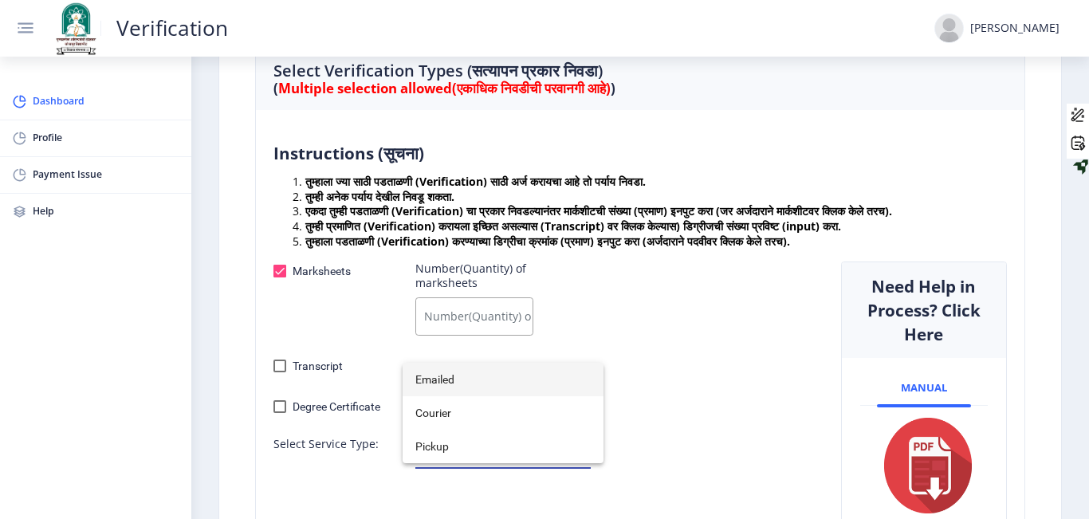
click at [475, 381] on span "Emailed" at bounding box center [502, 379] width 175 height 33
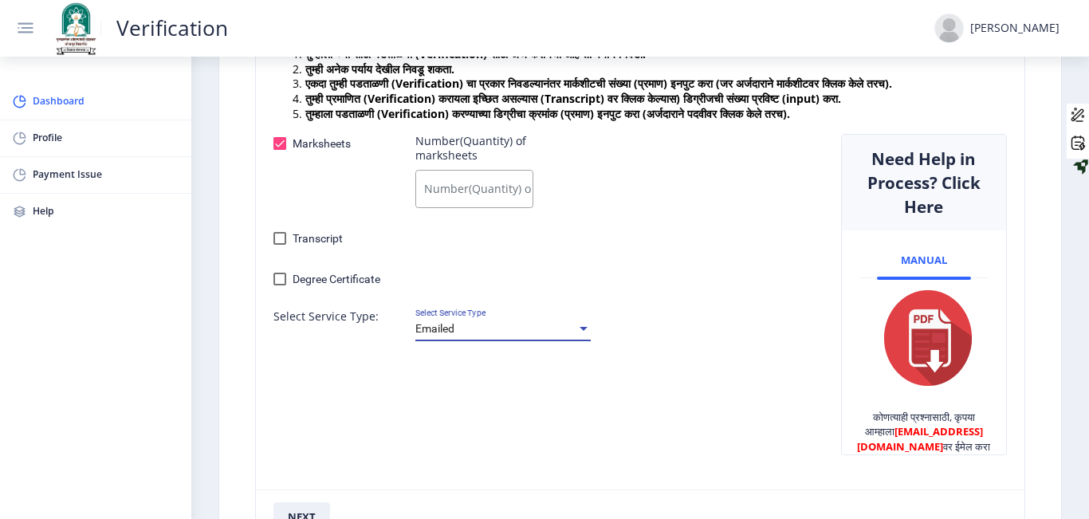
scroll to position [314, 0]
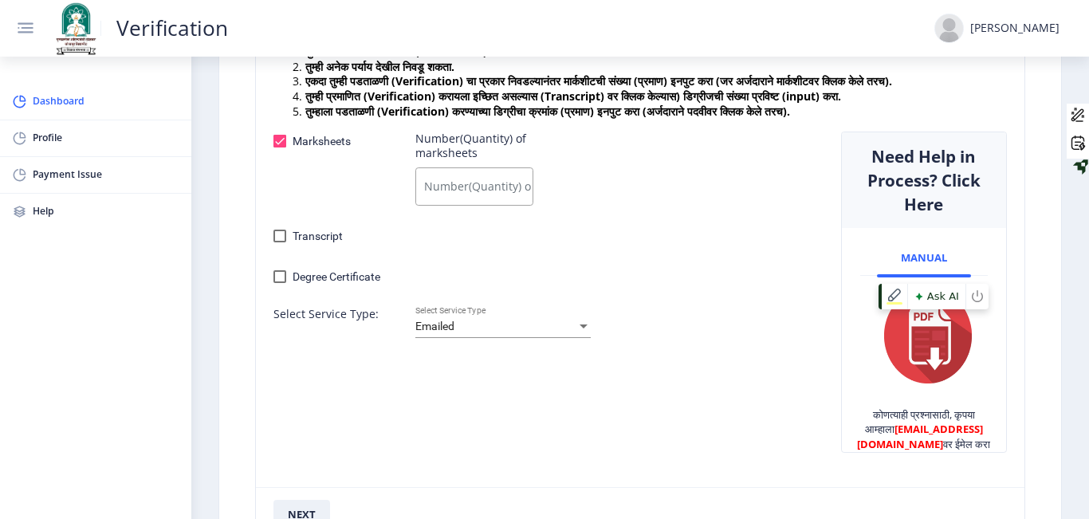
click at [917, 333] on img at bounding box center [928, 336] width 88 height 96
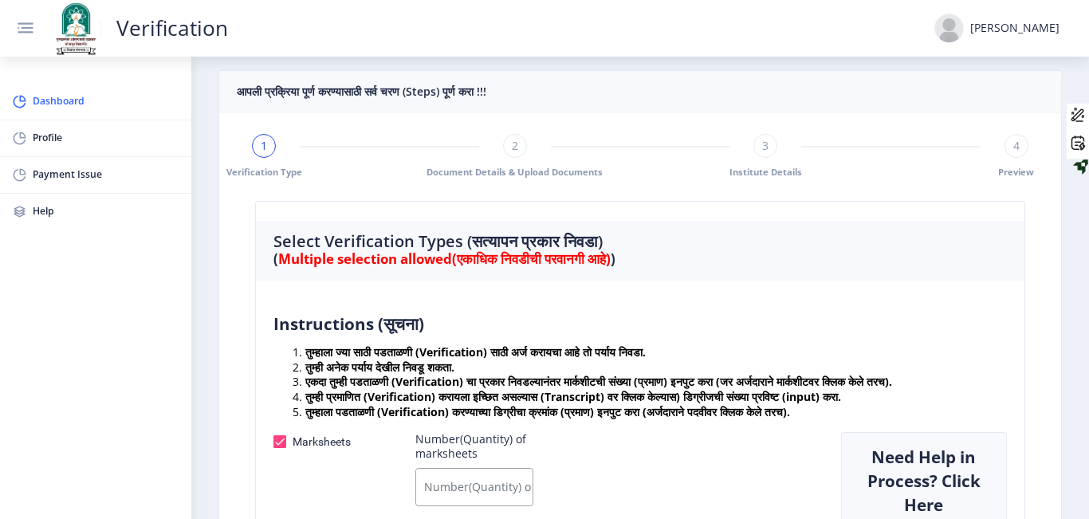
scroll to position [9, 0]
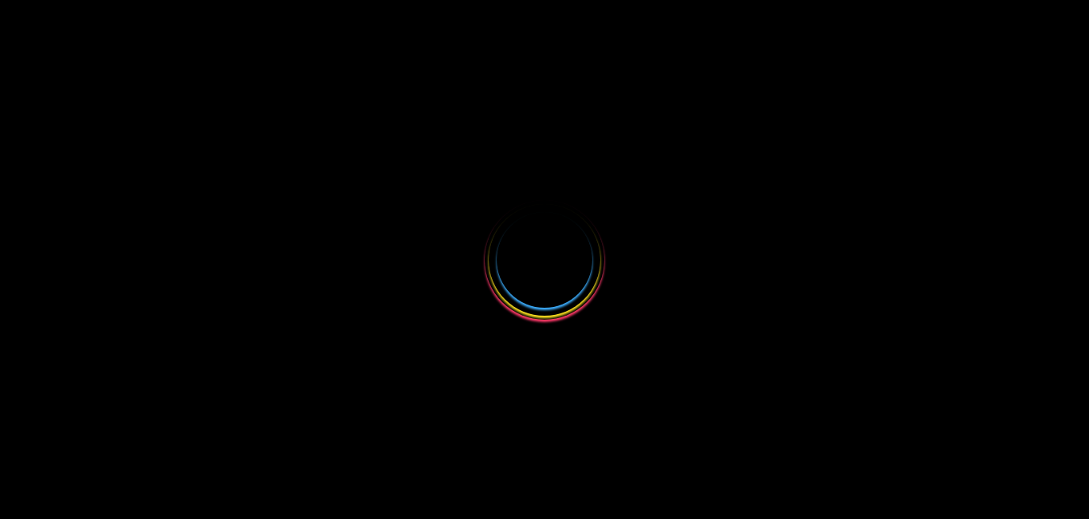
select select
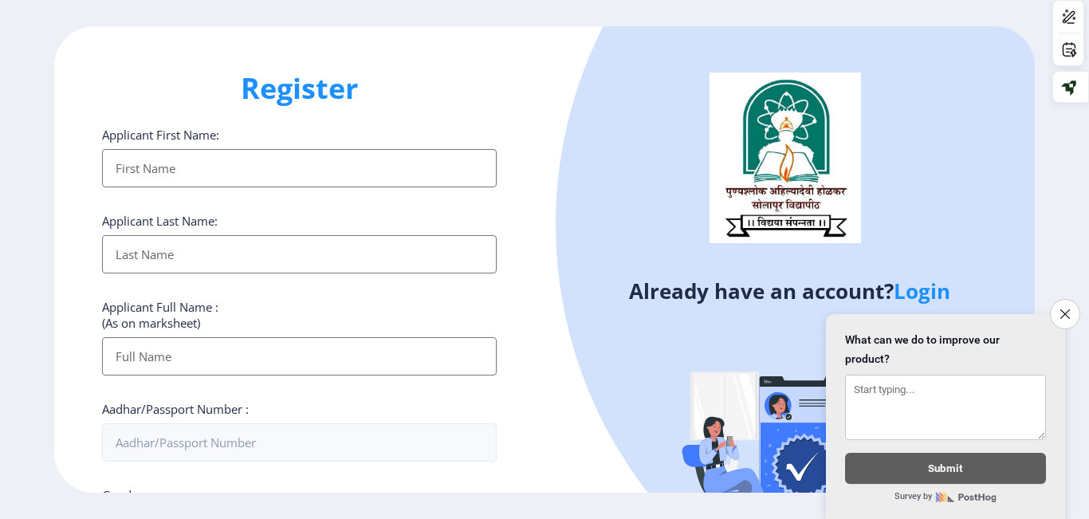
click at [926, 294] on link "Login" at bounding box center [922, 291] width 57 height 29
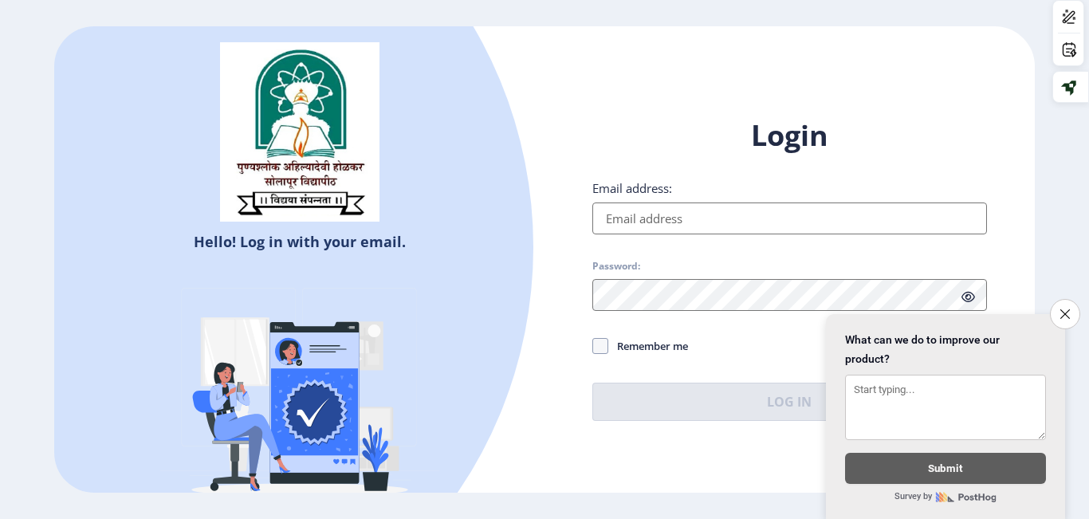
click at [738, 221] on input "Email address:" at bounding box center [789, 219] width 395 height 32
type input "[EMAIL_ADDRESS][DOMAIN_NAME]"
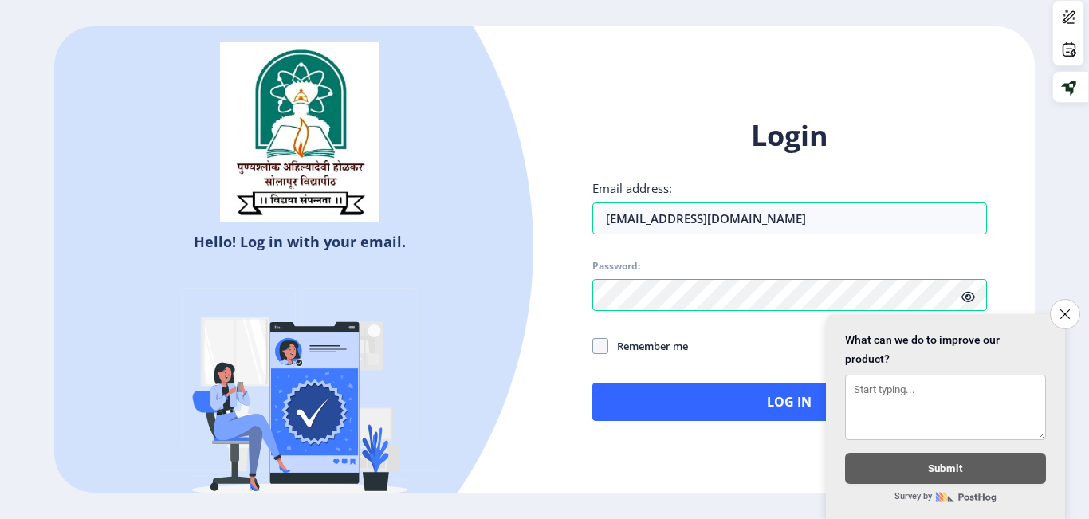
click at [631, 345] on span "Remember me" at bounding box center [648, 345] width 80 height 19
click at [593, 345] on input "Remember me" at bounding box center [592, 345] width 1 height 1
checkbox input "true"
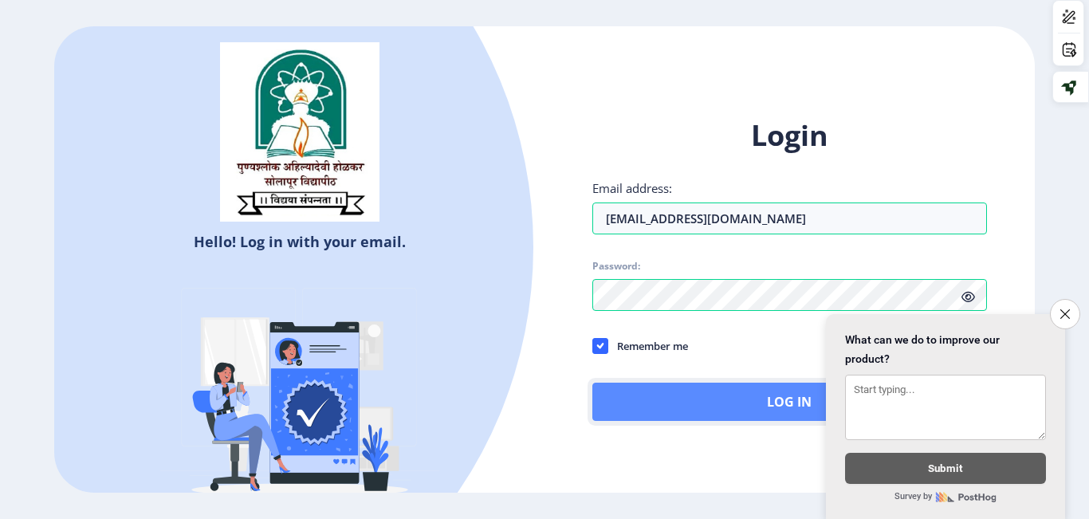
click at [651, 407] on button "Log In" at bounding box center [789, 402] width 395 height 38
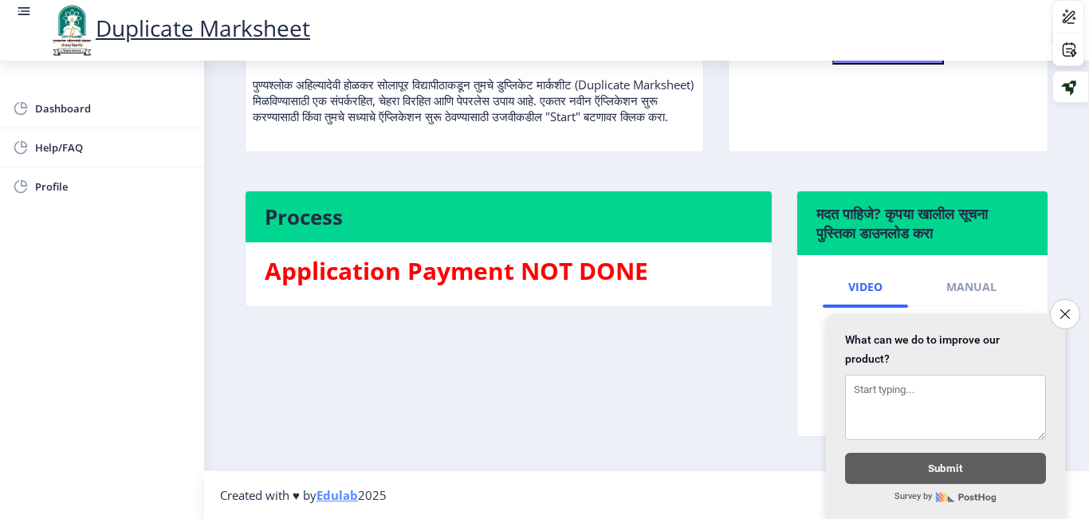
scroll to position [234, 0]
click at [1063, 309] on icon "Close survey" at bounding box center [1065, 314] width 10 height 10
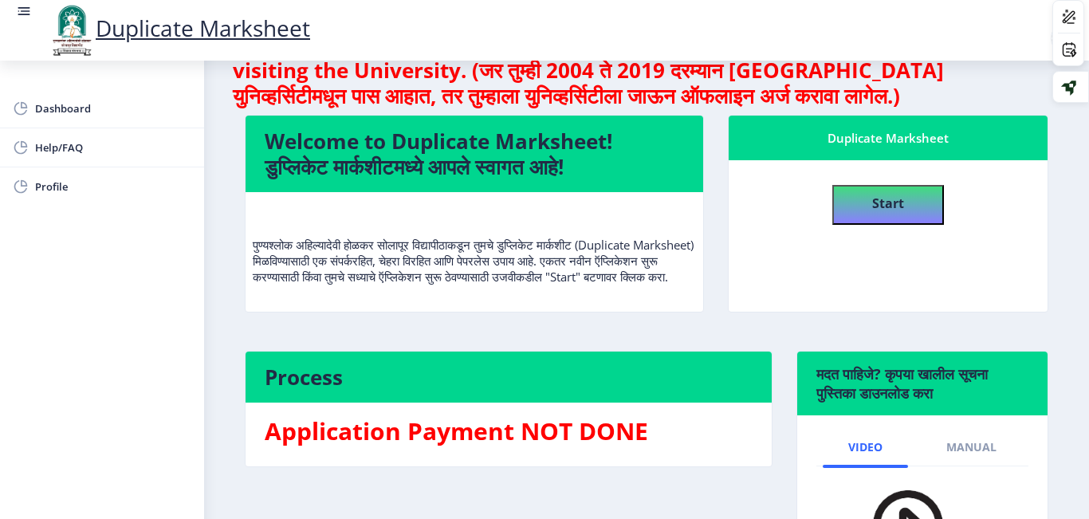
scroll to position [0, 0]
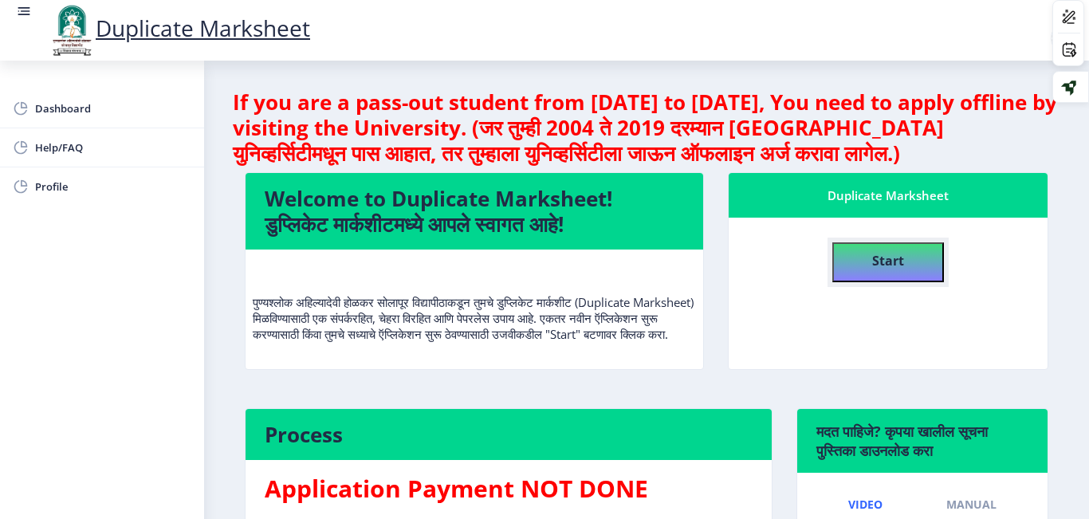
click at [864, 259] on button "Start" at bounding box center [888, 262] width 112 height 40
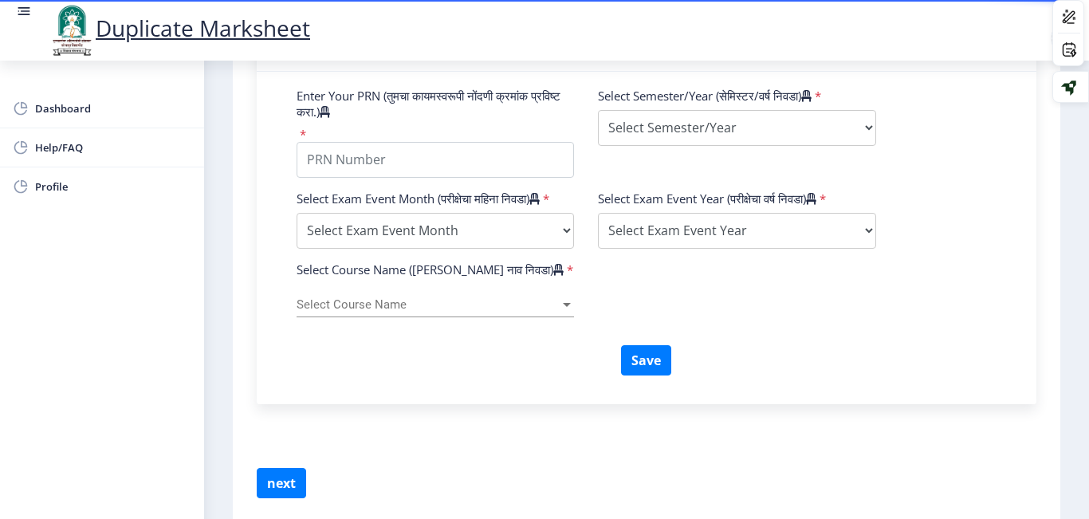
scroll to position [525, 0]
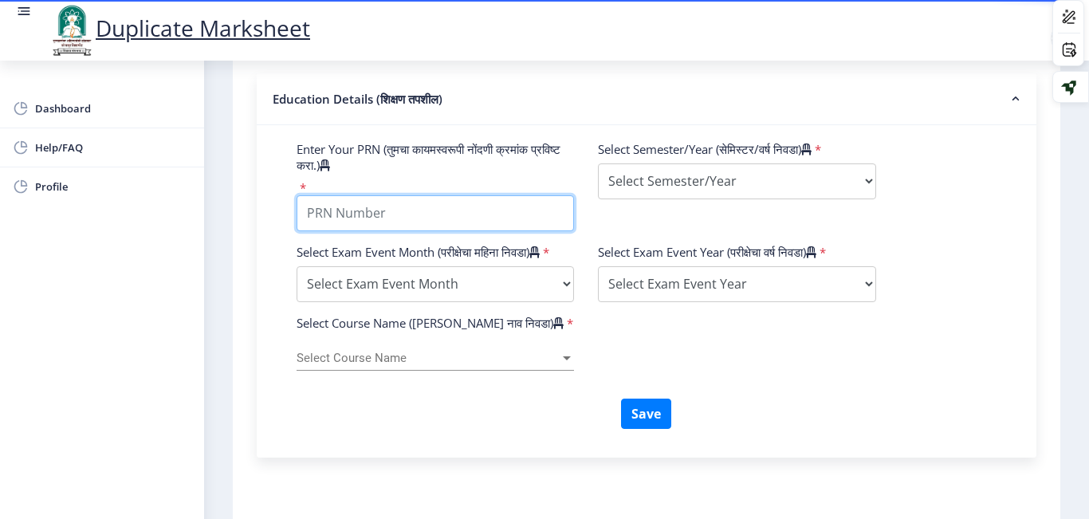
click at [439, 222] on input "Enter Your PRN (तुमचा कायमस्वरूपी नोंदणी क्रमांक प्रविष्ट करा.)" at bounding box center [435, 213] width 277 height 36
type input "2015032500293613"
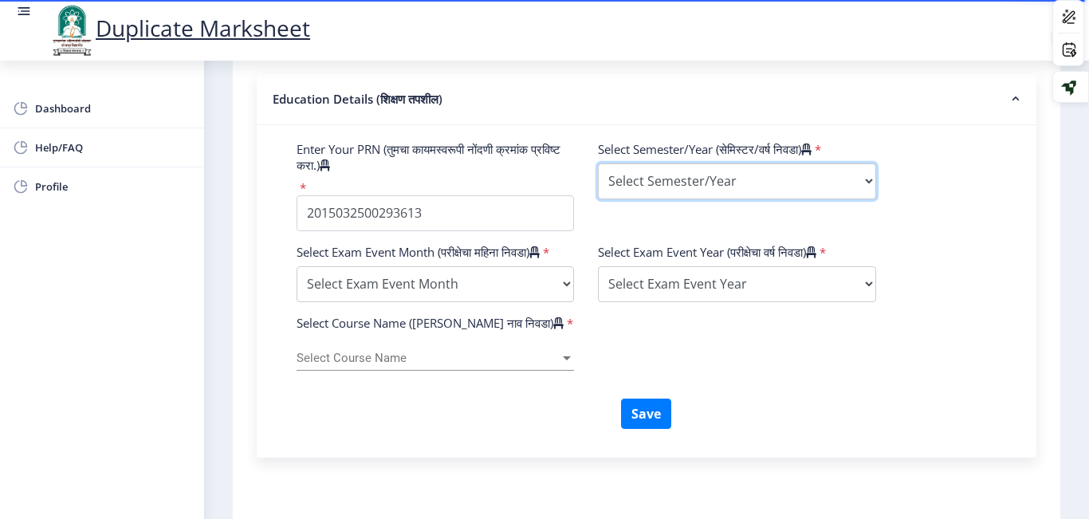
click at [661, 185] on select "Select Semester/Year Semester I Semester II Semester III Semester IV Semester V…" at bounding box center [736, 181] width 277 height 36
select select "First Year"
click at [598, 163] on select "Select Semester/Year Semester I Semester II Semester III Semester IV Semester V…" at bounding box center [736, 181] width 277 height 36
click at [658, 179] on select "Select Semester/Year Semester I Semester II Semester III Semester IV Semester V…" at bounding box center [736, 181] width 277 height 36
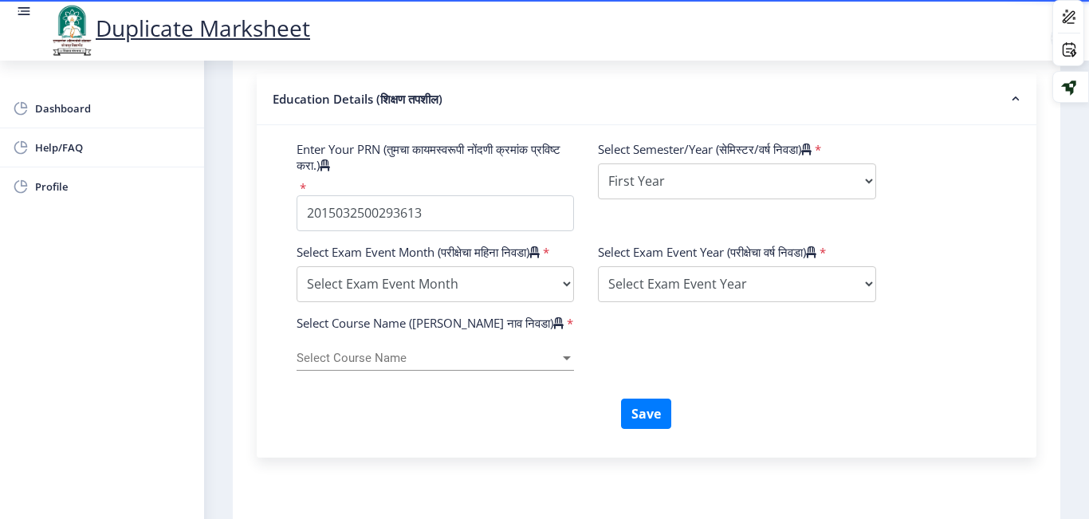
click at [893, 286] on div "Select Exam Event Month (परीक्षेचा महिना निवडा) * Select Exam Event Month Octob…" at bounding box center [647, 279] width 724 height 71
click at [770, 290] on select "Select Exam Event Year 2025 2024 2023 2022 2021 2020 2019 2018 2017 2016 2015 2…" at bounding box center [736, 284] width 277 height 36
click at [535, 297] on select "Select Exam Event Month October March" at bounding box center [435, 284] width 277 height 36
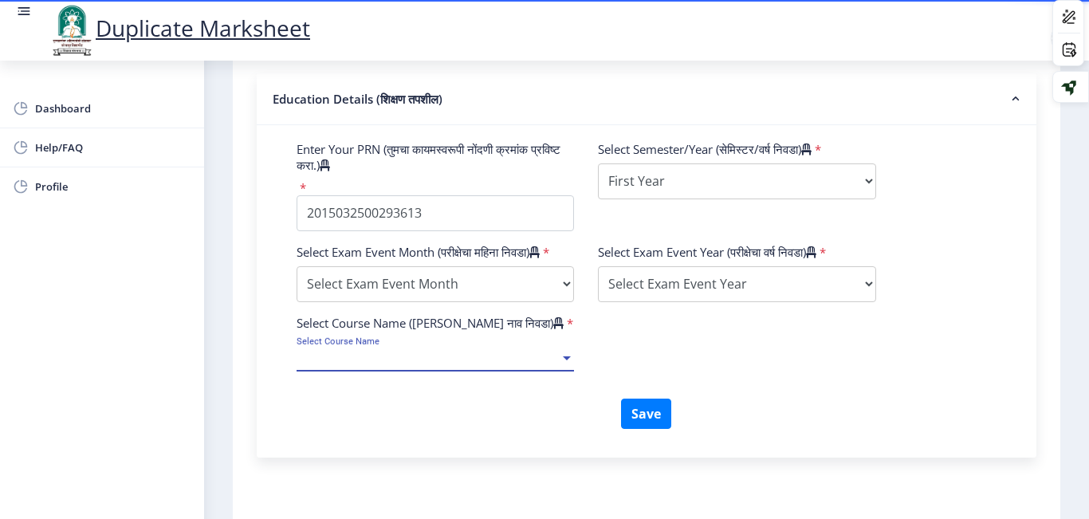
click at [496, 365] on span "Select Course Name" at bounding box center [428, 359] width 263 height 14
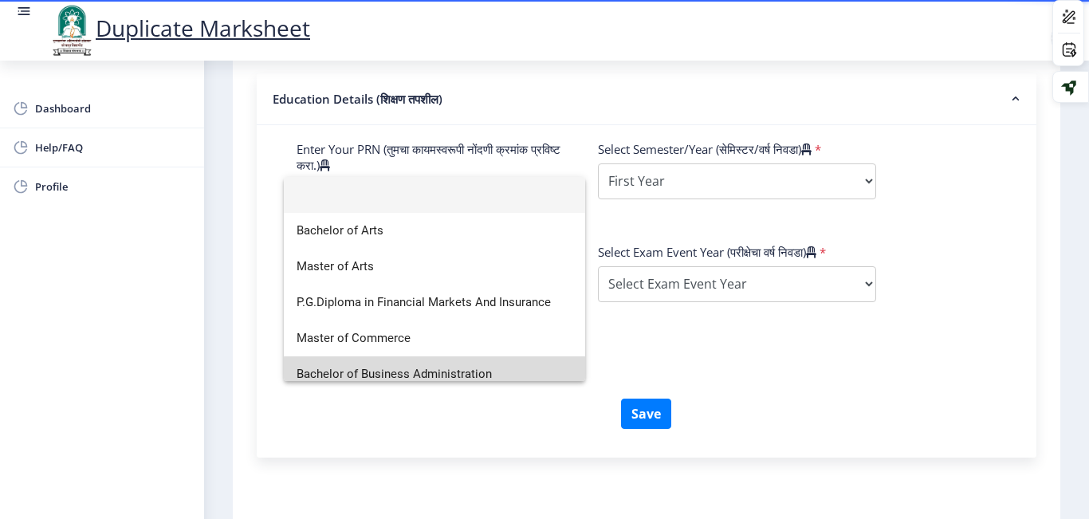
click at [496, 376] on span "Bachelor of Business Administration" at bounding box center [435, 374] width 276 height 36
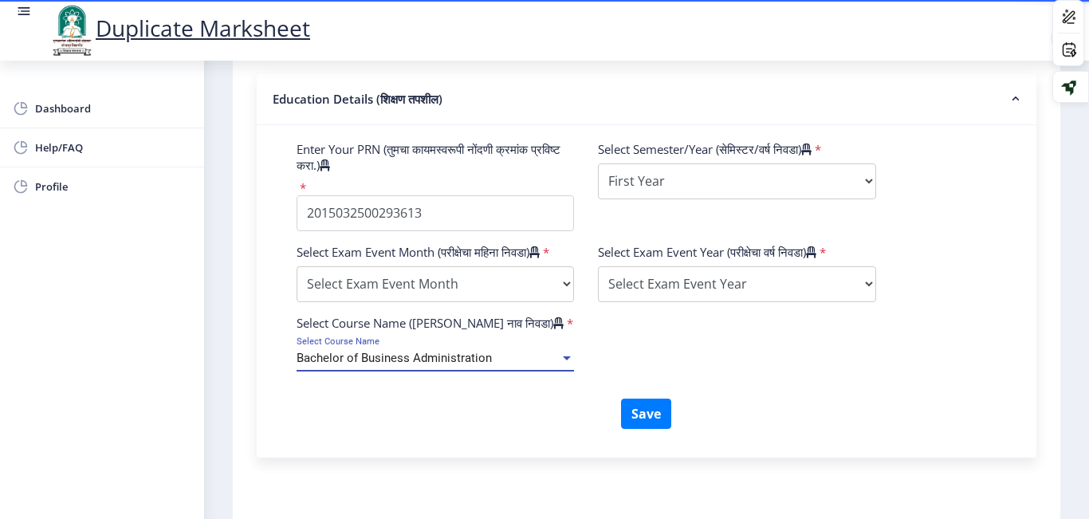
scroll to position [11, 0]
click at [496, 365] on div "Bachelor of Business Administration" at bounding box center [428, 359] width 263 height 14
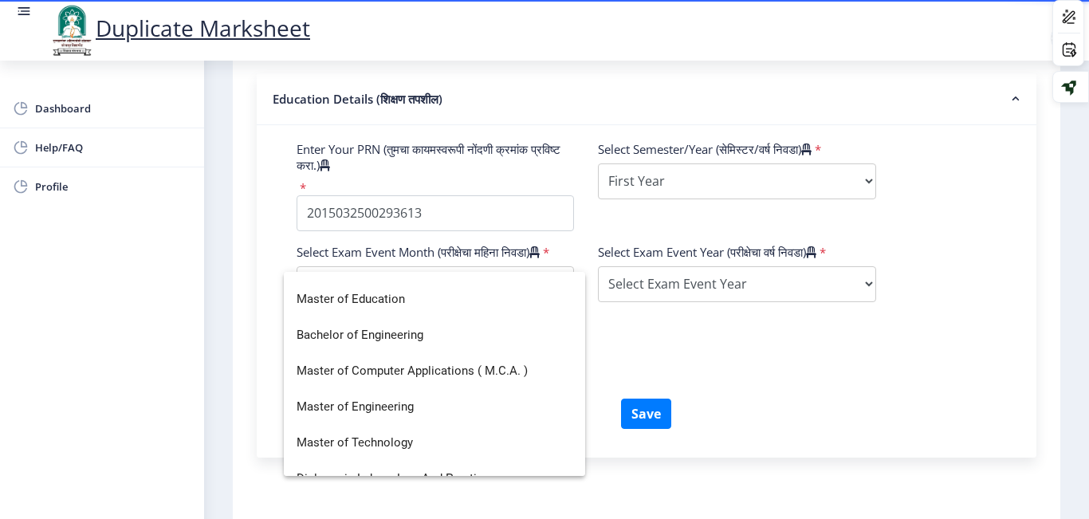
scroll to position [967, 0]
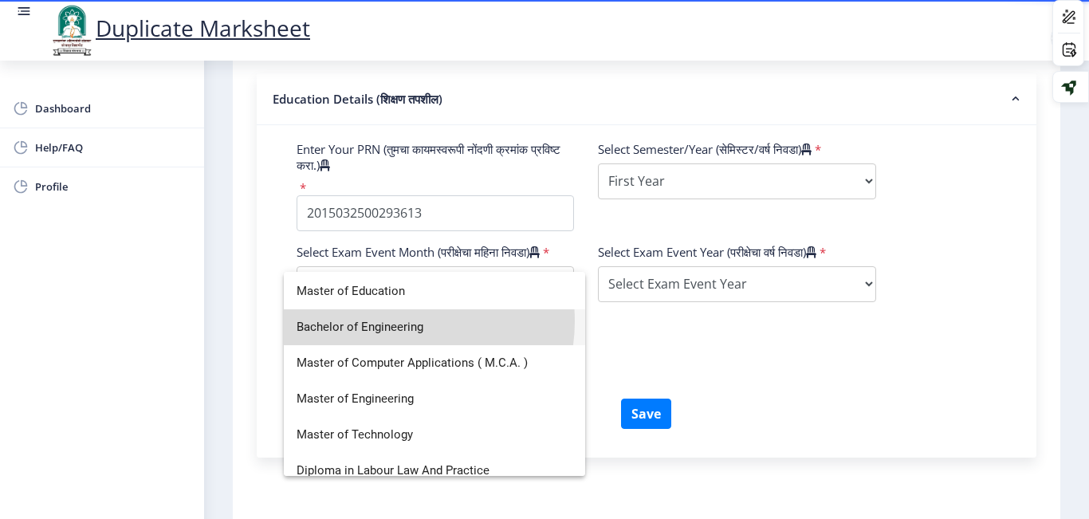
click at [397, 321] on span "Bachelor of Engineering" at bounding box center [435, 327] width 276 height 36
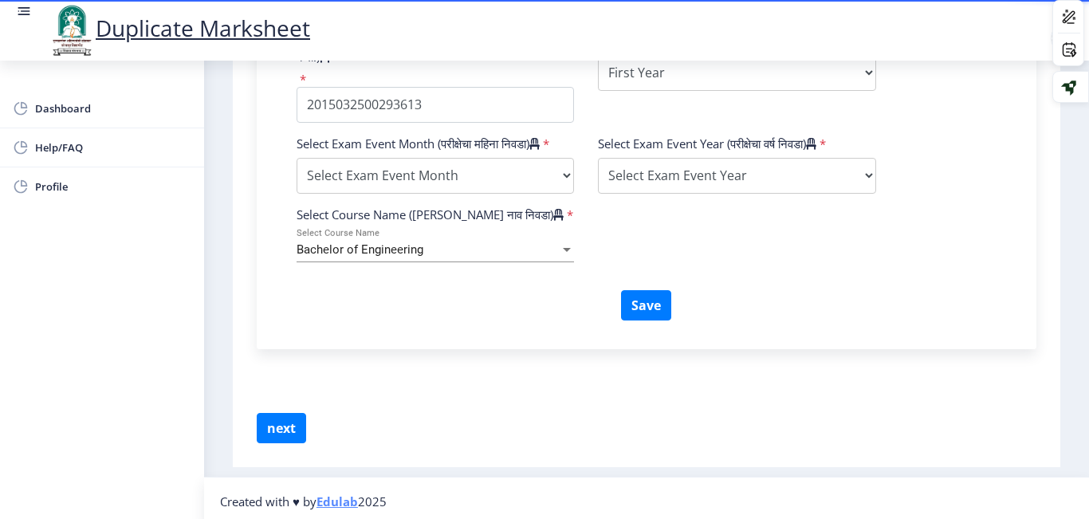
scroll to position [654, 0]
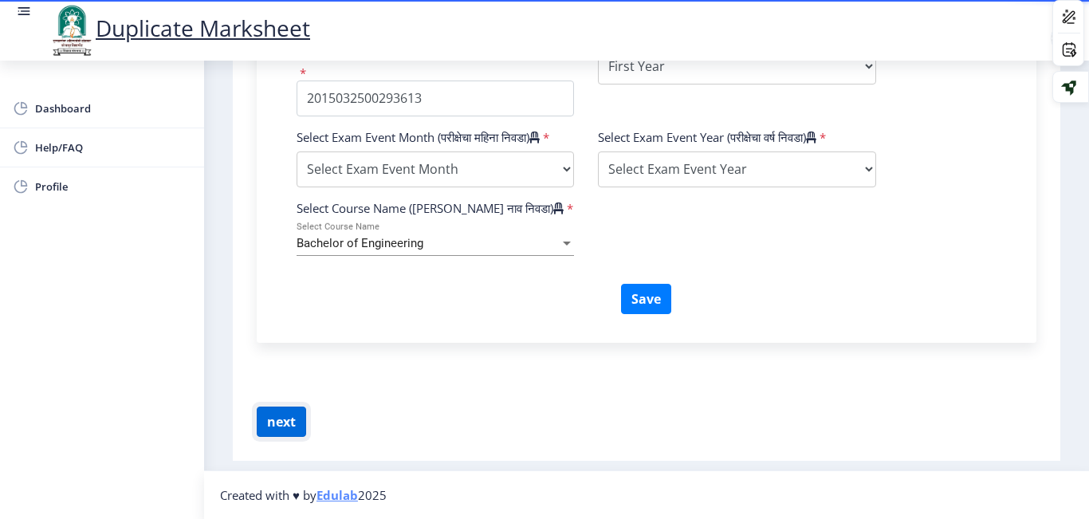
click at [277, 419] on button "next" at bounding box center [281, 422] width 49 height 30
click at [656, 302] on button "Save" at bounding box center [646, 299] width 50 height 30
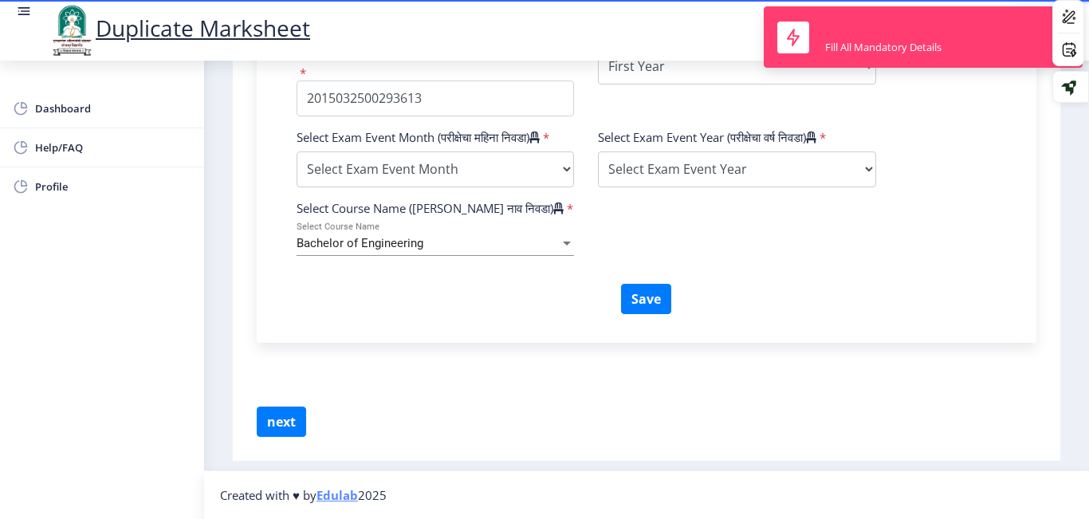
click at [471, 301] on div "Save" at bounding box center [647, 305] width 724 height 43
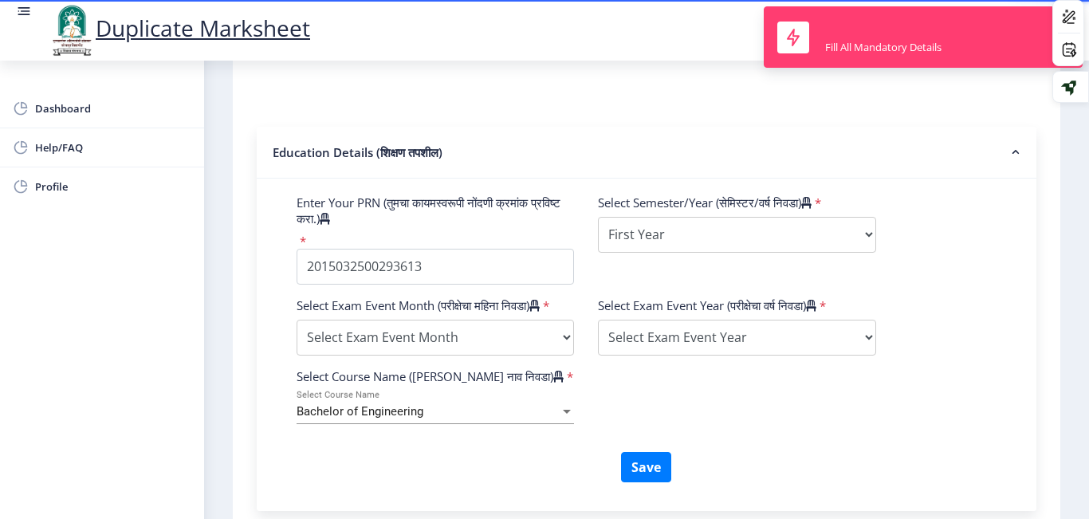
scroll to position [413, 0]
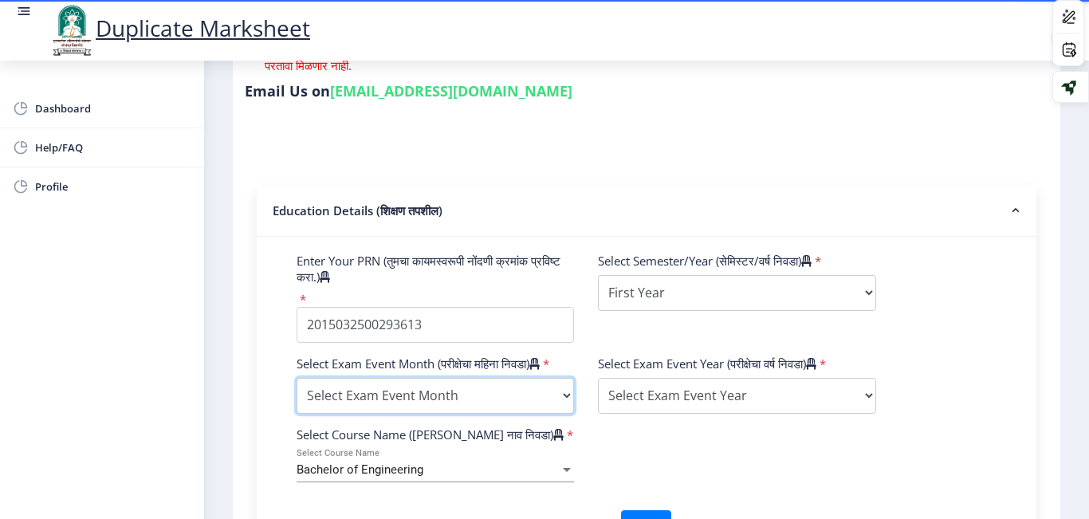
click at [474, 401] on select "Select Exam Event Month October March" at bounding box center [435, 396] width 277 height 36
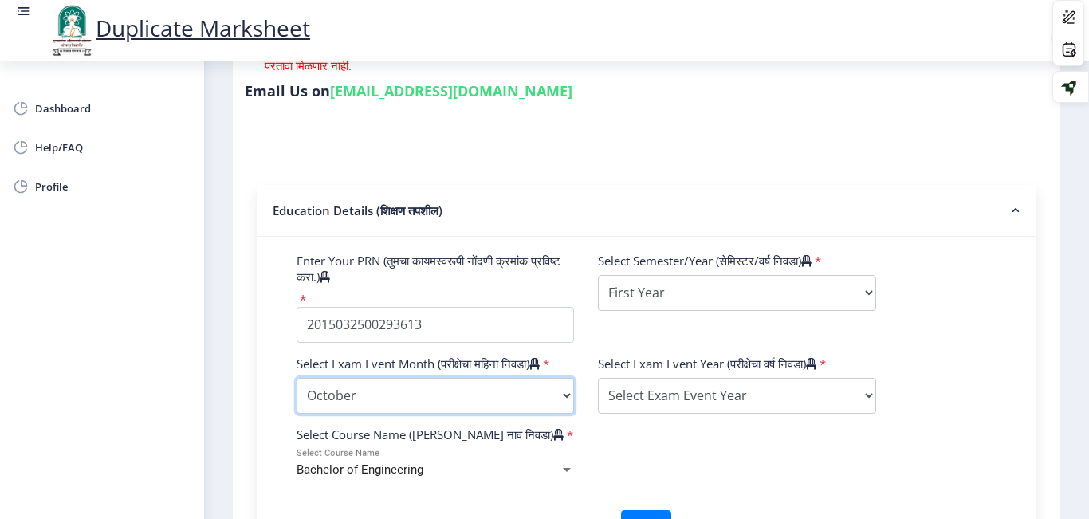
click at [297, 393] on select "Select Exam Event Month October March" at bounding box center [435, 396] width 277 height 36
click at [402, 402] on select "Select Exam Event Month October March" at bounding box center [435, 396] width 277 height 36
select select "March"
click at [297, 393] on select "Select Exam Event Month October March" at bounding box center [435, 396] width 277 height 36
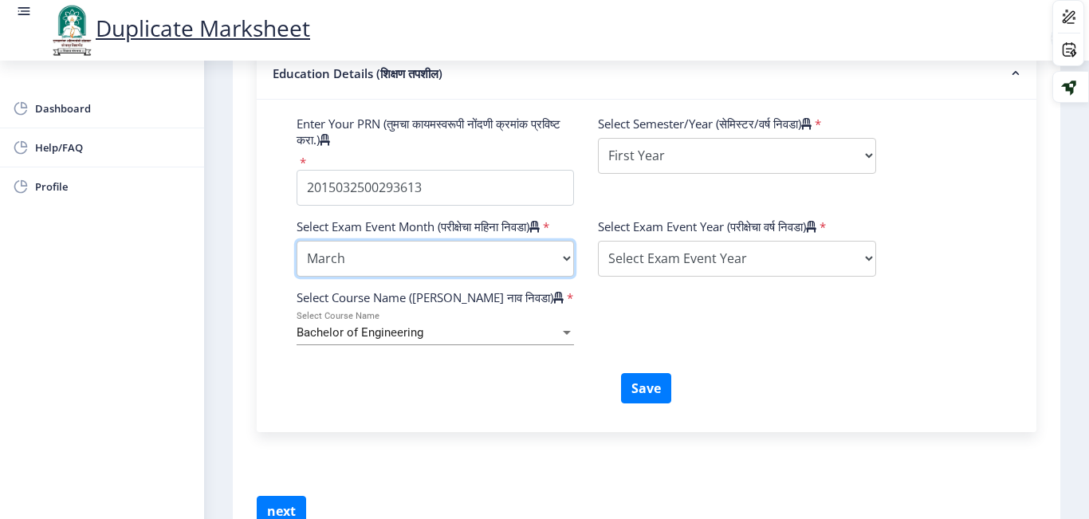
scroll to position [600, 0]
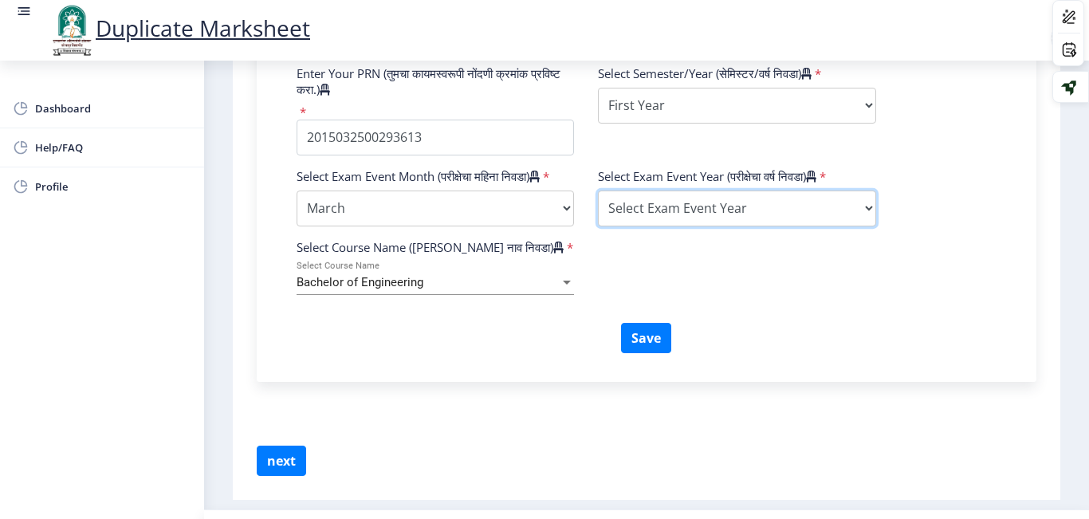
click at [617, 201] on select "Select Exam Event Year 2025 2024 2023 2022 2021 2020 2019 2018 2017 2016 2015 2…" at bounding box center [736, 209] width 277 height 36
click at [77, 141] on span "Help/FAQ" at bounding box center [113, 147] width 156 height 19
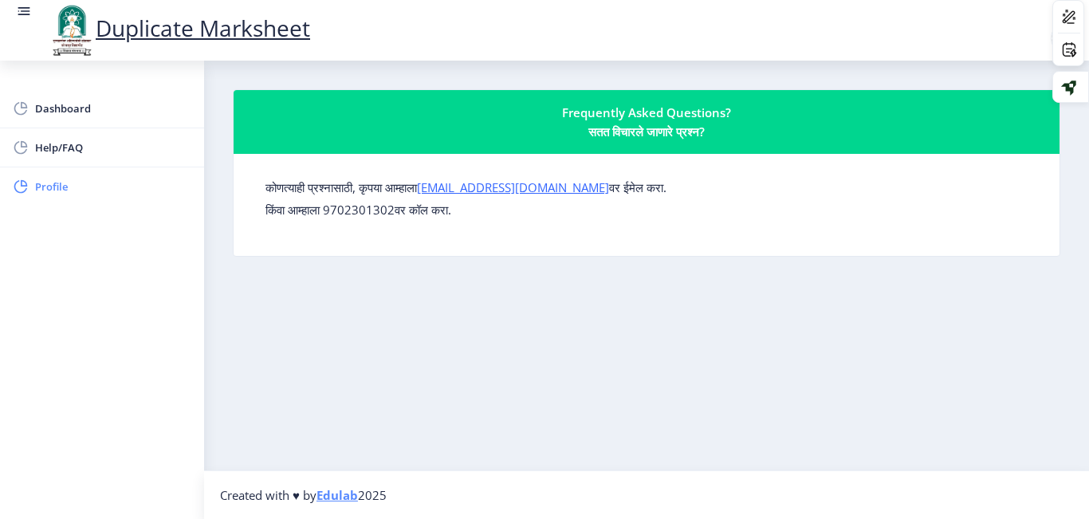
click at [27, 180] on rect at bounding box center [21, 187] width 16 height 16
select select
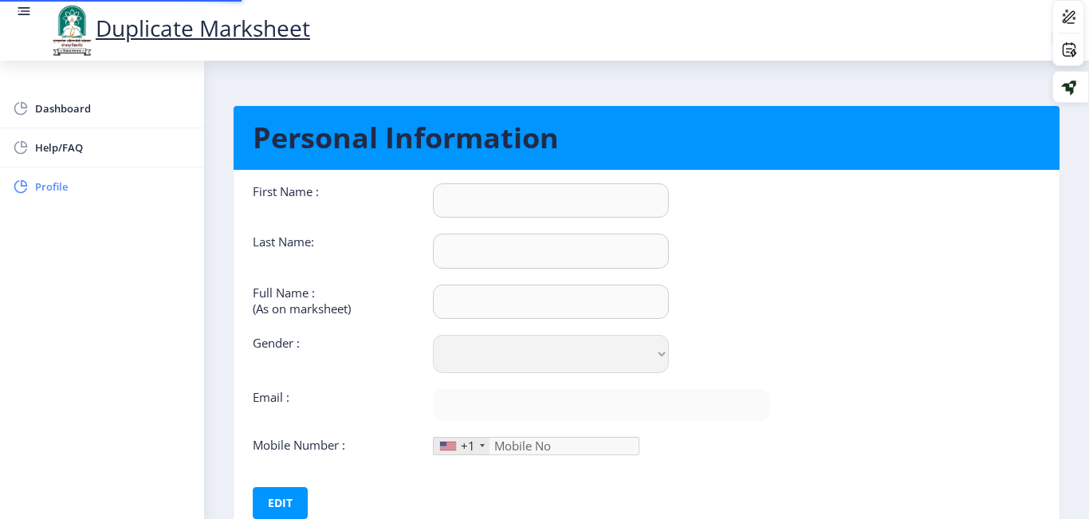
type input "[PERSON_NAME]"
type input "Sayyed"
type input "Sayyed Alisha Rukmoddin"
select select "Female"
type input "[EMAIL_ADDRESS][DOMAIN_NAME]"
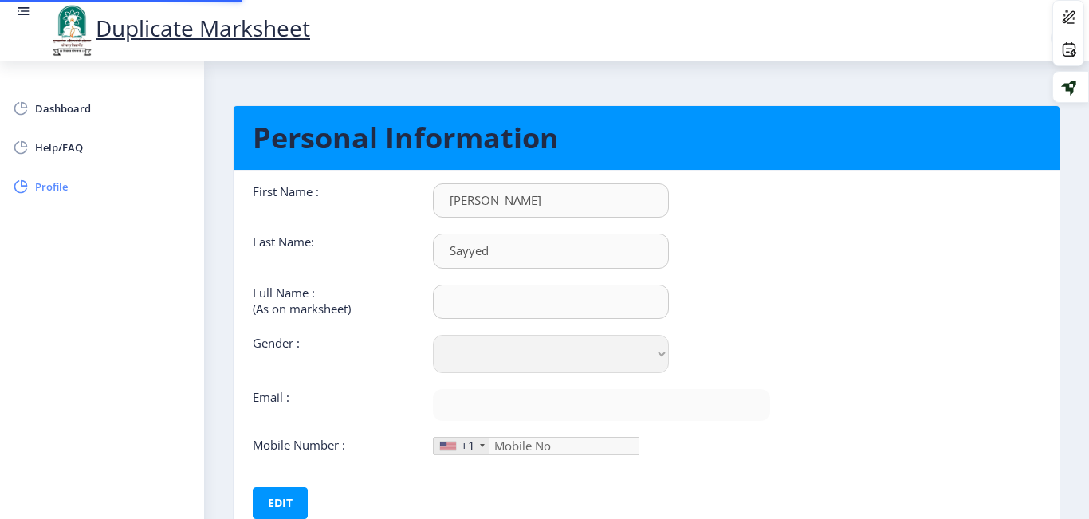
type input "9881770212"
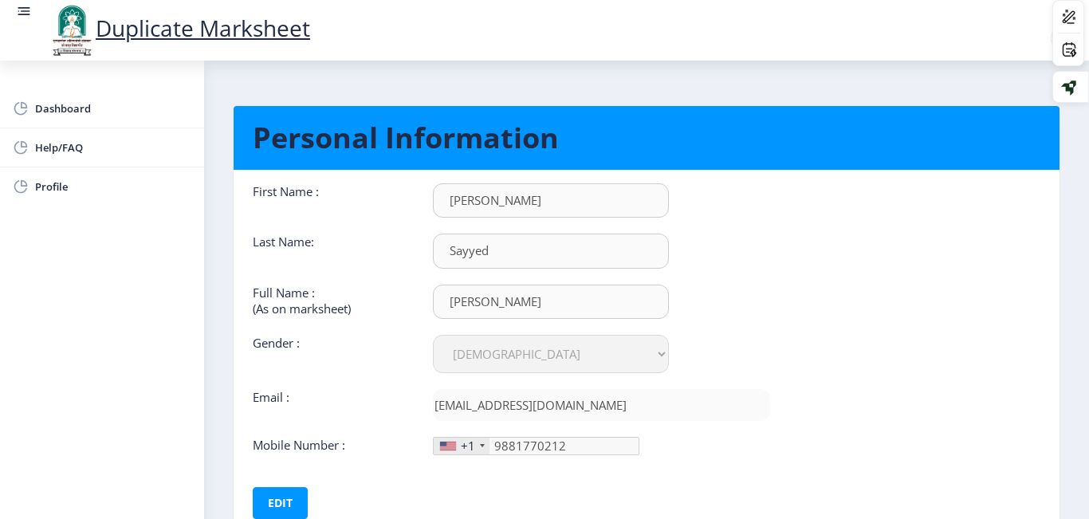
scroll to position [112, 0]
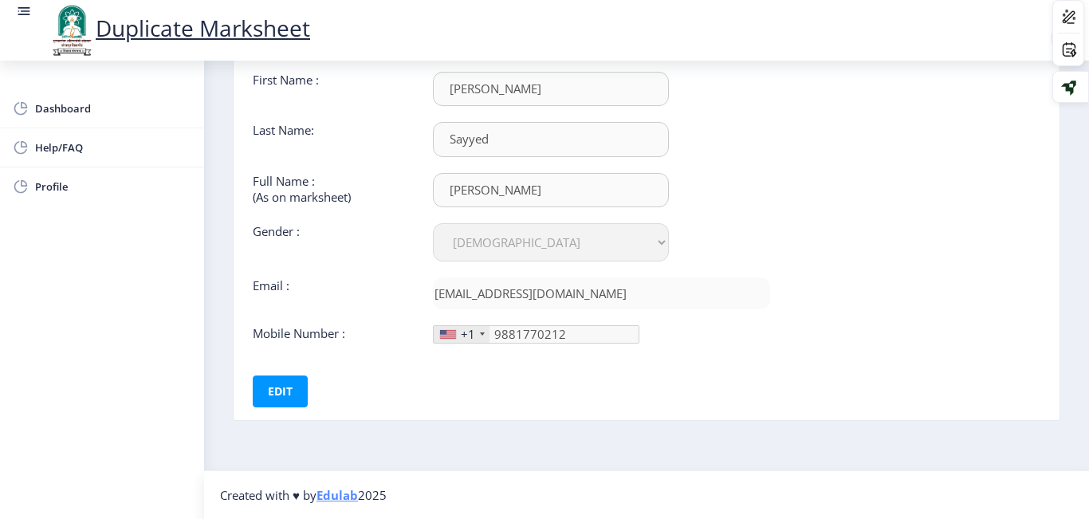
click at [468, 328] on div "+1" at bounding box center [468, 334] width 14 height 16
click at [465, 336] on div "+1" at bounding box center [468, 334] width 14 height 16
click at [481, 331] on div "+1" at bounding box center [462, 334] width 56 height 17
click at [75, 146] on span "Help/FAQ" at bounding box center [113, 147] width 156 height 19
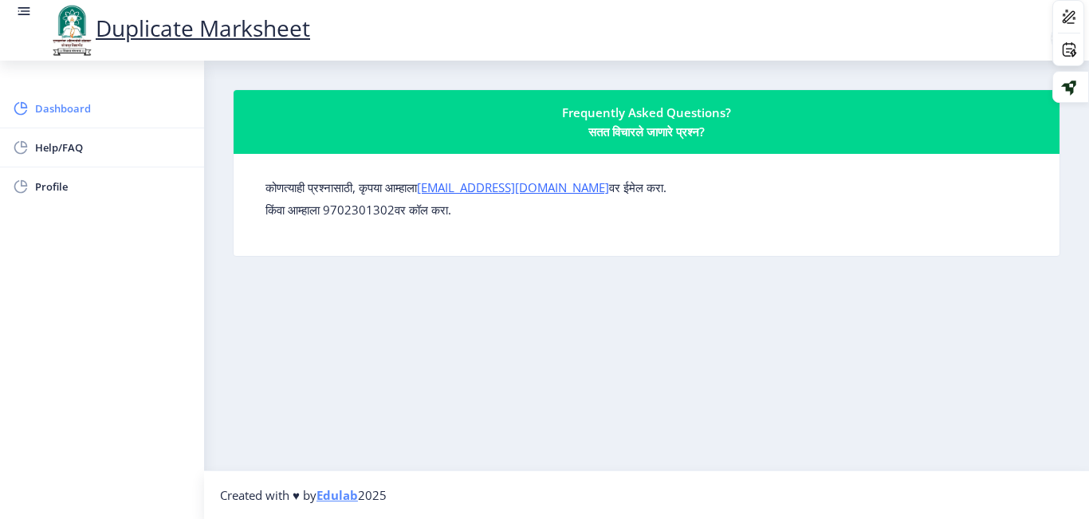
click at [78, 116] on span "Dashboard" at bounding box center [113, 108] width 156 height 19
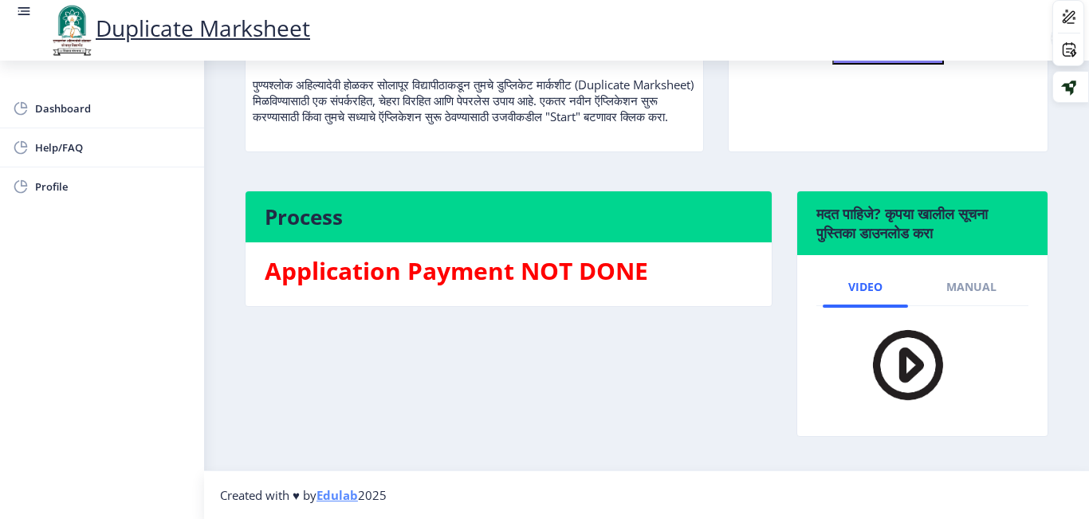
scroll to position [234, 0]
click at [392, 277] on h3 "Application Payment NOT DONE" at bounding box center [509, 271] width 488 height 32
click at [897, 370] on img at bounding box center [898, 365] width 112 height 92
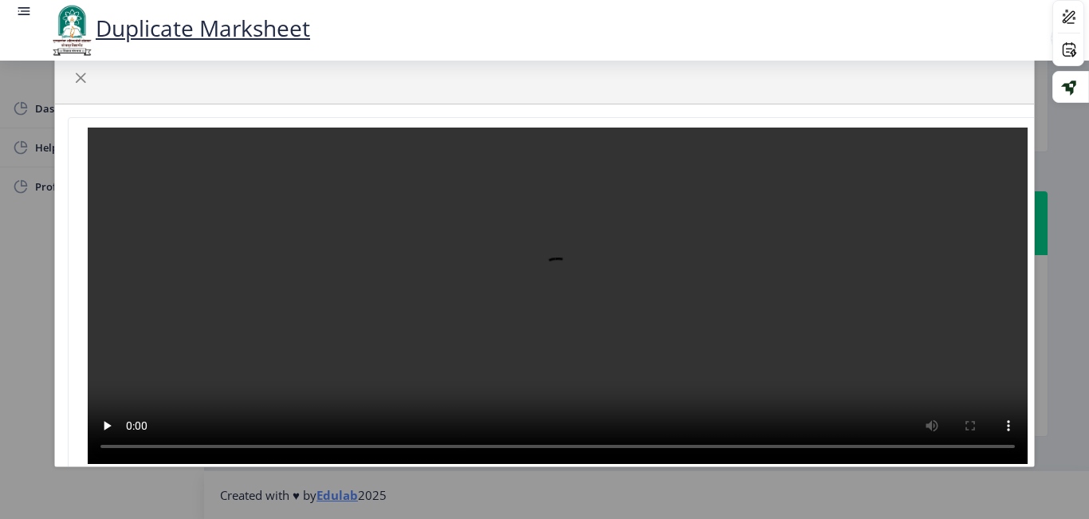
scroll to position [0, 39]
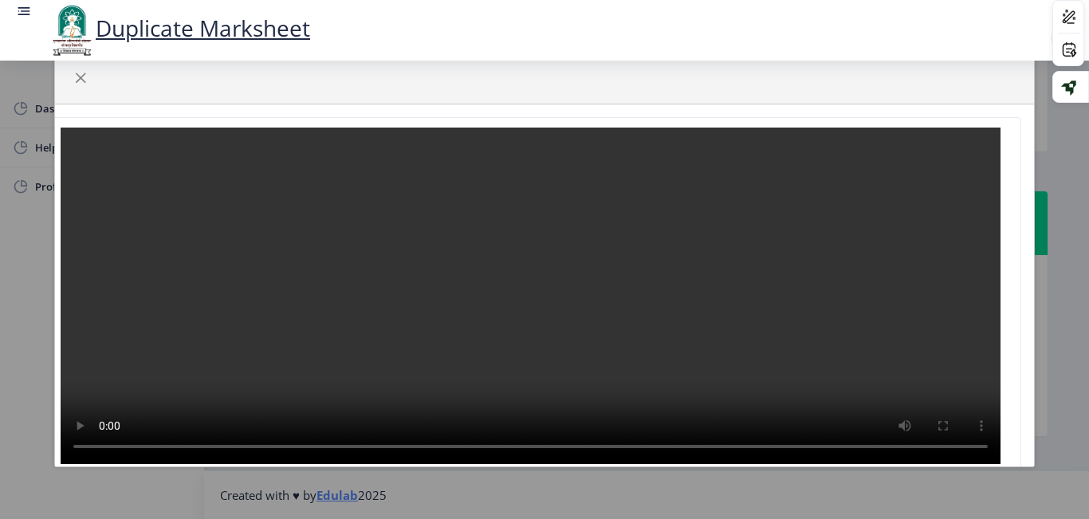
click at [718, 335] on video at bounding box center [531, 296] width 940 height 336
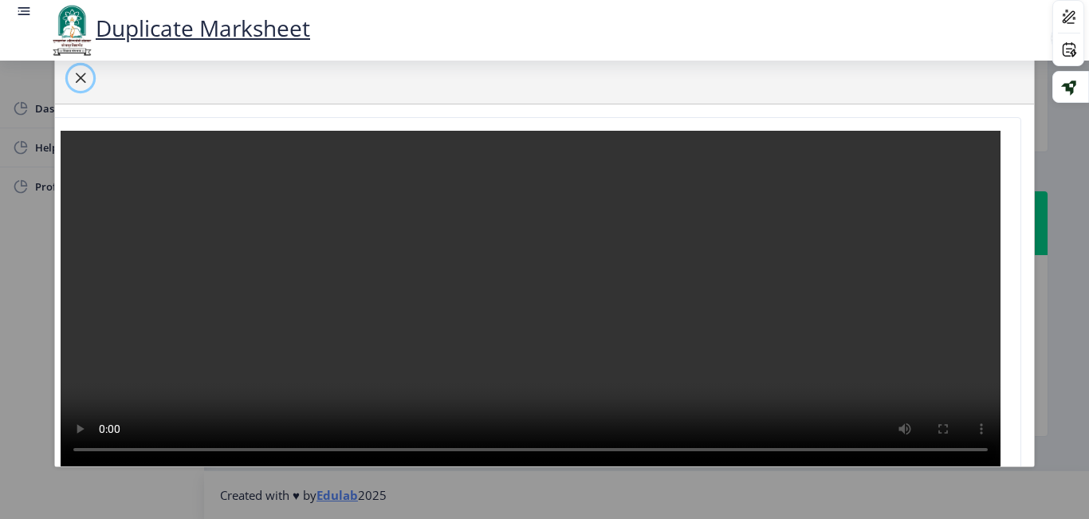
click at [74, 73] on span "button" at bounding box center [80, 78] width 13 height 13
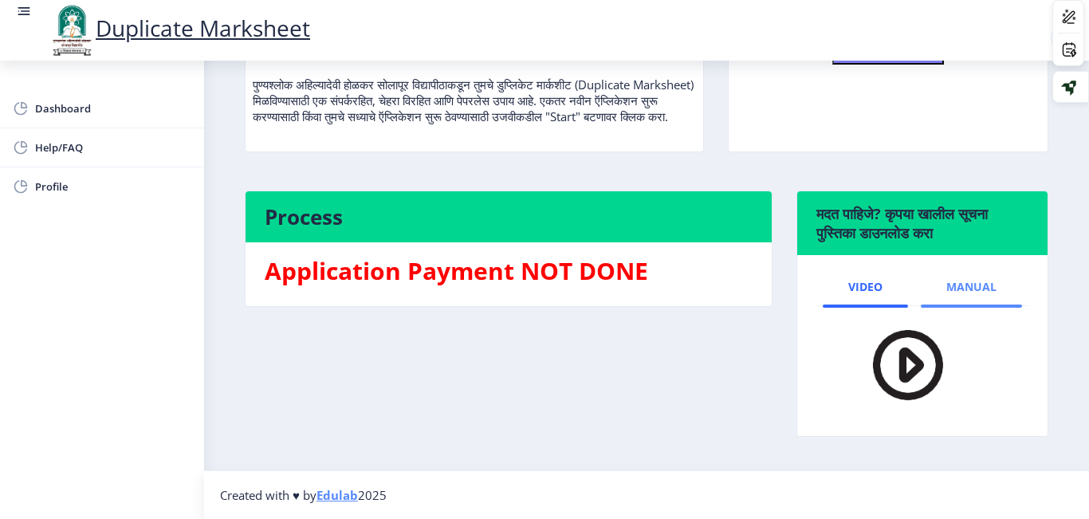
click at [941, 286] on link "Manual" at bounding box center [971, 287] width 101 height 38
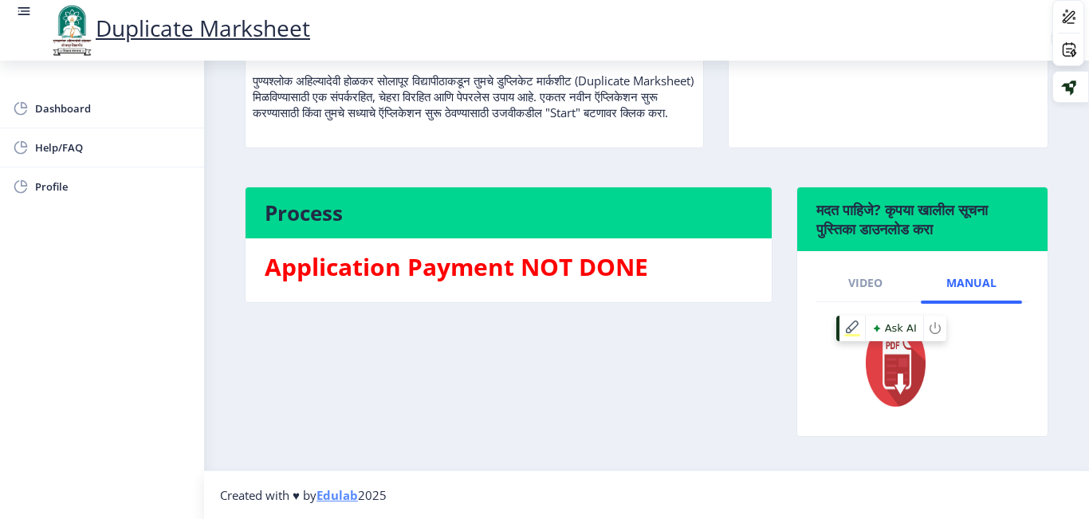
click at [903, 372] on img at bounding box center [886, 363] width 88 height 96
